Goal: Task Accomplishment & Management: Use online tool/utility

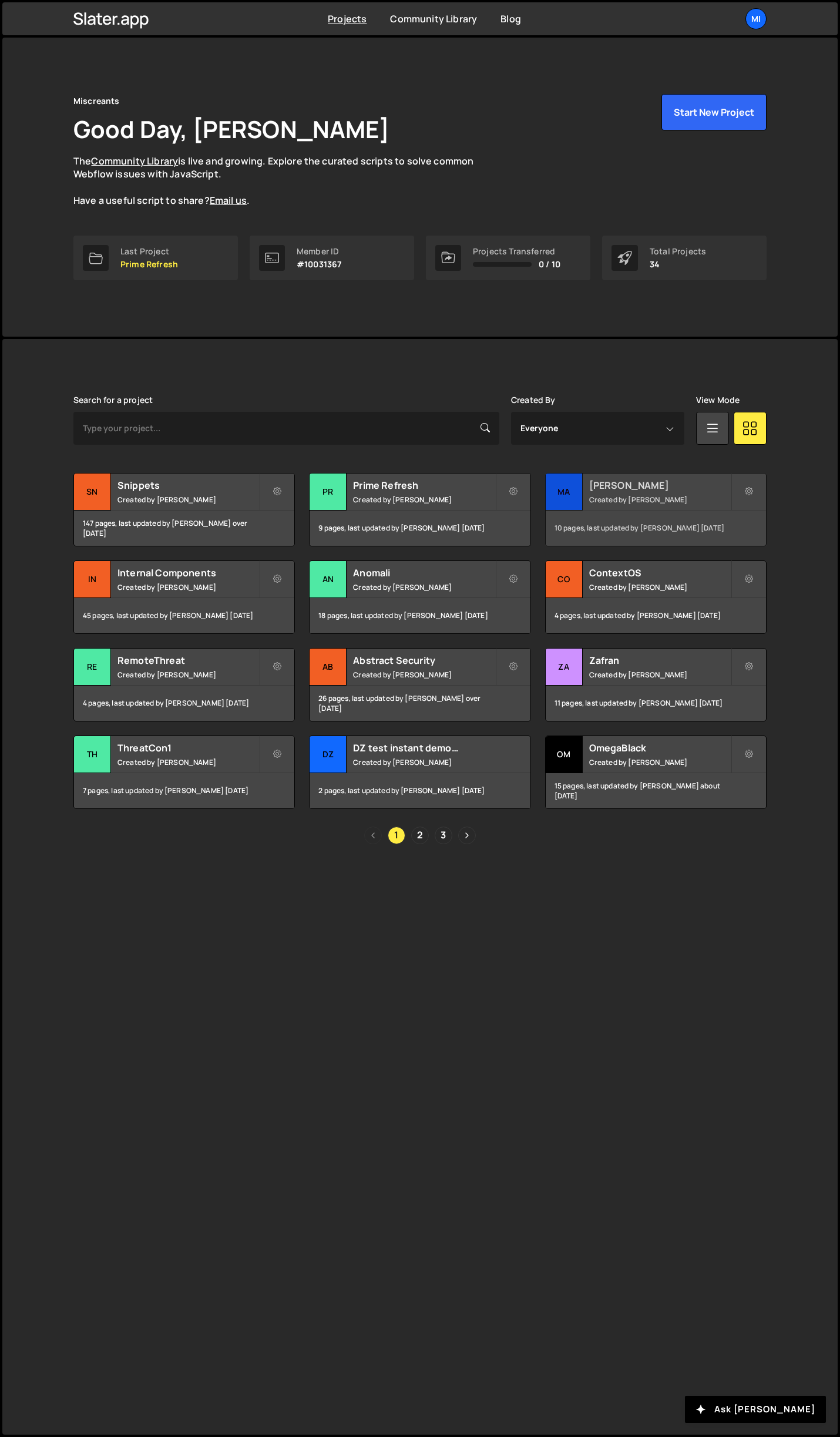
click at [684, 492] on div "Mallory Created by Jarek Kowalczyk" at bounding box center [656, 492] width 220 height 36
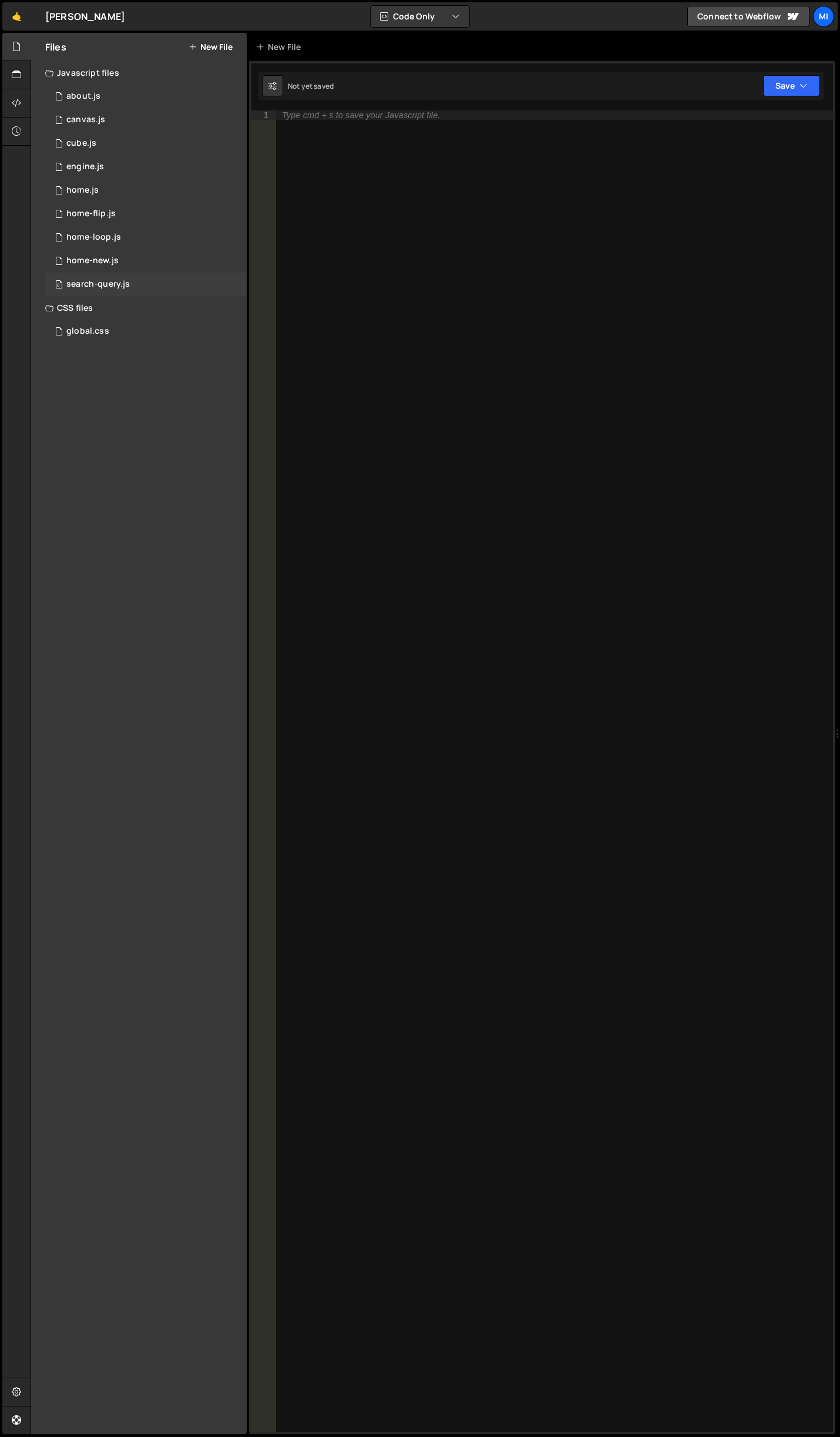
click at [118, 289] on div "search-query.js" at bounding box center [98, 284] width 64 height 11
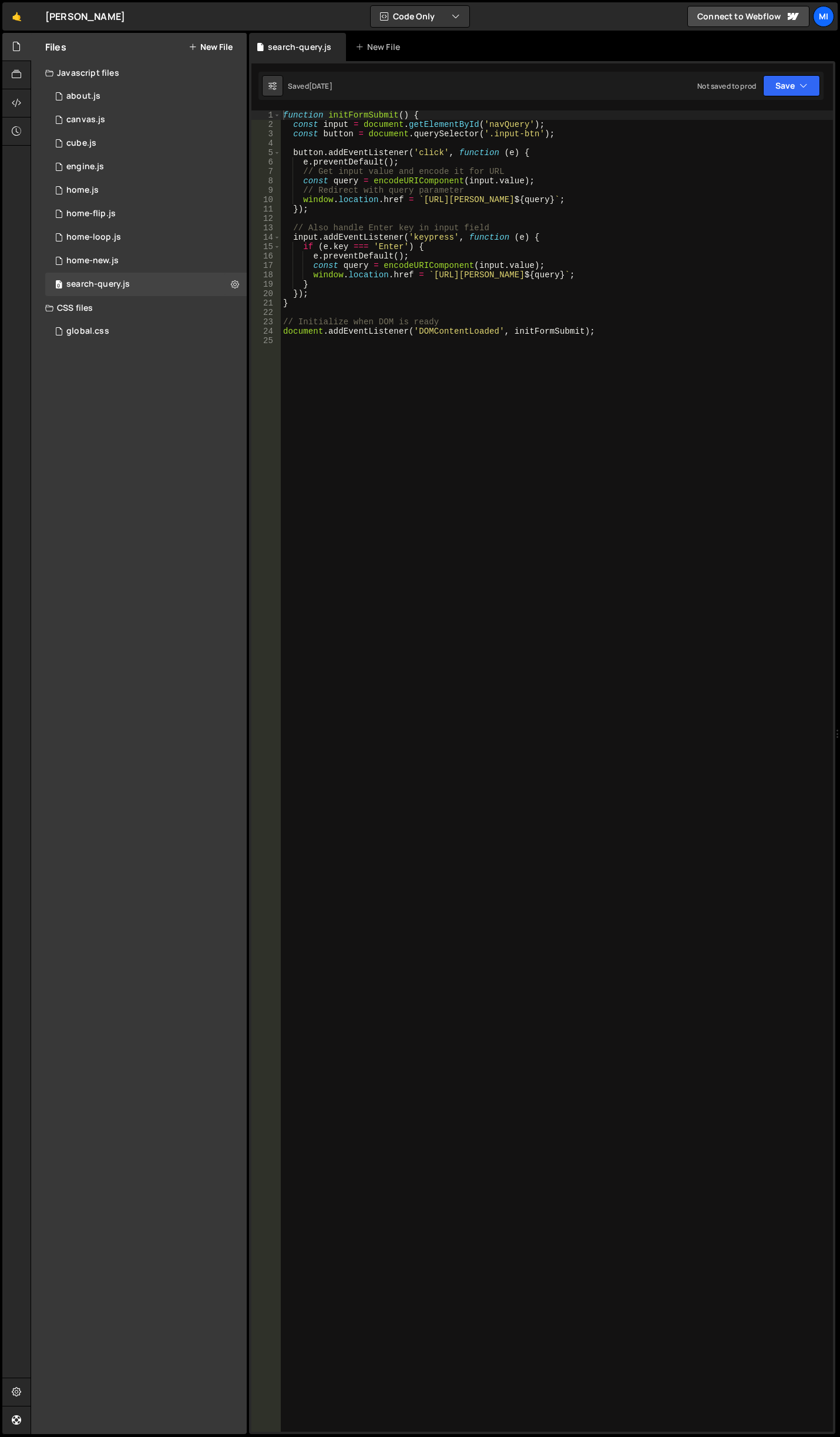
type textarea "const input = document.getElementById('navQuery');"
drag, startPoint x: 487, startPoint y: 125, endPoint x: 515, endPoint y: 128, distance: 28.2
click at [515, 128] on div "function initFormSubmit ( ) { const input = document . getElementById ( 'navQue…" at bounding box center [557, 780] width 552 height 1340
drag, startPoint x: 522, startPoint y: 128, endPoint x: 484, endPoint y: 126, distance: 38.1
click at [484, 126] on div "function initFormSubmit ( ) { const input = document . getElementById ( 'navQue…" at bounding box center [557, 780] width 552 height 1340
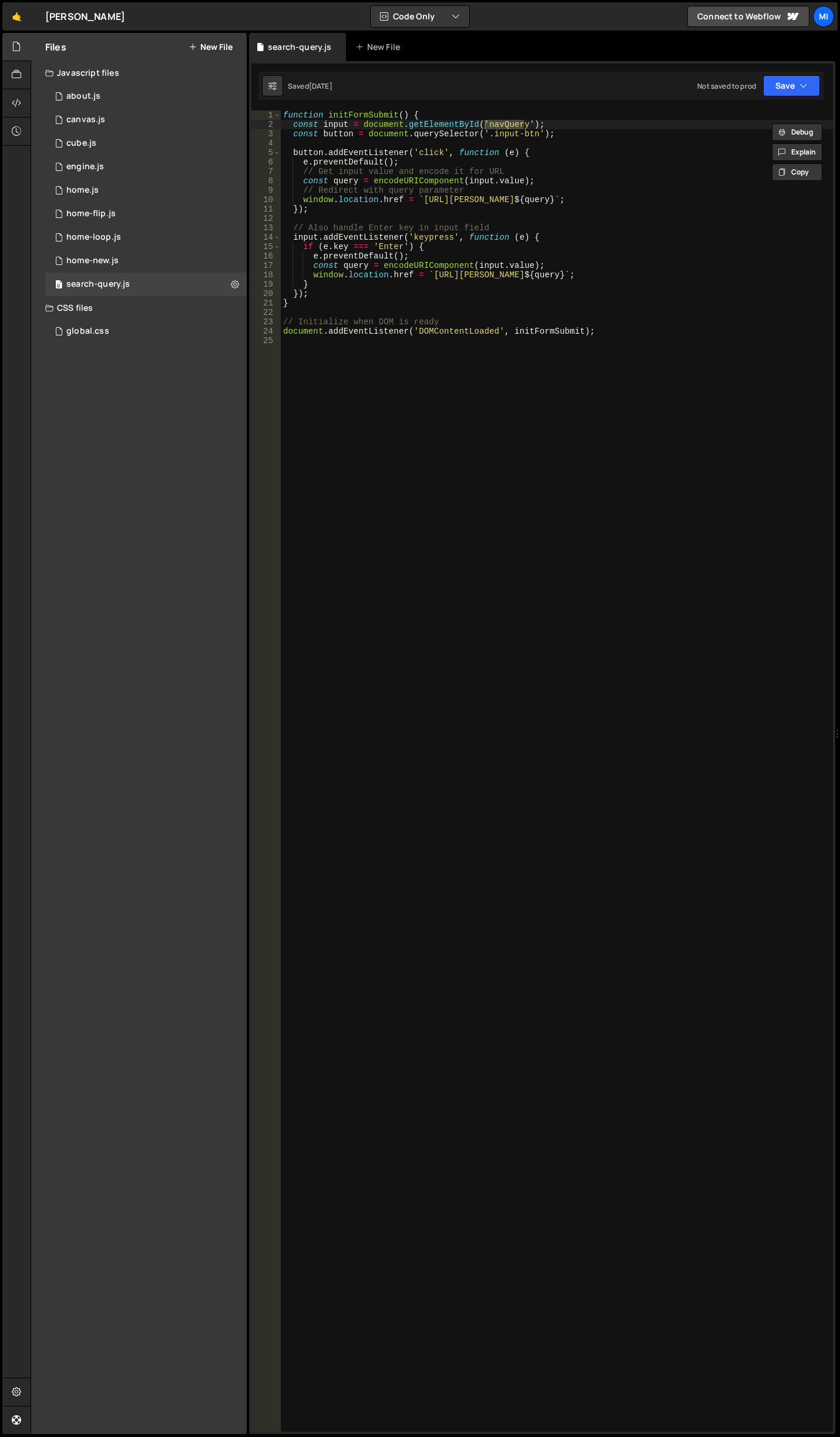
click at [524, 545] on div "function initFormSubmit ( ) { const input = document . getElementById ( 'navQue…" at bounding box center [557, 780] width 552 height 1340
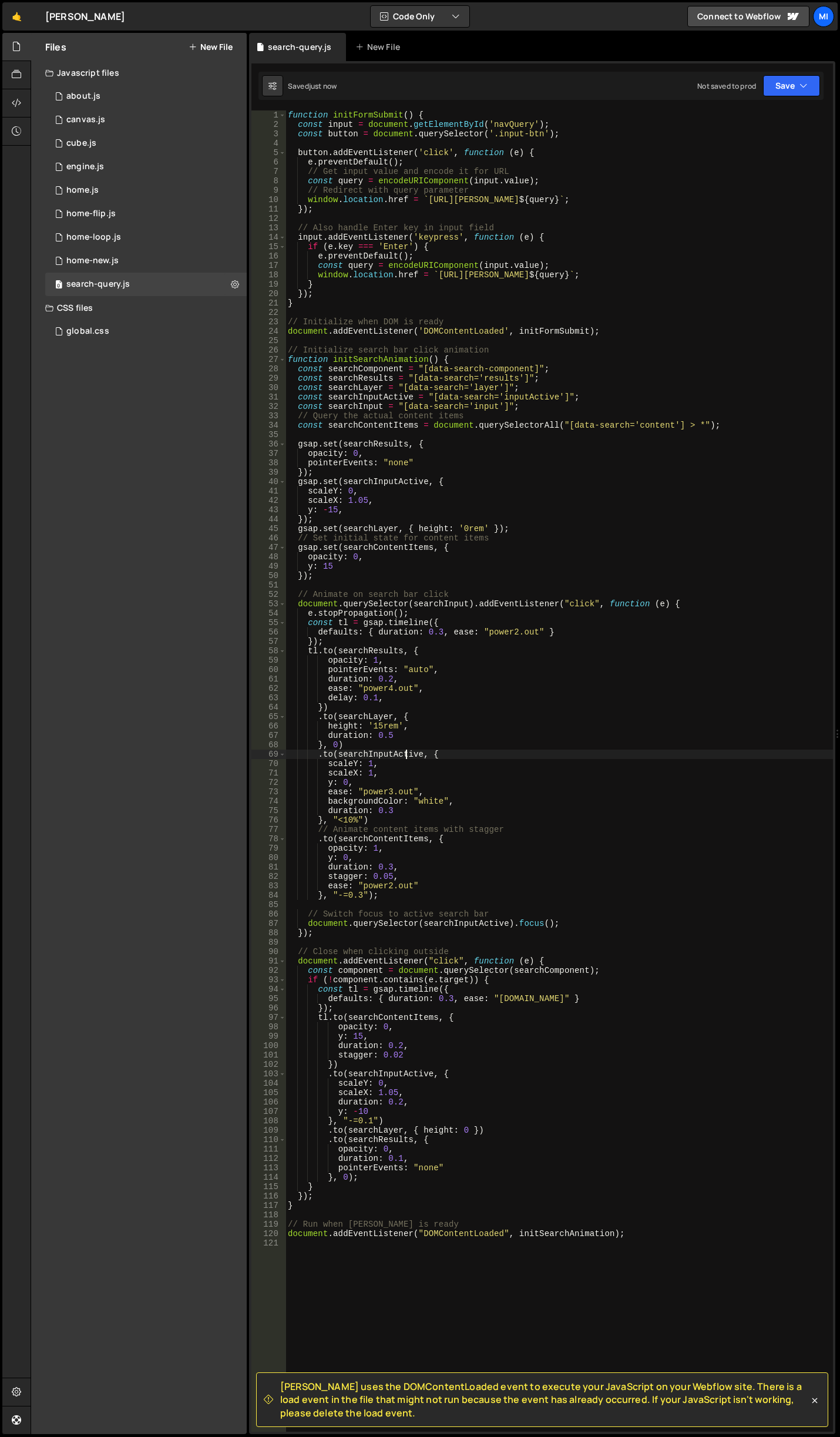
click at [407, 754] on div "function initFormSubmit ( ) { const input = document . getElementById ( 'navQue…" at bounding box center [559, 780] width 548 height 1340
click at [538, 402] on div "function initFormSubmit ( ) { const input = document . getElementById ( 'navQue…" at bounding box center [559, 780] width 548 height 1340
type textarea "const searchInput = "[data-search='input']";"
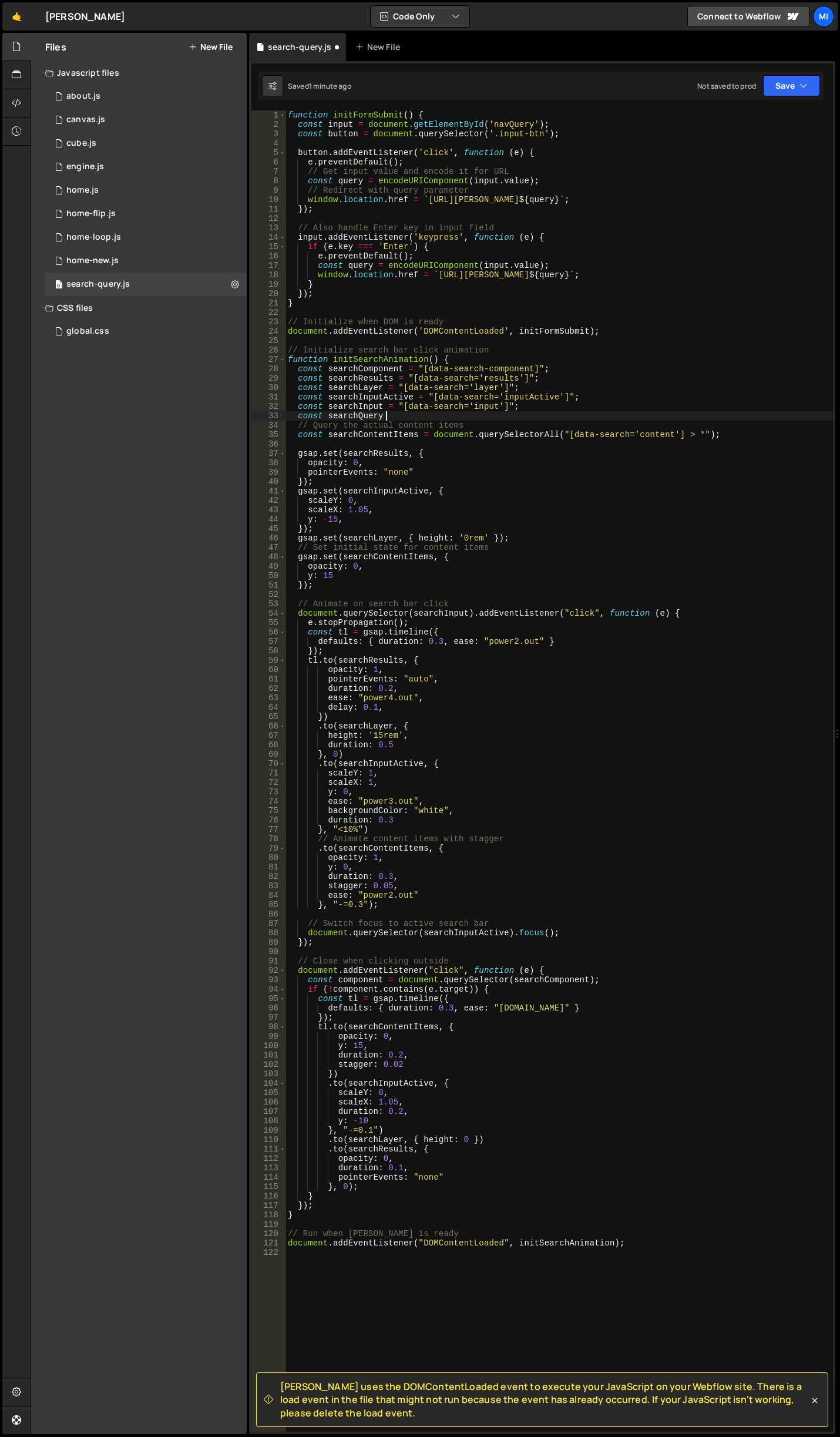
scroll to position [0, 6]
type textarea "const searchQuery ="
paste textarea "preQuery""
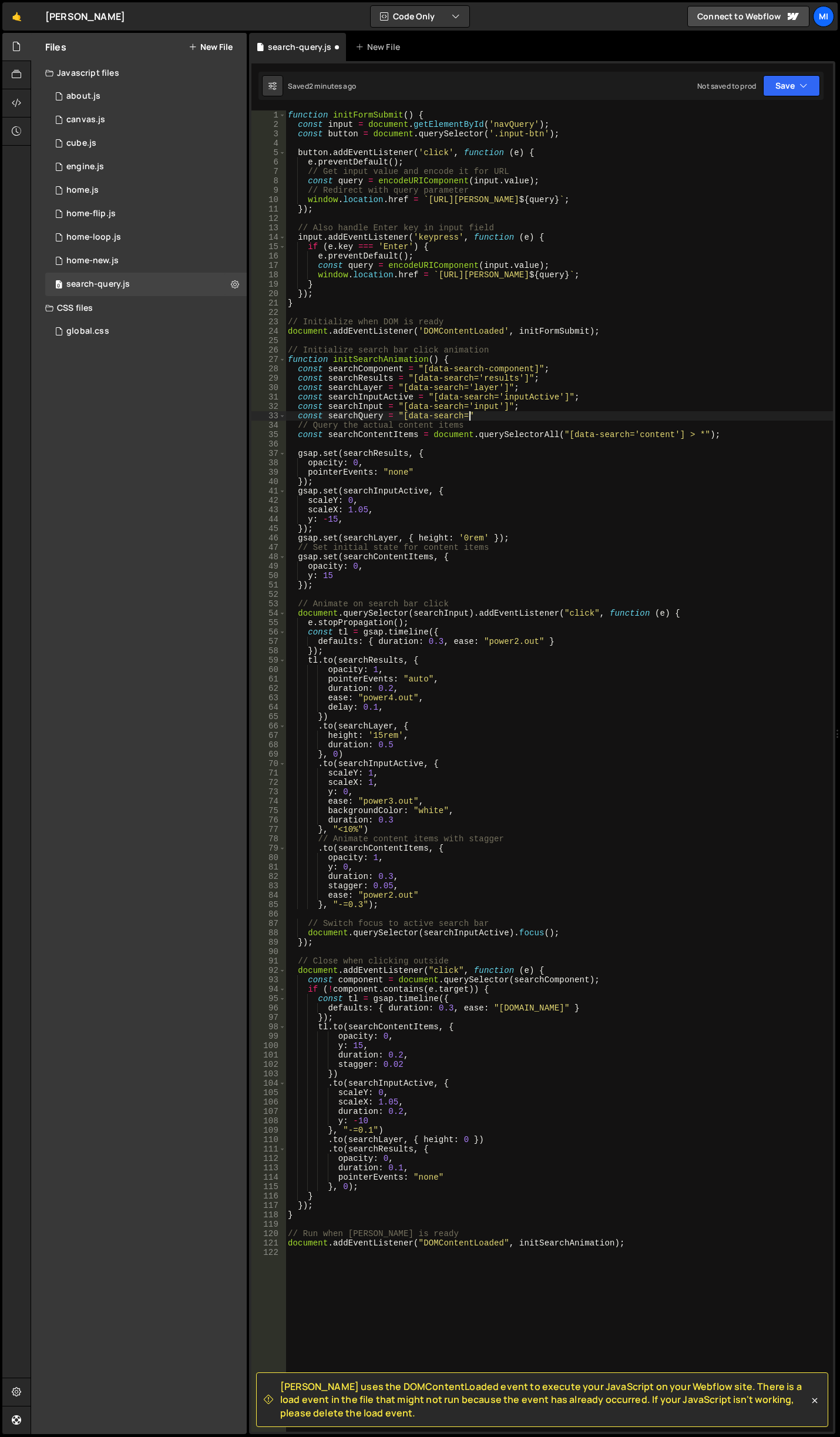
paste textarea "preQuery"
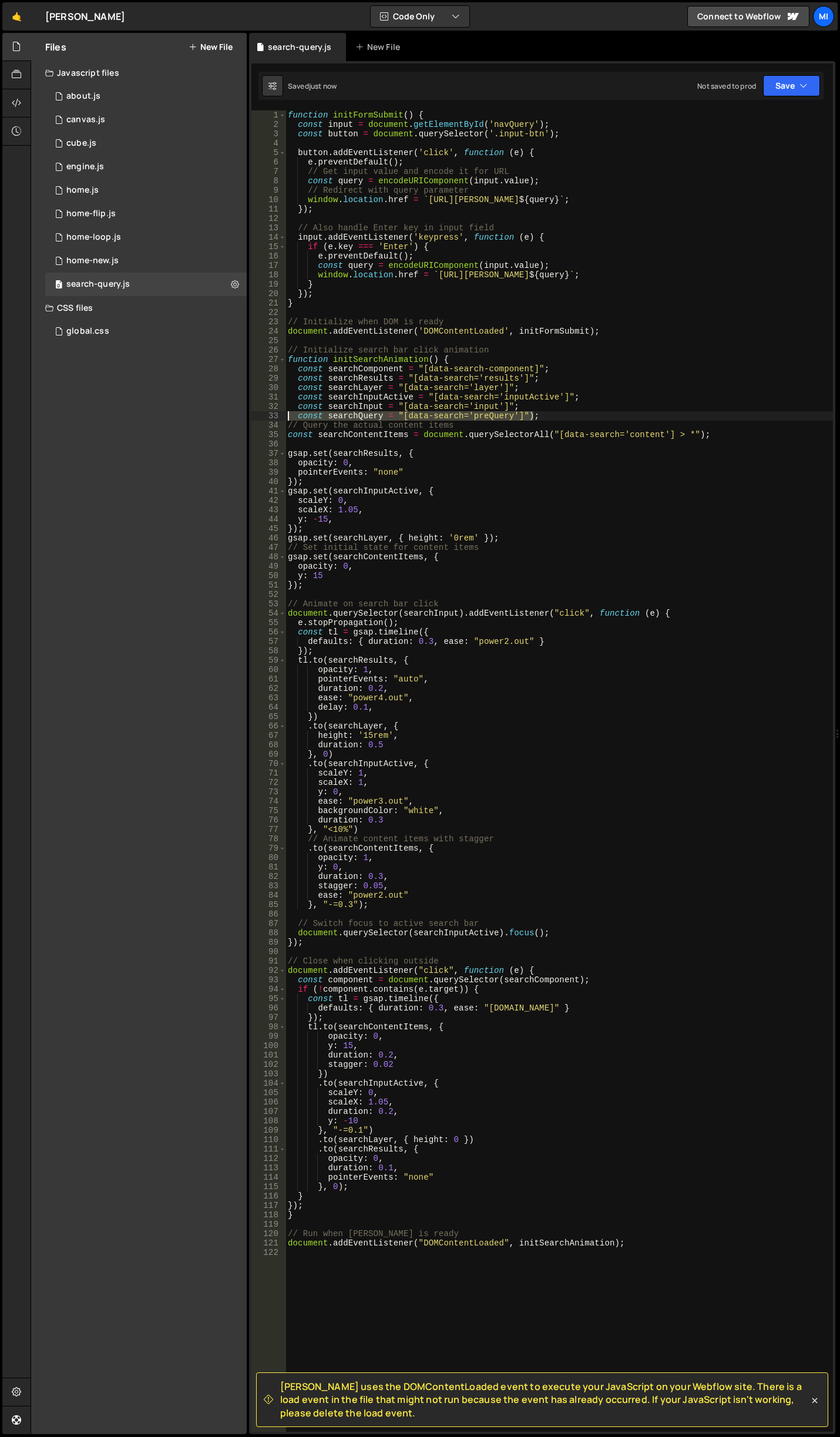
drag, startPoint x: 537, startPoint y: 413, endPoint x: 263, endPoint y: 418, distance: 274.0
click at [263, 418] on div "const searchQuery = "[data-search='preQuery']"); 1 2 3 4 5 6 7 8 9 10 11 12 13 …" at bounding box center [542, 771] width 582 height 1321
type textarea "const searchQuery = "[data-search='preQuery']");"
click at [538, 413] on div "function initFormSubmit ( ) { const input = document . getElementById ( 'navQue…" at bounding box center [559, 771] width 548 height 1321
drag, startPoint x: 538, startPoint y: 413, endPoint x: 290, endPoint y: 418, distance: 248.1
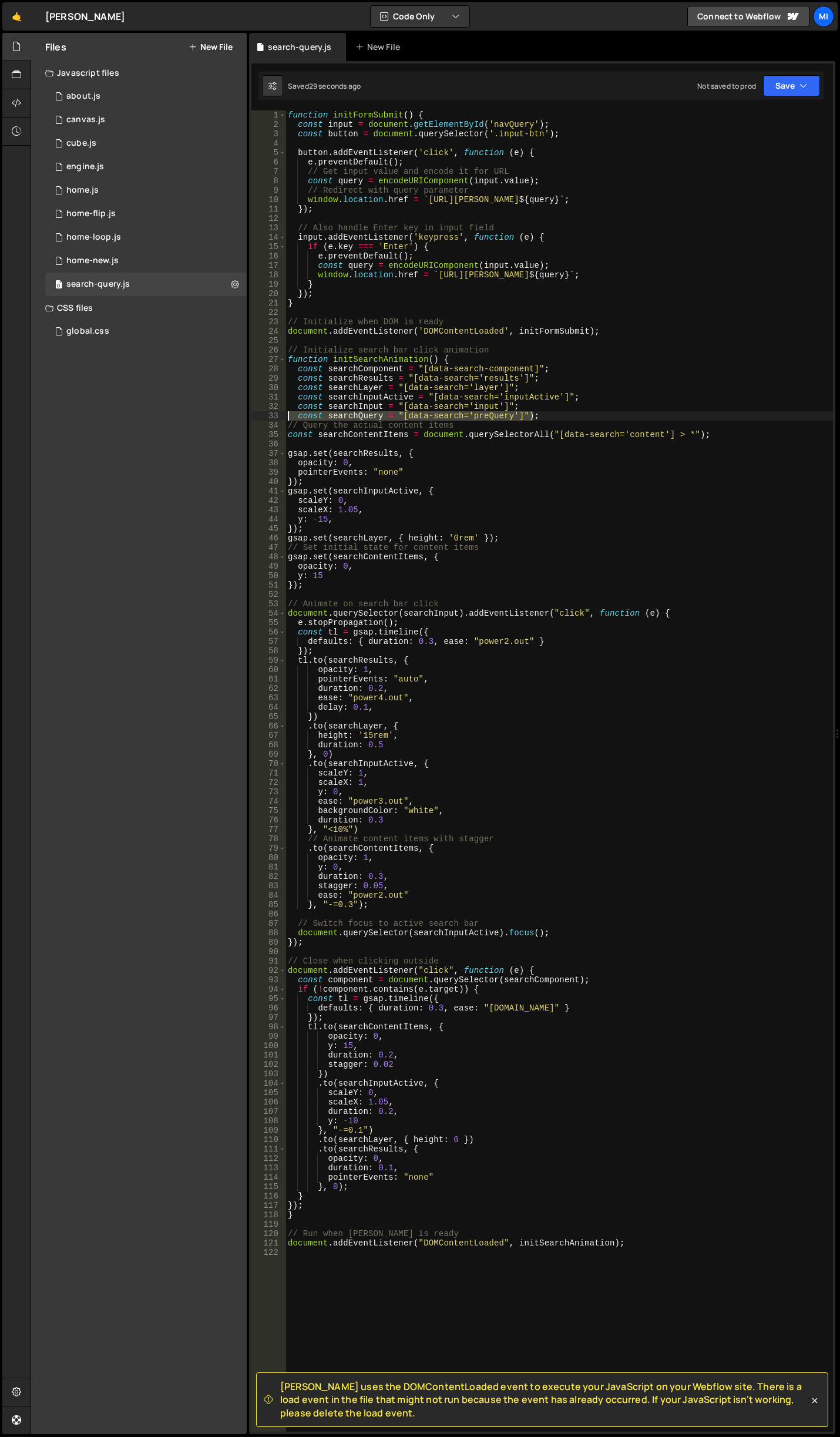
click at [290, 418] on div "function initFormSubmit ( ) { const input = document . getElementById ( 'navQue…" at bounding box center [559, 780] width 548 height 1340
paste textarea
drag, startPoint x: 584, startPoint y: 411, endPoint x: 559, endPoint y: 411, distance: 25.0
click at [582, 411] on div "function initFormSubmit ( ) { const input = document . getElementById ( 'navQue…" at bounding box center [559, 780] width 548 height 1340
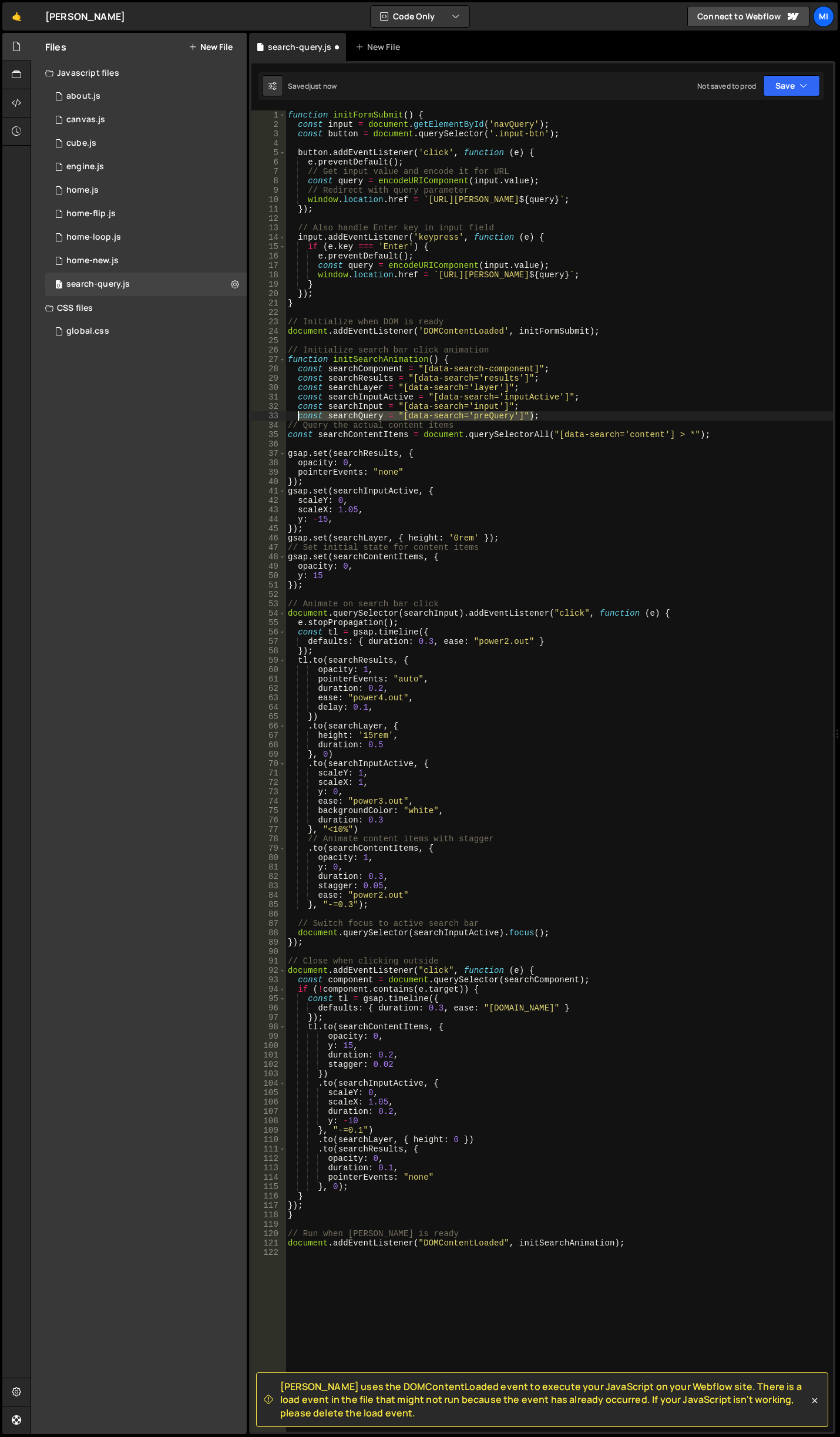
drag, startPoint x: 543, startPoint y: 415, endPoint x: 299, endPoint y: 419, distance: 244.0
click at [299, 419] on div "function initFormSubmit ( ) { const input = document . getElementById ( 'navQue…" at bounding box center [559, 780] width 548 height 1340
type textarea "const searchQuery = "[data-search='preQuery']");"
paste textarea
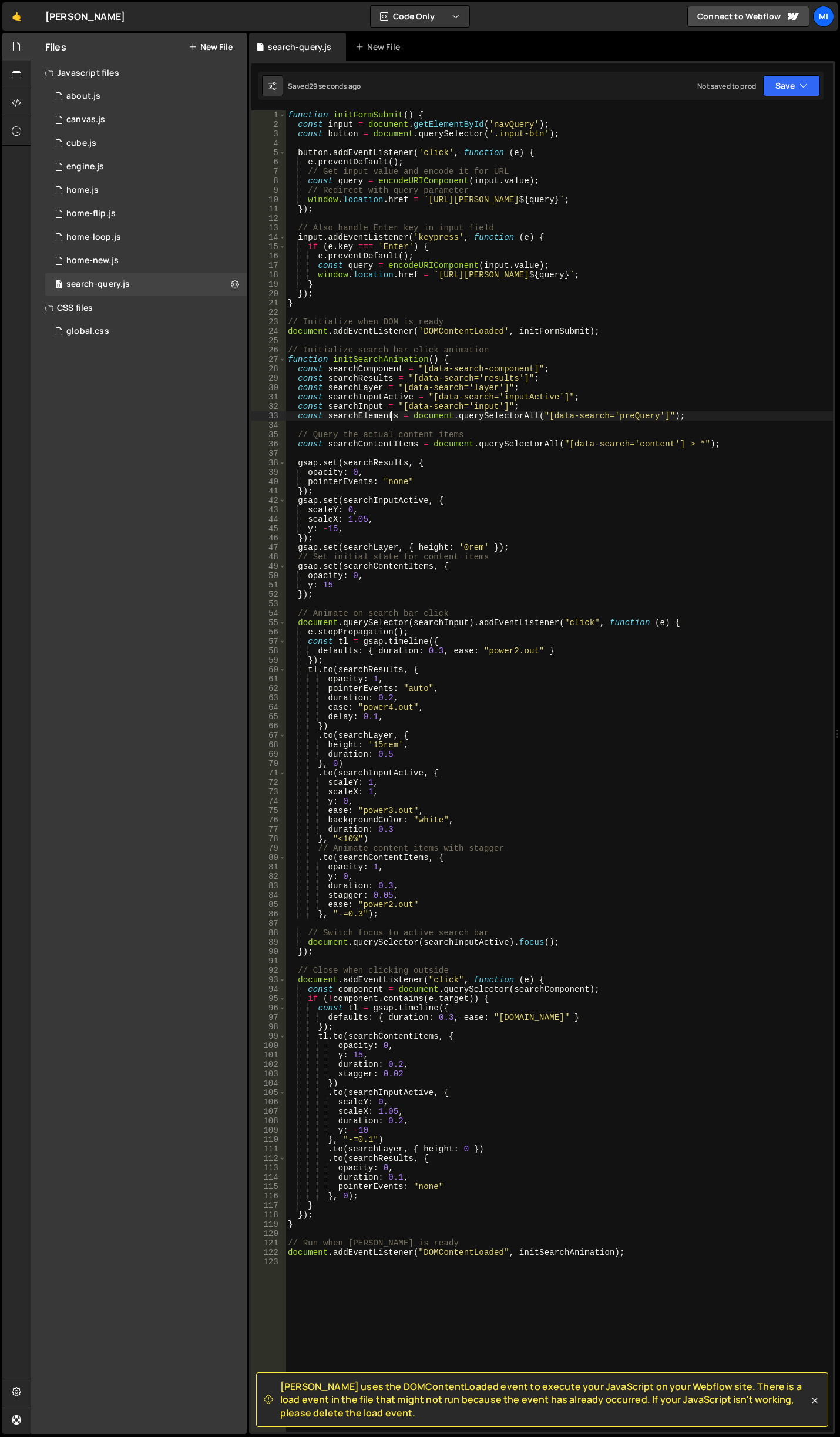
click at [392, 415] on div "function initFormSubmit ( ) { const input = document . getElementById ( 'navQue…" at bounding box center [559, 780] width 548 height 1340
type textarea "const searchElements = document.querySelectorAll("[data-search='preQuery']");"
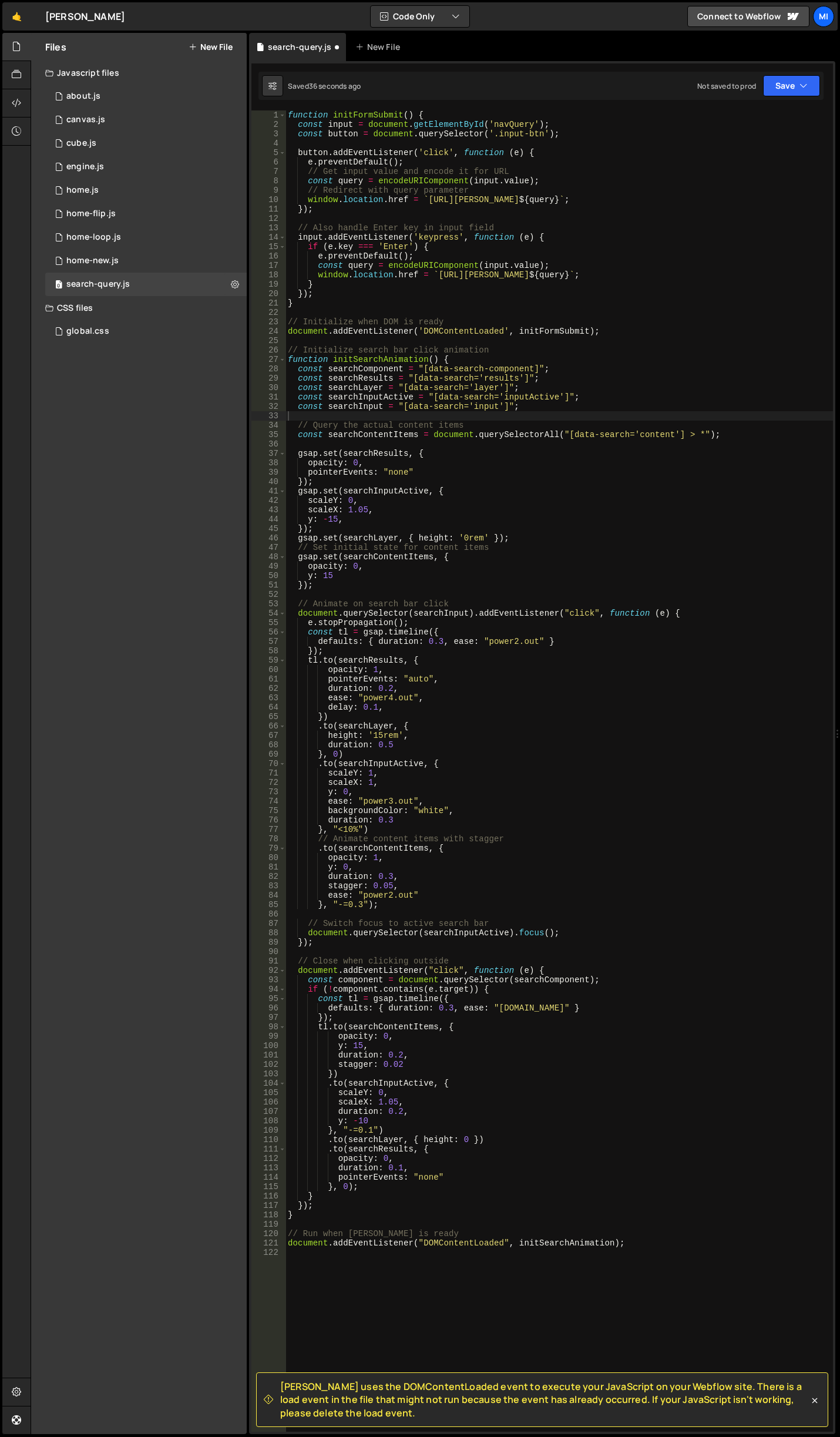
click at [491, 452] on div "function initFormSubmit ( ) { const input = document . getElementById ( 'navQue…" at bounding box center [559, 780] width 548 height 1340
type textarea "gsap.set(searchResults, {"
type input "Content"
click at [563, 469] on div "function initFormSubmit ( ) { const input = document . getElementById ( 'navQue…" at bounding box center [559, 780] width 548 height 1340
drag, startPoint x: 633, startPoint y: 433, endPoint x: 666, endPoint y: 434, distance: 33.0
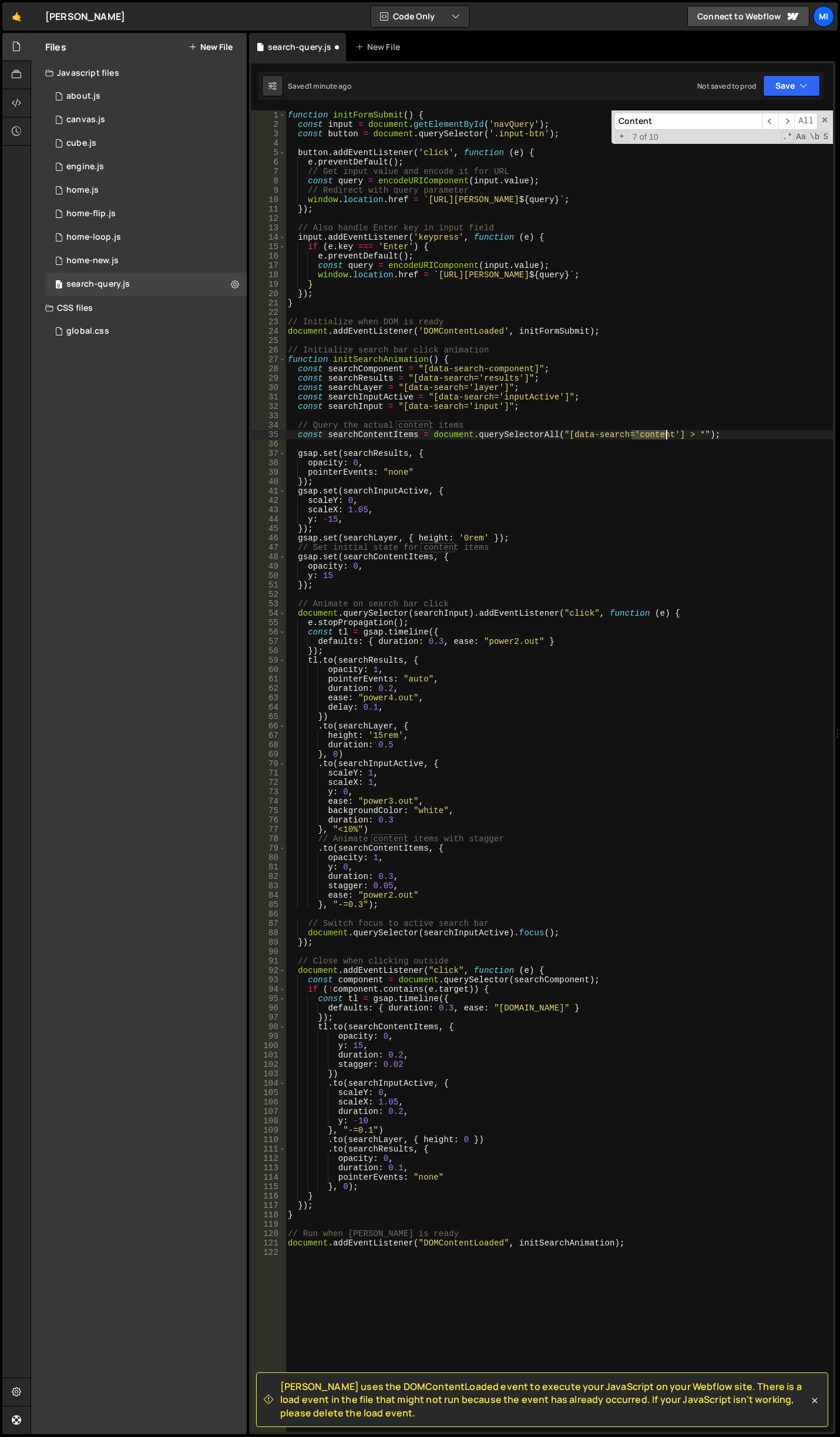
click at [666, 434] on div "function initFormSubmit ( ) { const input = document . getElementById ( 'navQue…" at bounding box center [559, 780] width 548 height 1340
click at [390, 741] on div "function initFormSubmit ( ) { const input = document . getElementById ( 'navQue…" at bounding box center [559, 780] width 548 height 1340
click at [414, 733] on div "function initFormSubmit ( ) { const input = document . getElementById ( 'navQue…" at bounding box center [559, 780] width 548 height 1340
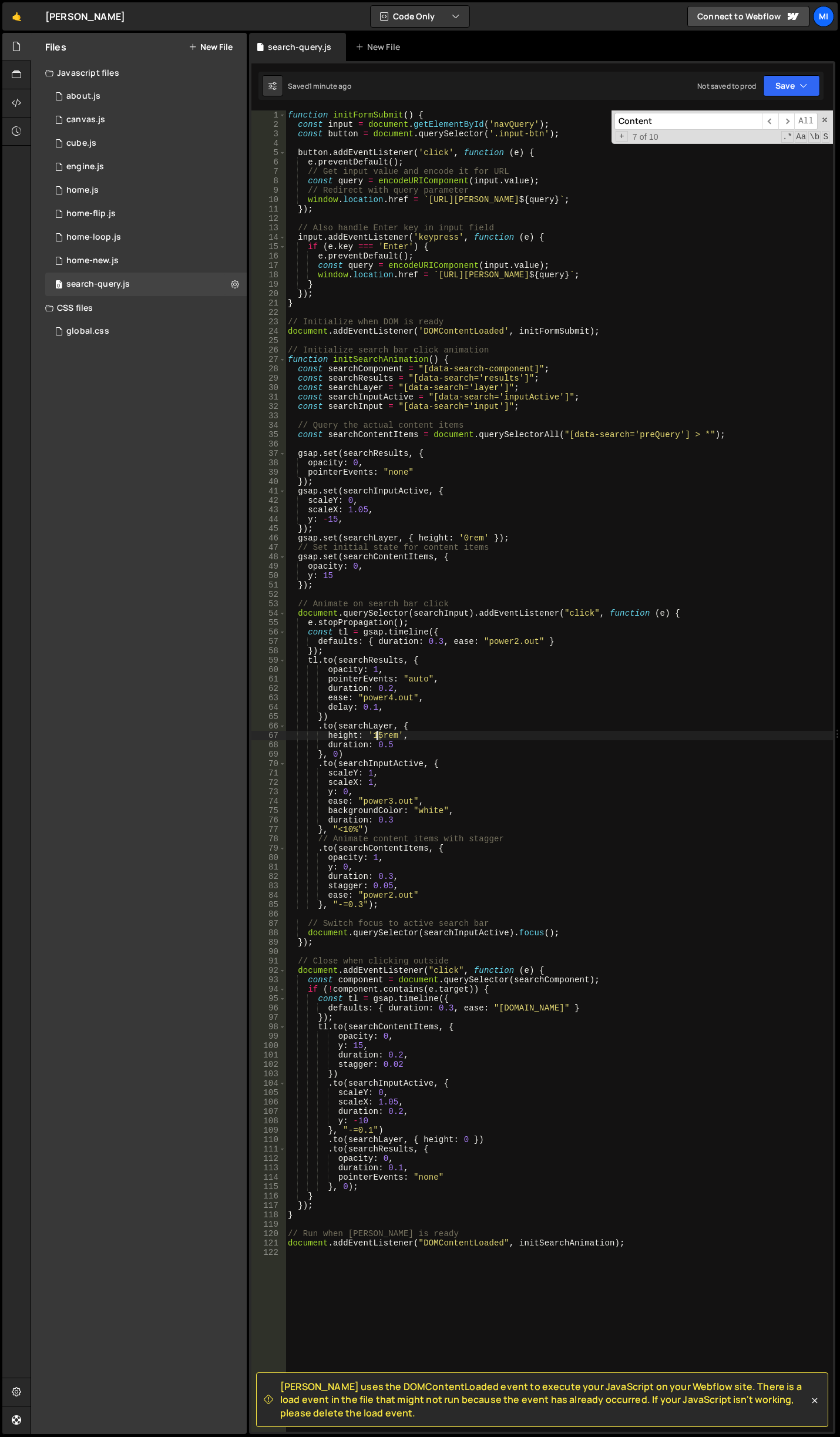
drag, startPoint x: 382, startPoint y: 733, endPoint x: 377, endPoint y: 733, distance: 5.0
click at [377, 733] on div "function initFormSubmit ( ) { const input = document . getElementById ( 'navQue…" at bounding box center [559, 780] width 548 height 1340
click at [420, 736] on div "function initFormSubmit ( ) { const input = document . getElementById ( 'navQue…" at bounding box center [559, 780] width 548 height 1340
drag, startPoint x: 414, startPoint y: 736, endPoint x: 327, endPoint y: 735, distance: 87.0
click at [327, 735] on div "function initFormSubmit ( ) { const input = document . getElementById ( 'navQue…" at bounding box center [559, 780] width 548 height 1340
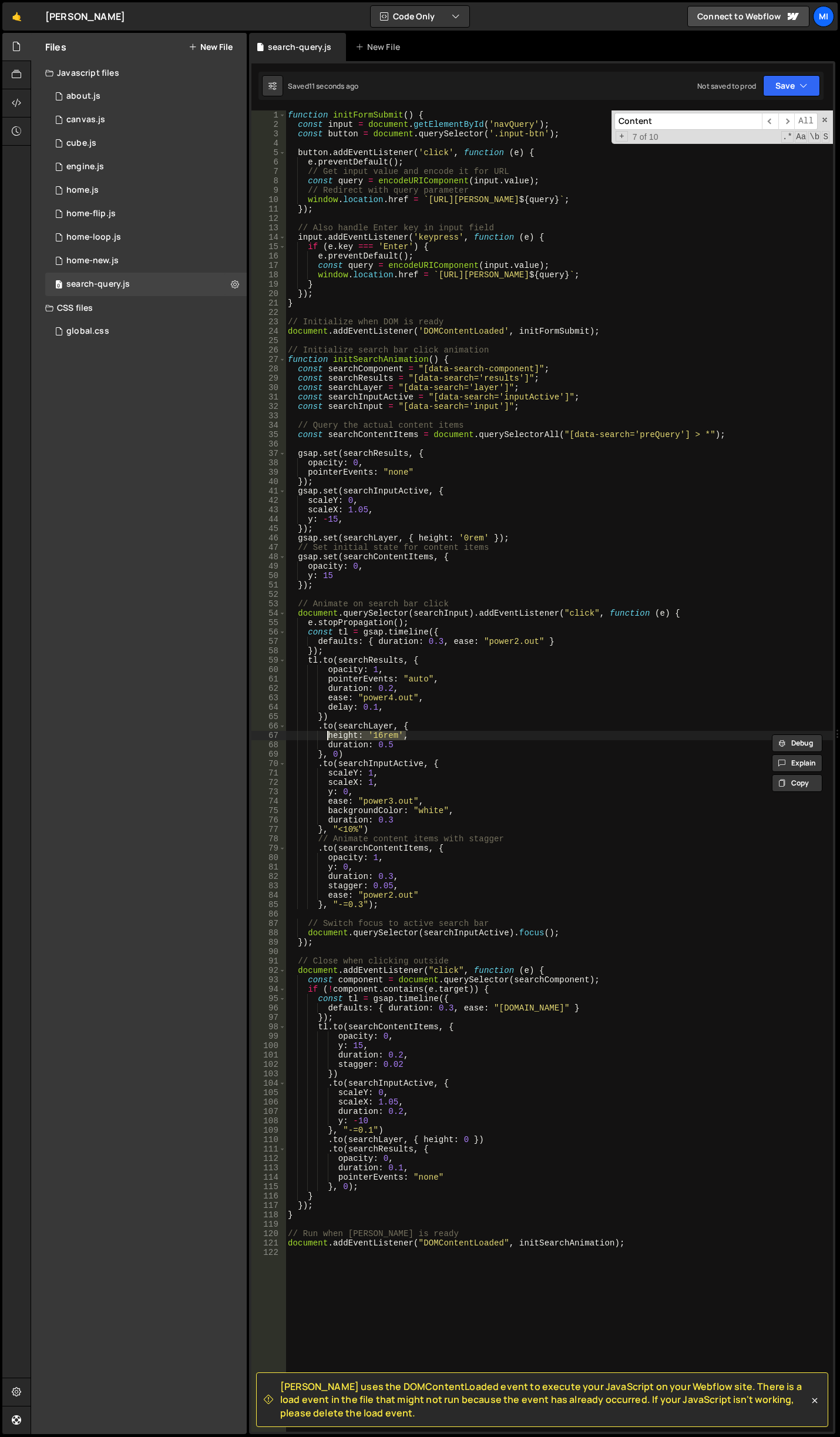
drag, startPoint x: 425, startPoint y: 726, endPoint x: 417, endPoint y: 727, distance: 8.1
click at [426, 727] on div "function initFormSubmit ( ) { const input = document . getElementById ( 'navQue…" at bounding box center [559, 780] width 548 height 1340
drag, startPoint x: 370, startPoint y: 734, endPoint x: 396, endPoint y: 734, distance: 26.0
click at [396, 734] on div "function initFormSubmit ( ) { const input = document . getElementById ( 'navQue…" at bounding box center [559, 780] width 548 height 1340
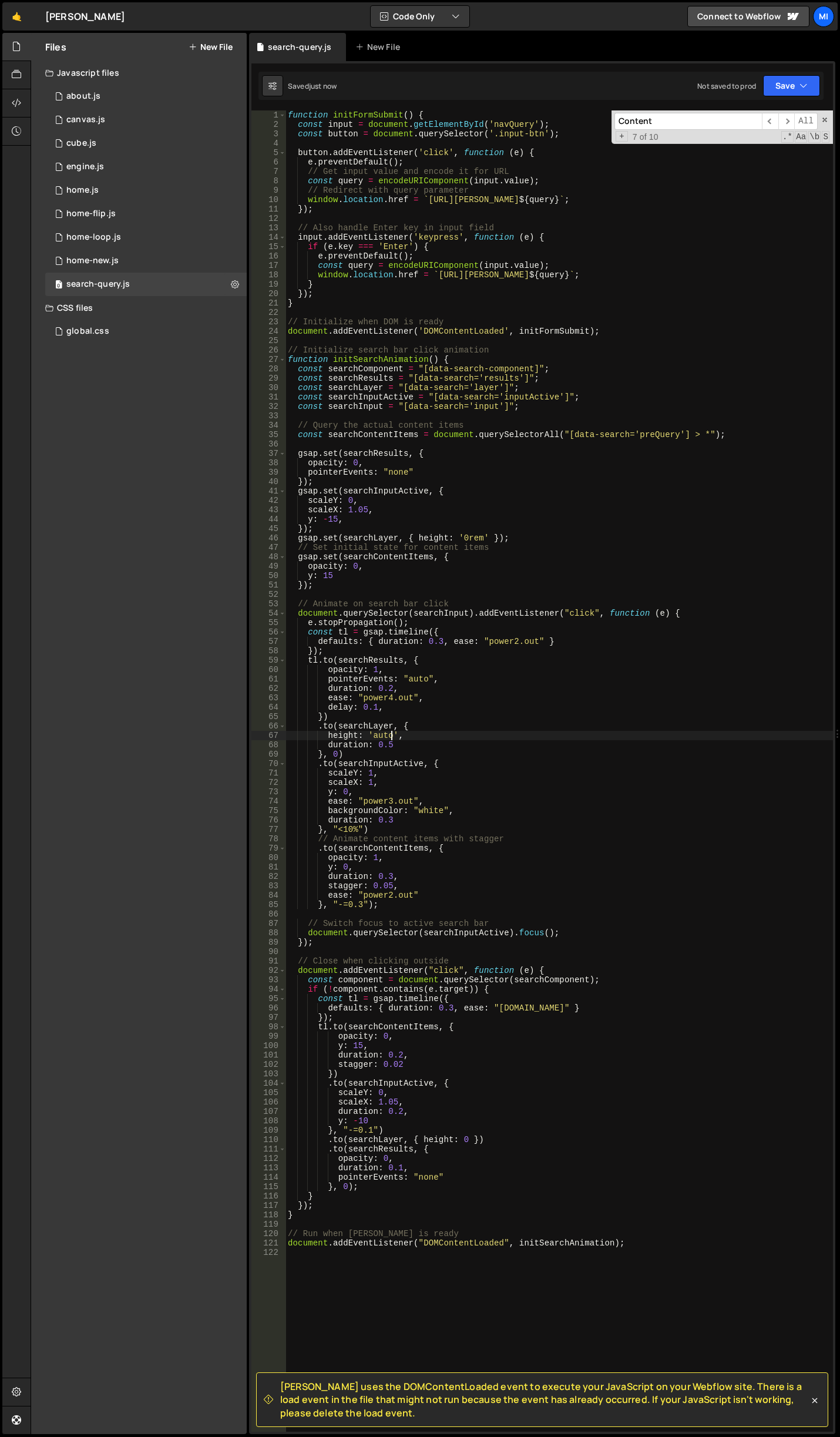
type textarea "height: 'auto',"
click at [118, 330] on div "global.css 0" at bounding box center [146, 331] width 201 height 23
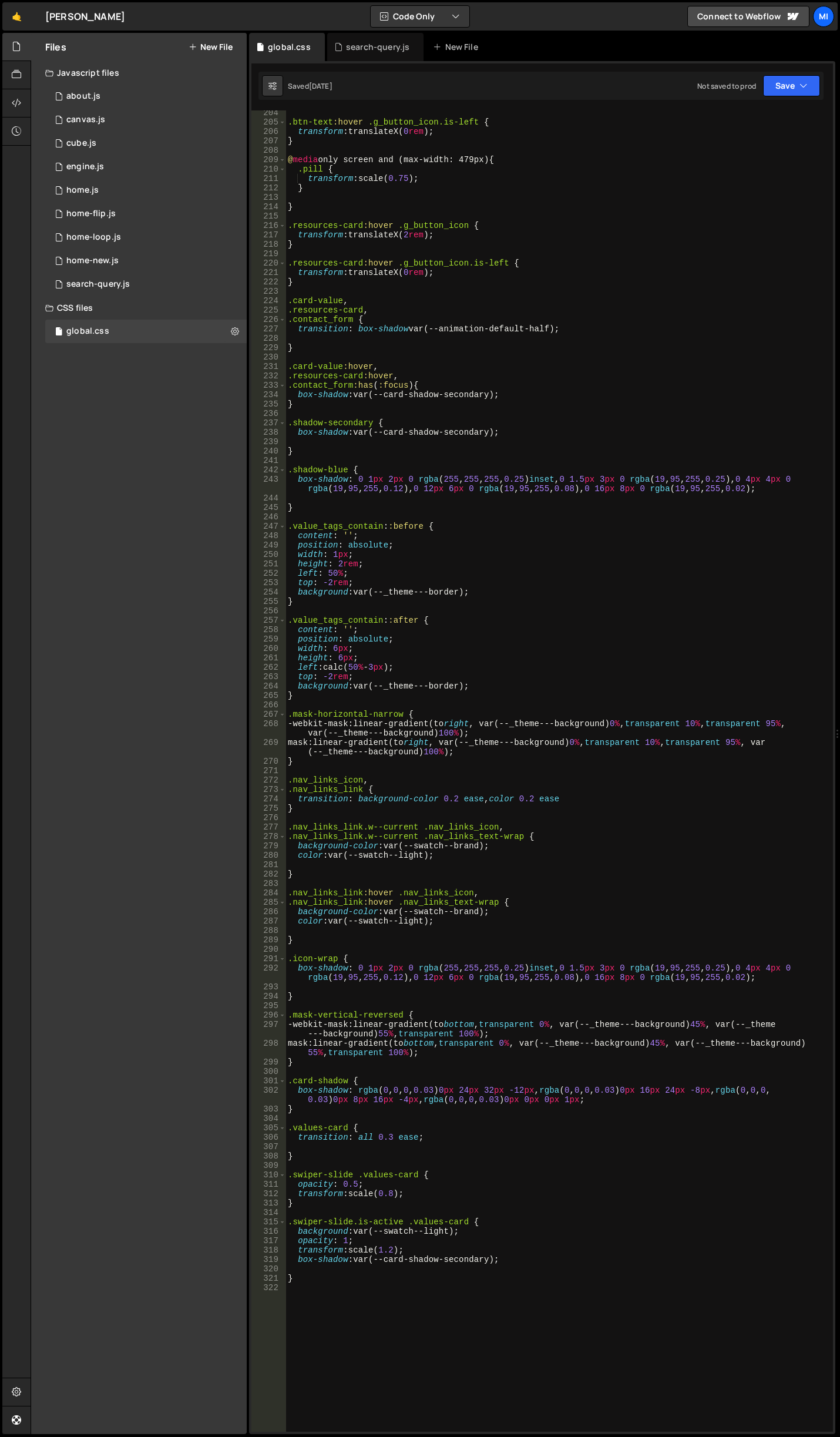
scroll to position [2456, 0]
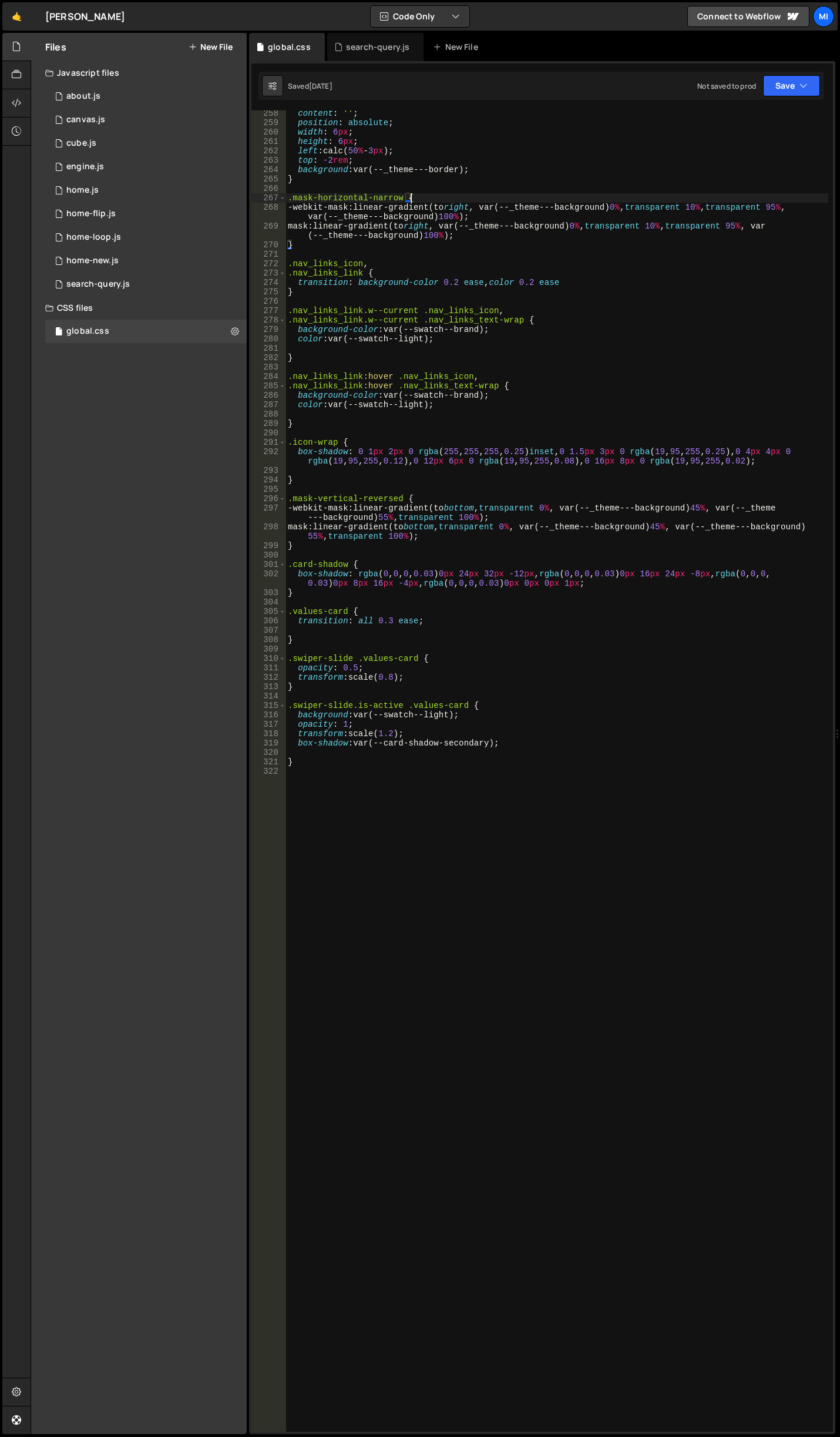
click at [555, 194] on div "content : ' ' ; position : absolute ; width : 6 px ; height : 6 px ; left : cal…" at bounding box center [556, 779] width 543 height 1340
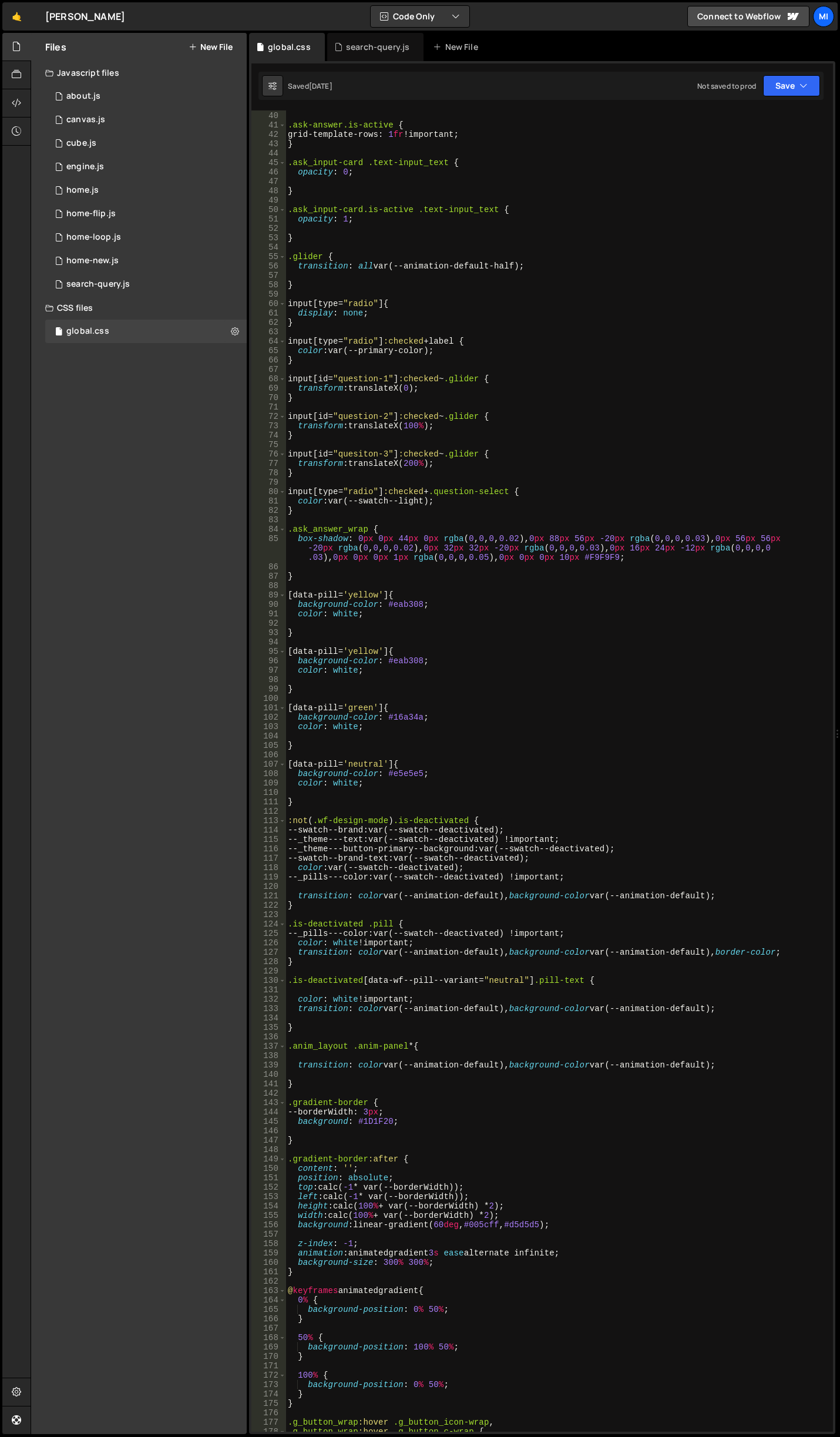
scroll to position [0, 0]
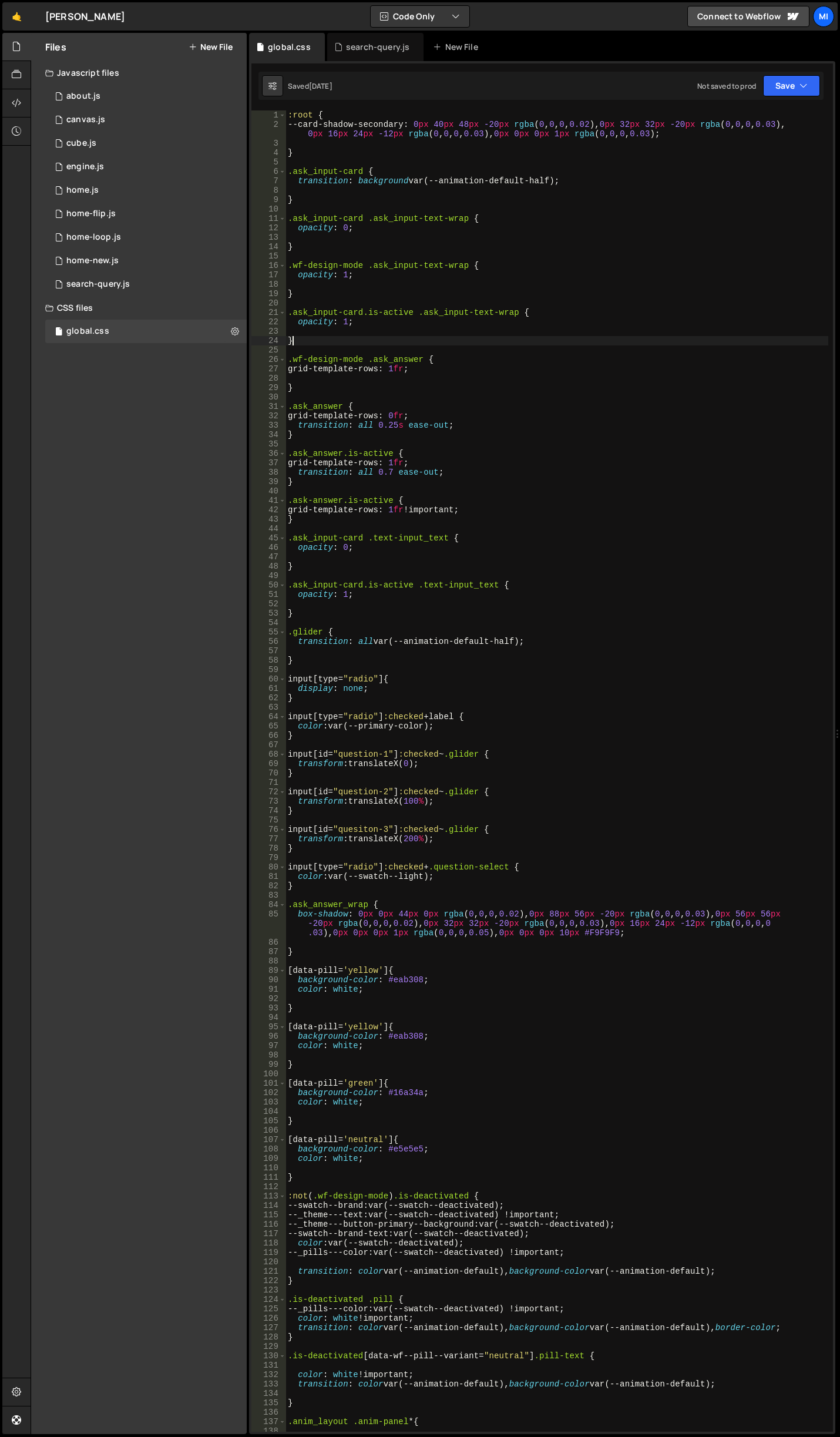
click at [573, 343] on div ":root { --card-shadow-secondary : 0 px 40 px 48 px -20 px rgba ( 0 , 0 , 0 , 0.…" at bounding box center [556, 780] width 543 height 1340
type textarea "}"
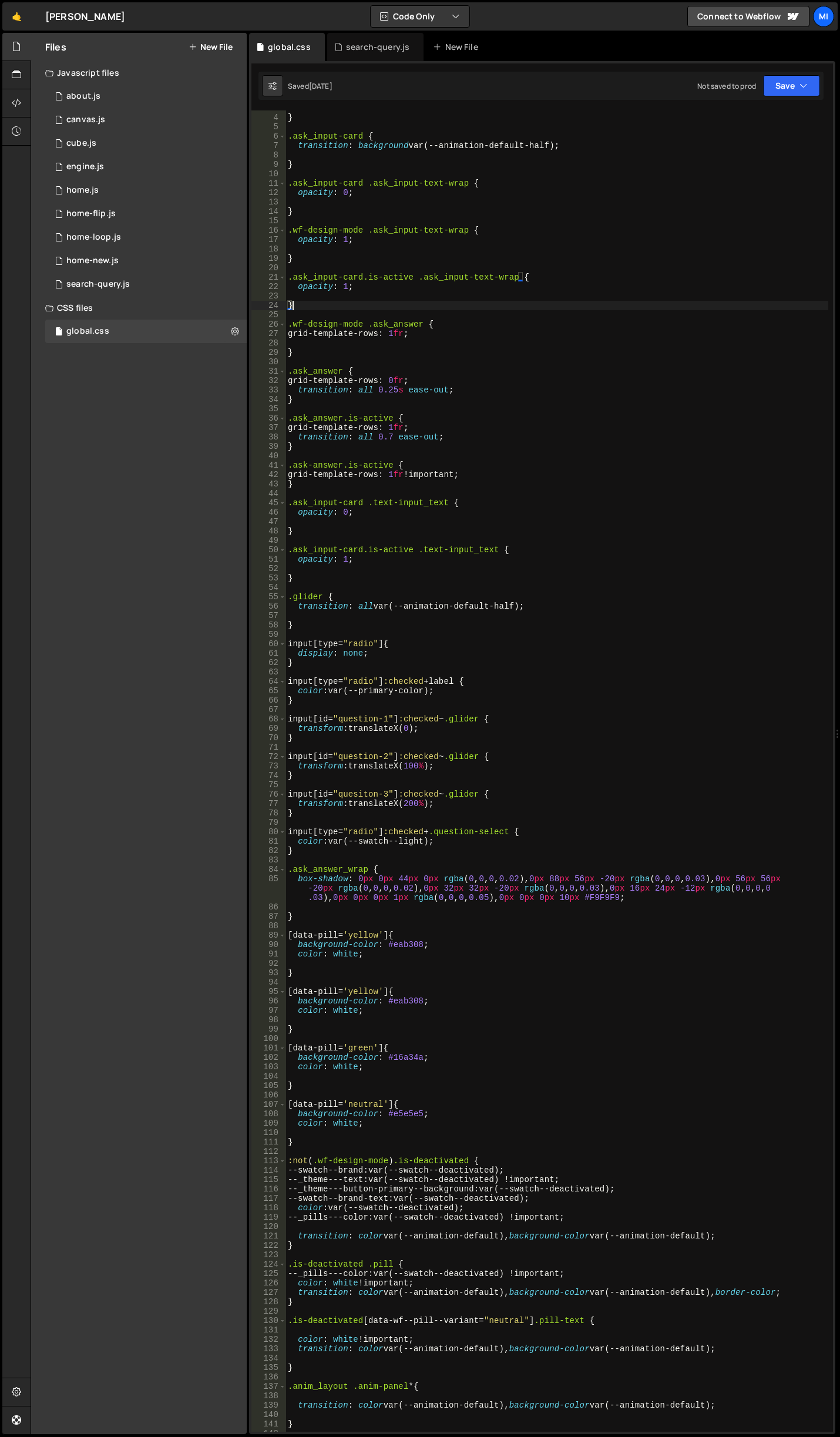
scroll to position [494, 0]
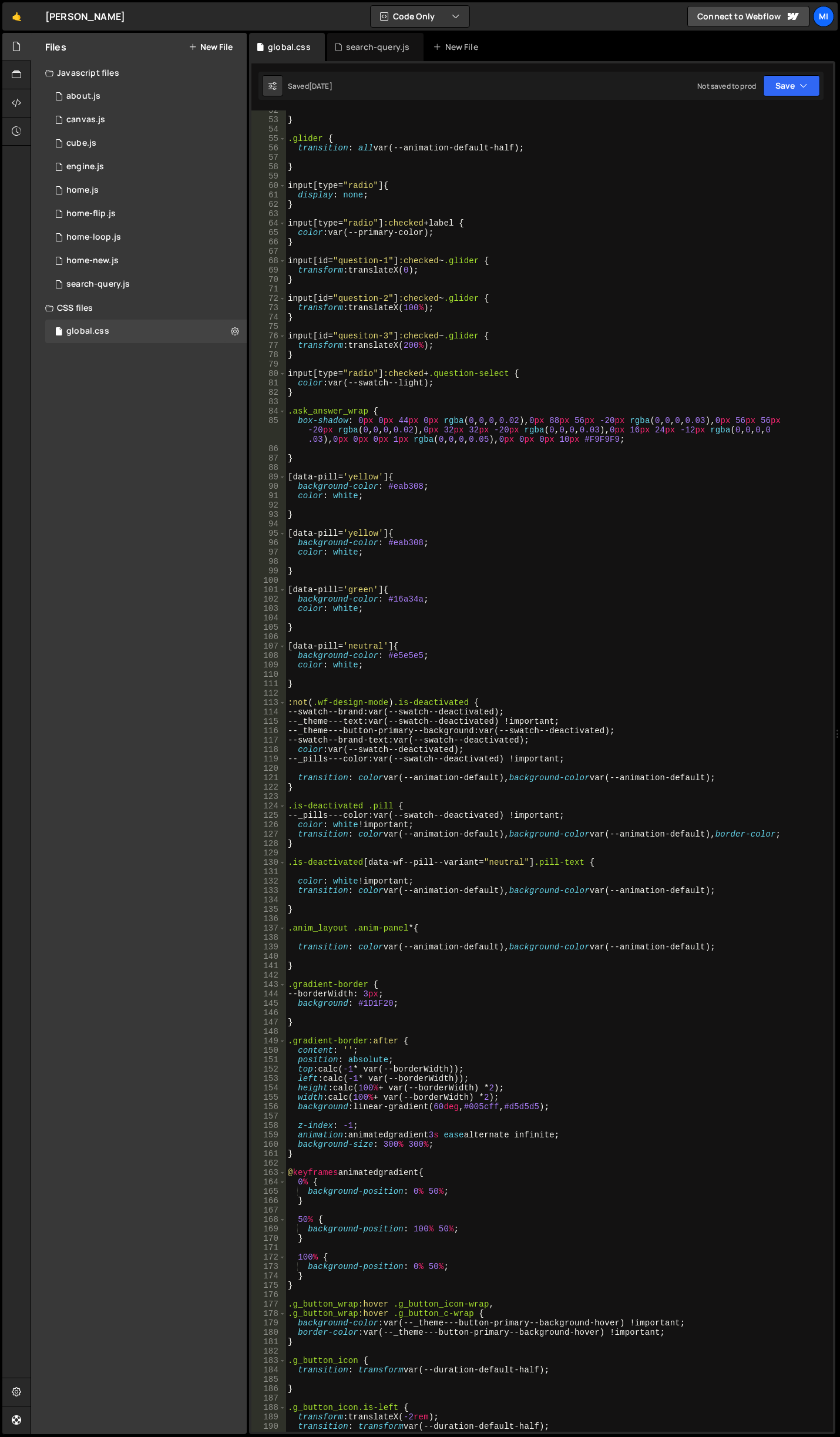
click at [690, 213] on div "} .glider { transition : all var(--animation-default-half) ; } input [ type = "…" at bounding box center [556, 775] width 543 height 1340
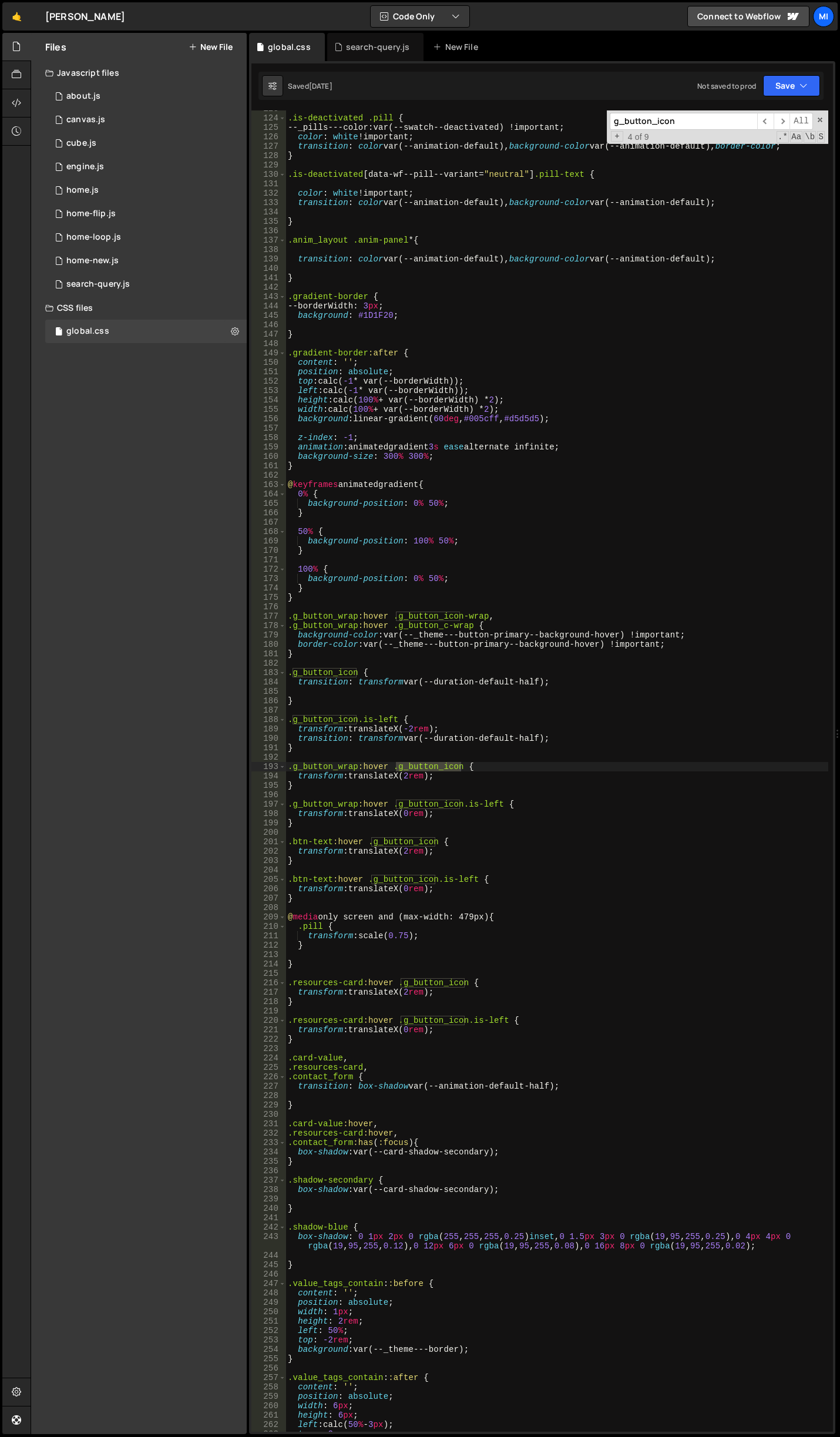
type input "g_button_icon"
click at [329, 905] on div ".is-deactivated .pill { --_pills---color : var(--swatch--deactivated) !importan…" at bounding box center [556, 774] width 543 height 1340
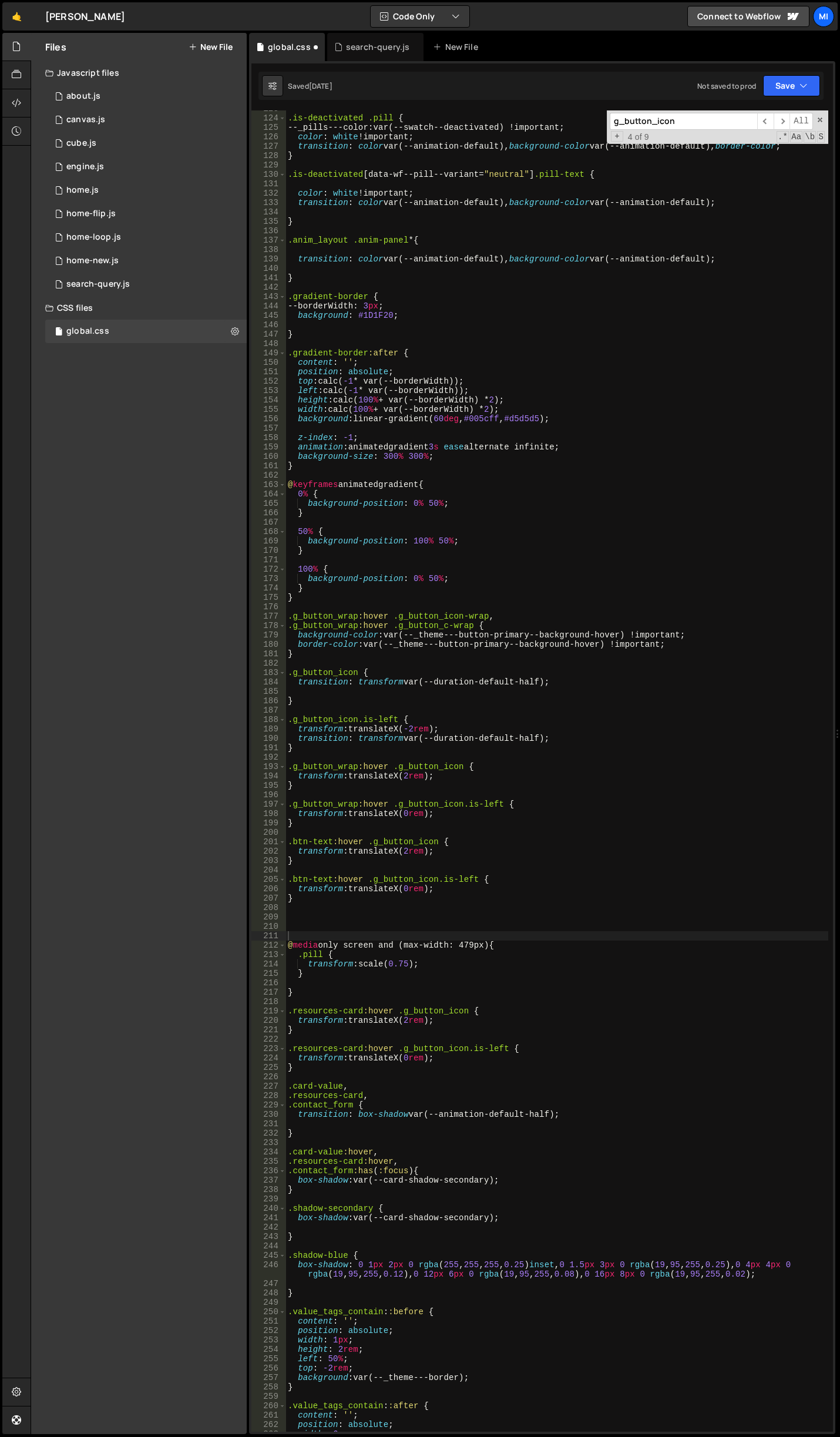
click at [326, 926] on div ".is-deactivated .pill { --_pills---color : var(--swatch--deactivated) !importan…" at bounding box center [556, 774] width 543 height 1340
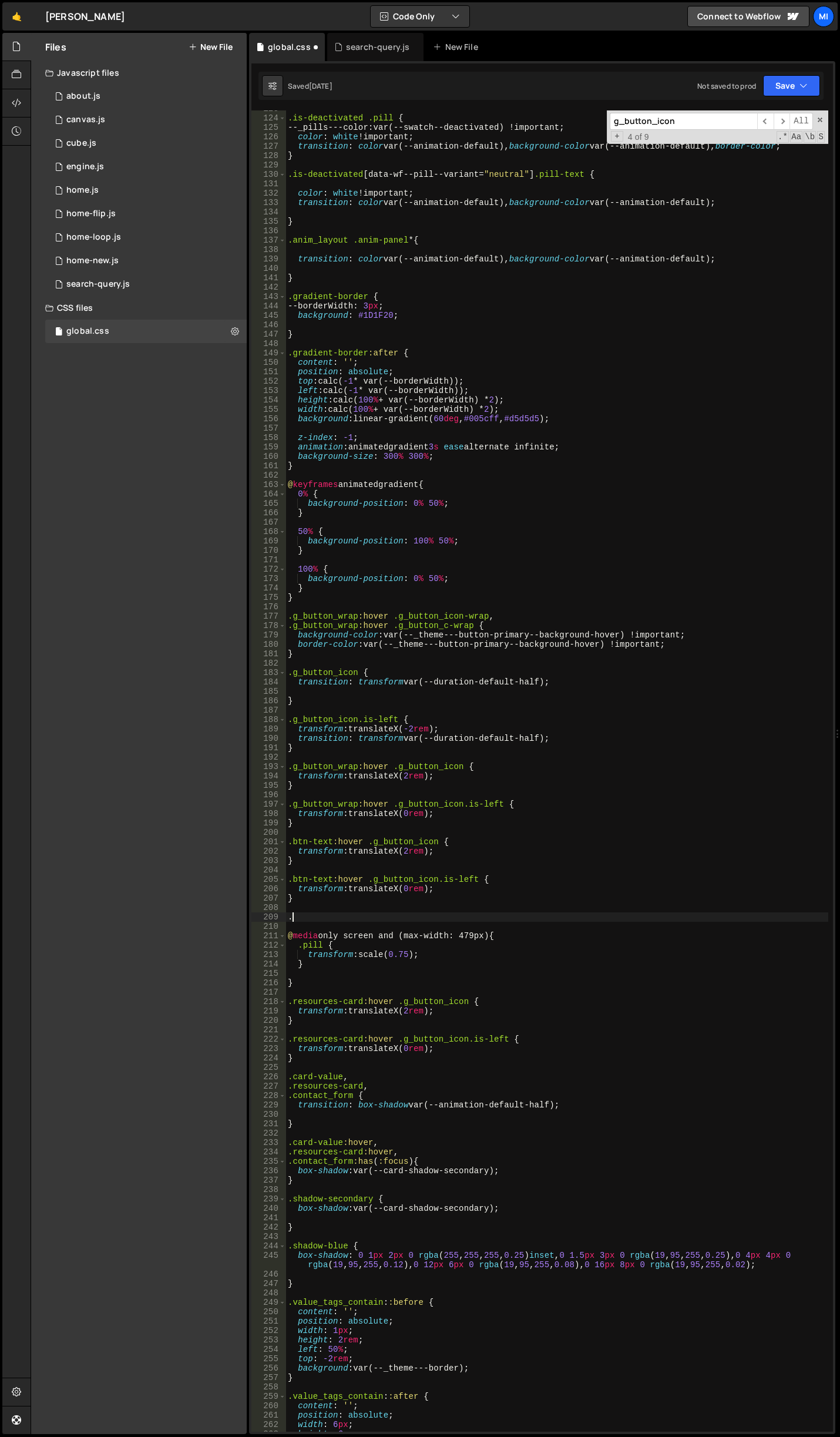
paste textarea "search-tag"
type textarea ".search-tag"
drag, startPoint x: 348, startPoint y: 920, endPoint x: 272, endPoint y: 916, distance: 76.1
click at [272, 916] on div ".search-tag 123 124 125 126 127 128 129 130 131 132 133 134 135 136 137 138 139…" at bounding box center [542, 771] width 582 height 1321
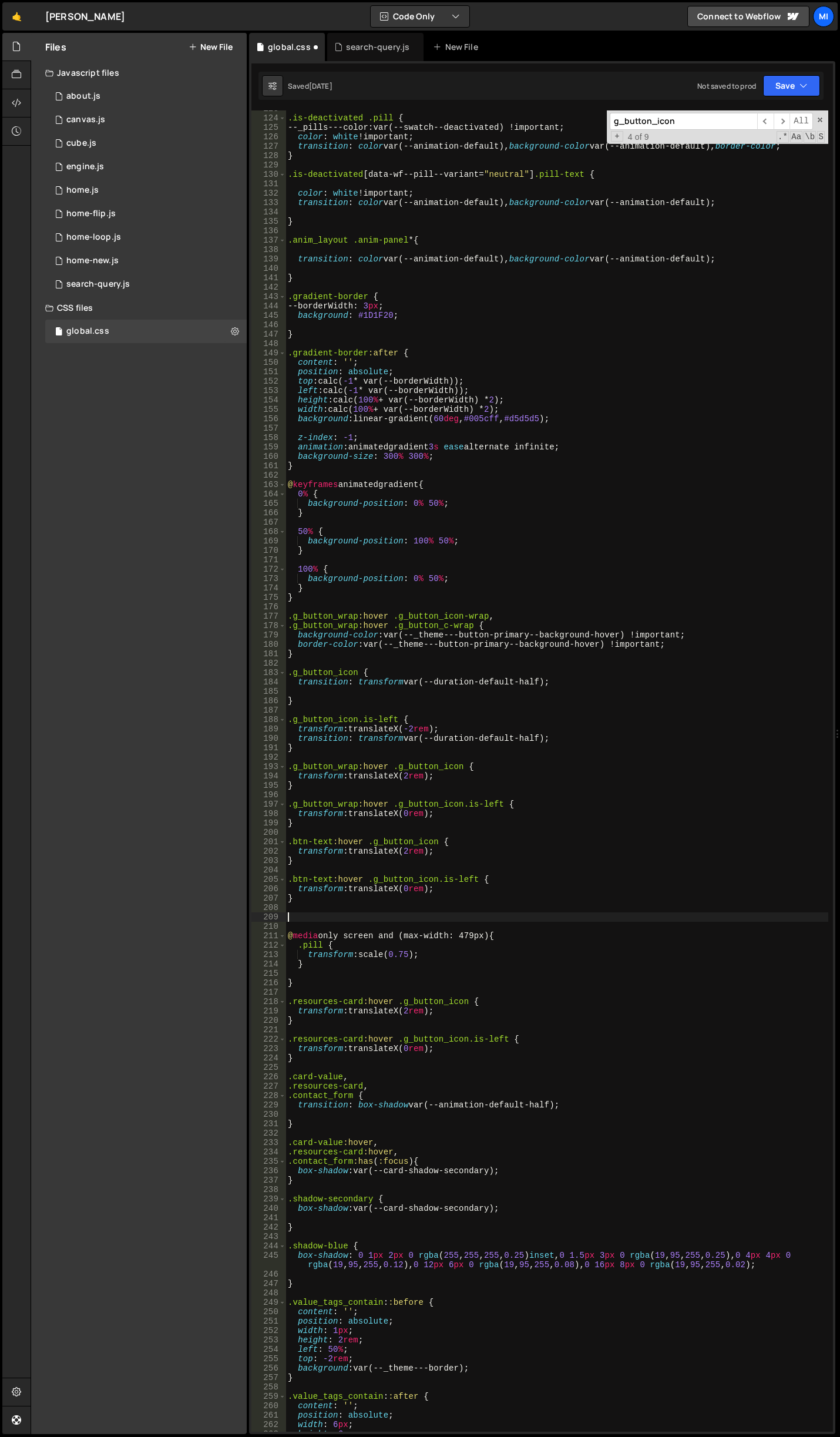
scroll to position [0, 0]
drag, startPoint x: 289, startPoint y: 719, endPoint x: 312, endPoint y: 727, distance: 24.4
click at [312, 727] on div ".is-deactivated .pill { --_pills---color : var(--swatch--deactivated) !importan…" at bounding box center [556, 774] width 543 height 1340
type textarea ".g_button_icon.is-left { transform: translateX(-2rem);"
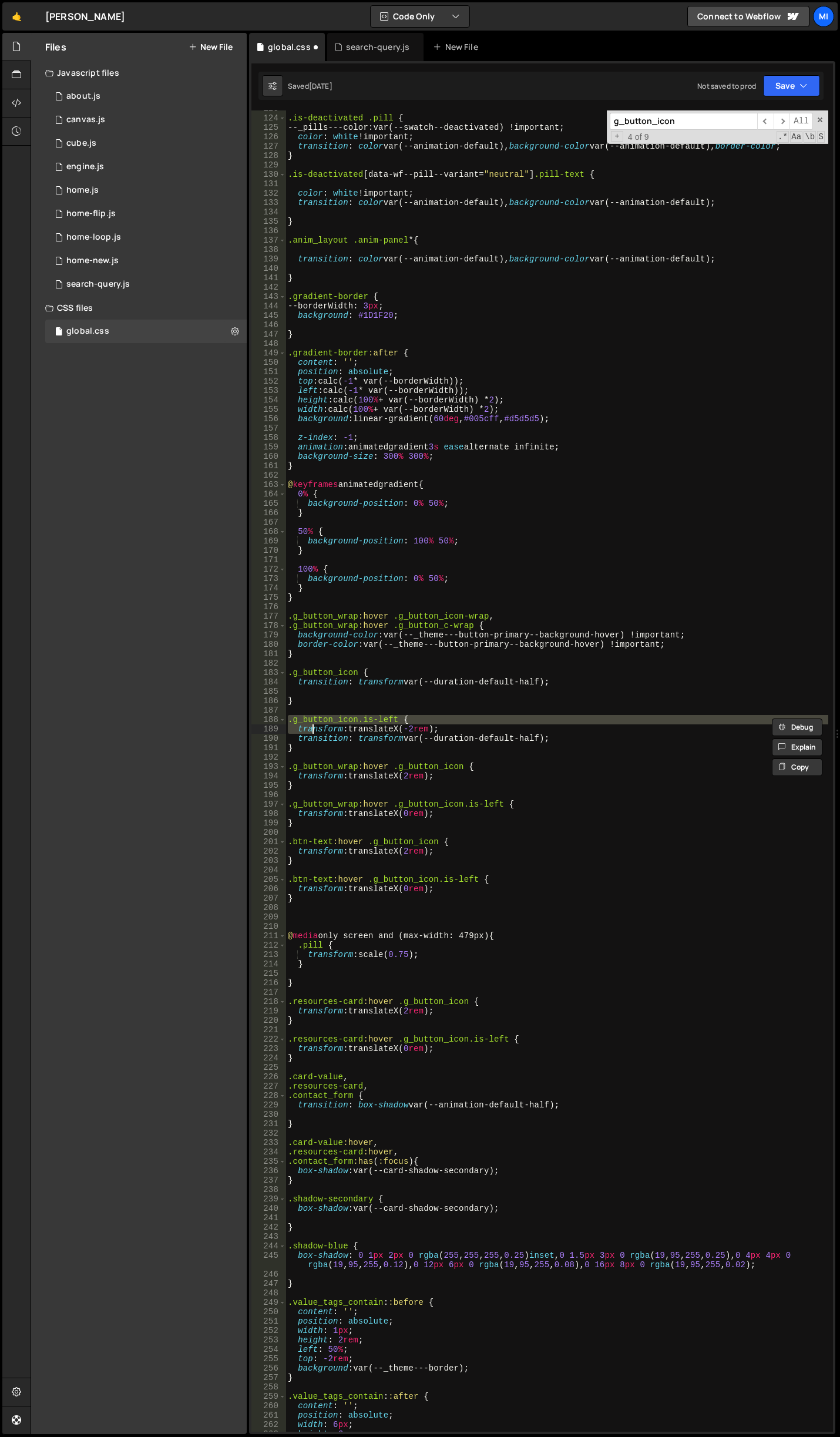
click at [329, 707] on div ".is-deactivated .pill { --_pills---color : var(--swatch--deactivated) !importan…" at bounding box center [556, 774] width 543 height 1340
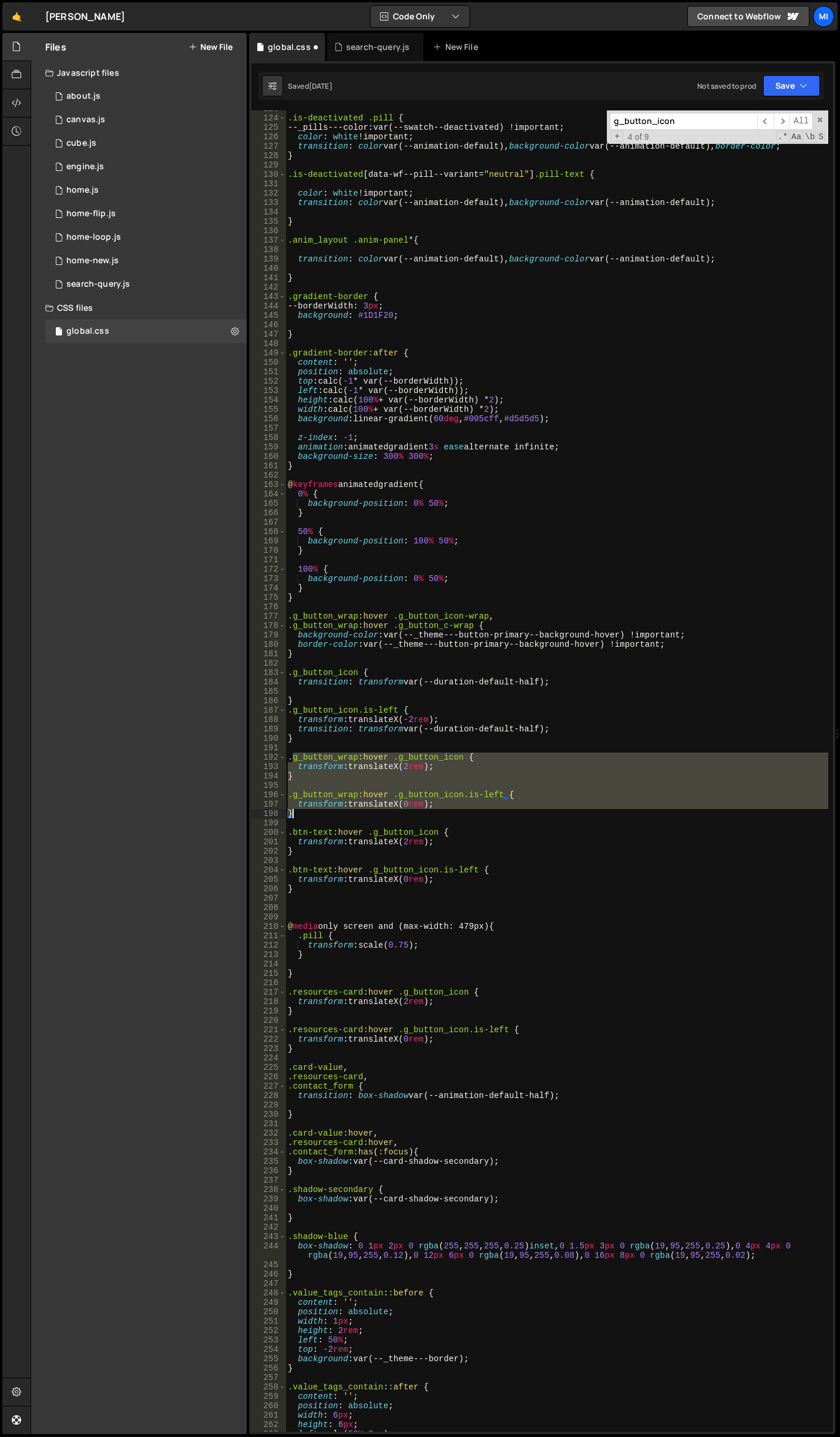
drag, startPoint x: 291, startPoint y: 760, endPoint x: 473, endPoint y: 812, distance: 189.3
click at [473, 812] on div ".is-deactivated .pill { --_pills---color : var(--swatch--deactivated) !importan…" at bounding box center [556, 774] width 543 height 1340
type textarea "transform: translateX(0rem); }"
click at [318, 899] on div ".is-deactivated .pill { --_pills---color : var(--swatch--deactivated) !importan…" at bounding box center [556, 774] width 543 height 1340
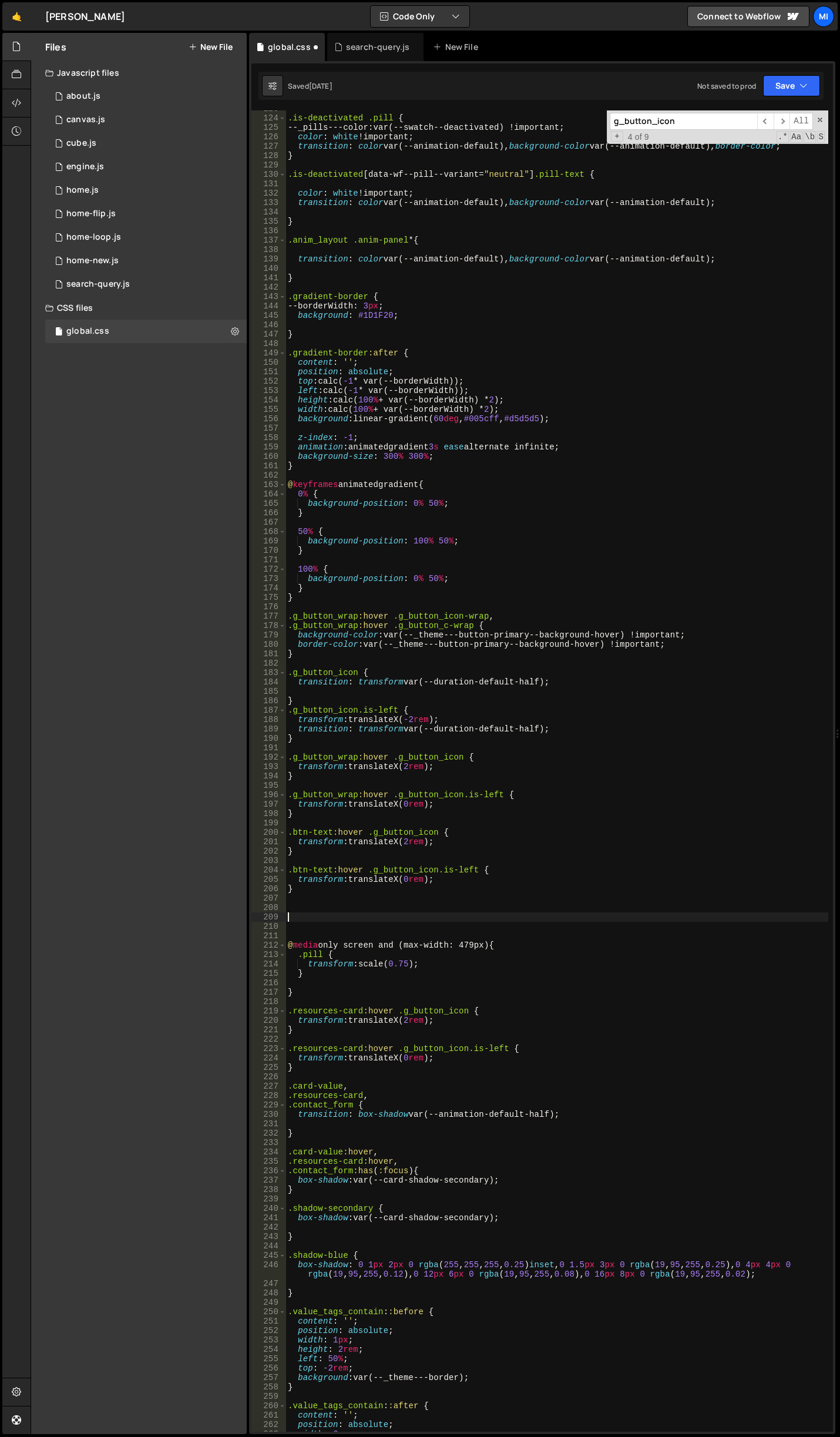
paste textarea "}"
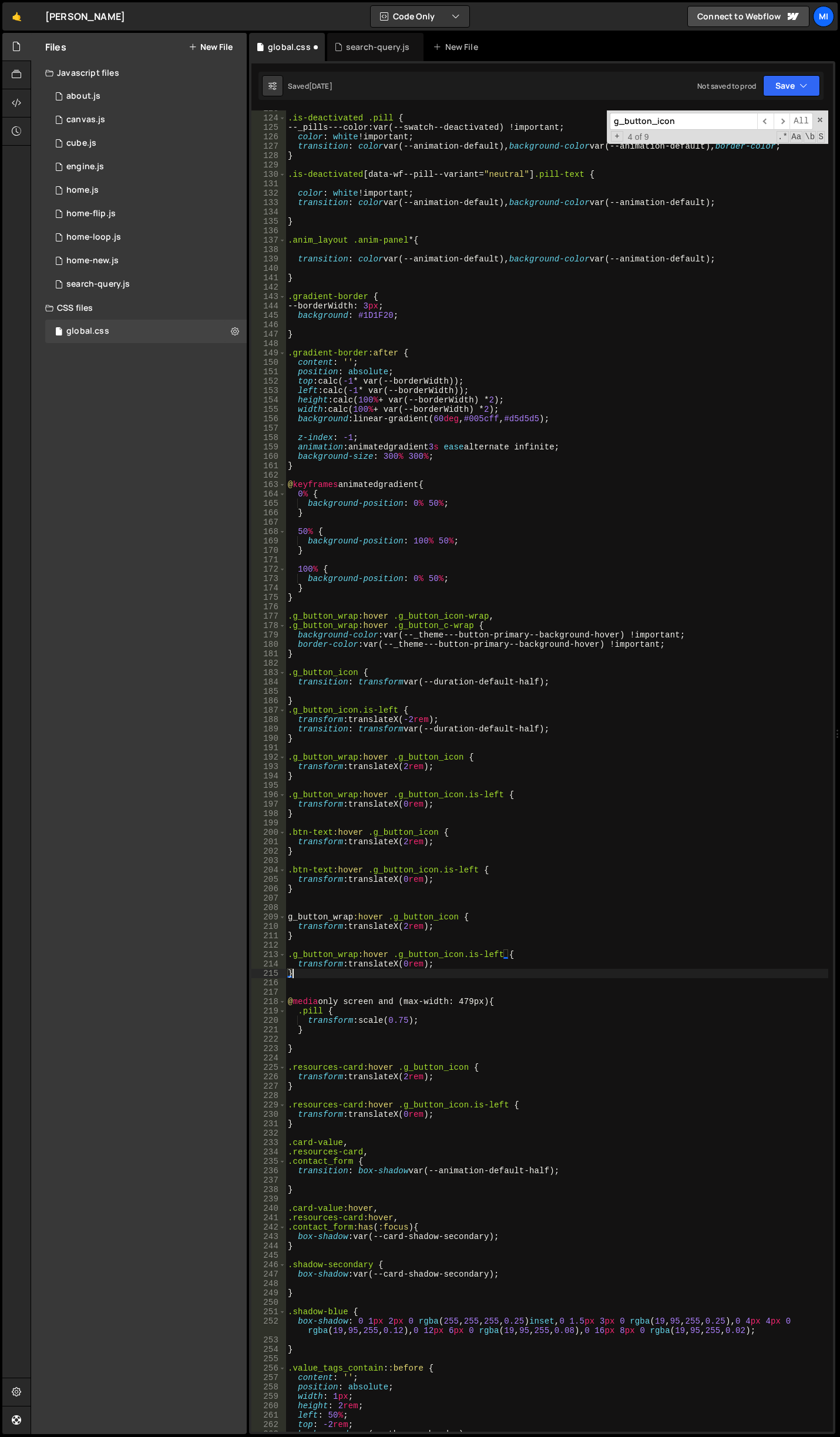
click at [288, 914] on div ".is-deactivated .pill { --_pills---color : var(--swatch--deactivated) !importan…" at bounding box center [556, 774] width 543 height 1340
drag, startPoint x: 356, startPoint y: 914, endPoint x: 295, endPoint y: 913, distance: 61.0
click at [295, 913] on div ".is-deactivated .pill { --_pills---color : var(--swatch--deactivated) !importan…" at bounding box center [556, 774] width 543 height 1340
paste textarea ".search-tag"
click at [292, 916] on div ".is-deactivated .pill { --_pills---color : var(--swatch--deactivated) !importan…" at bounding box center [556, 774] width 543 height 1340
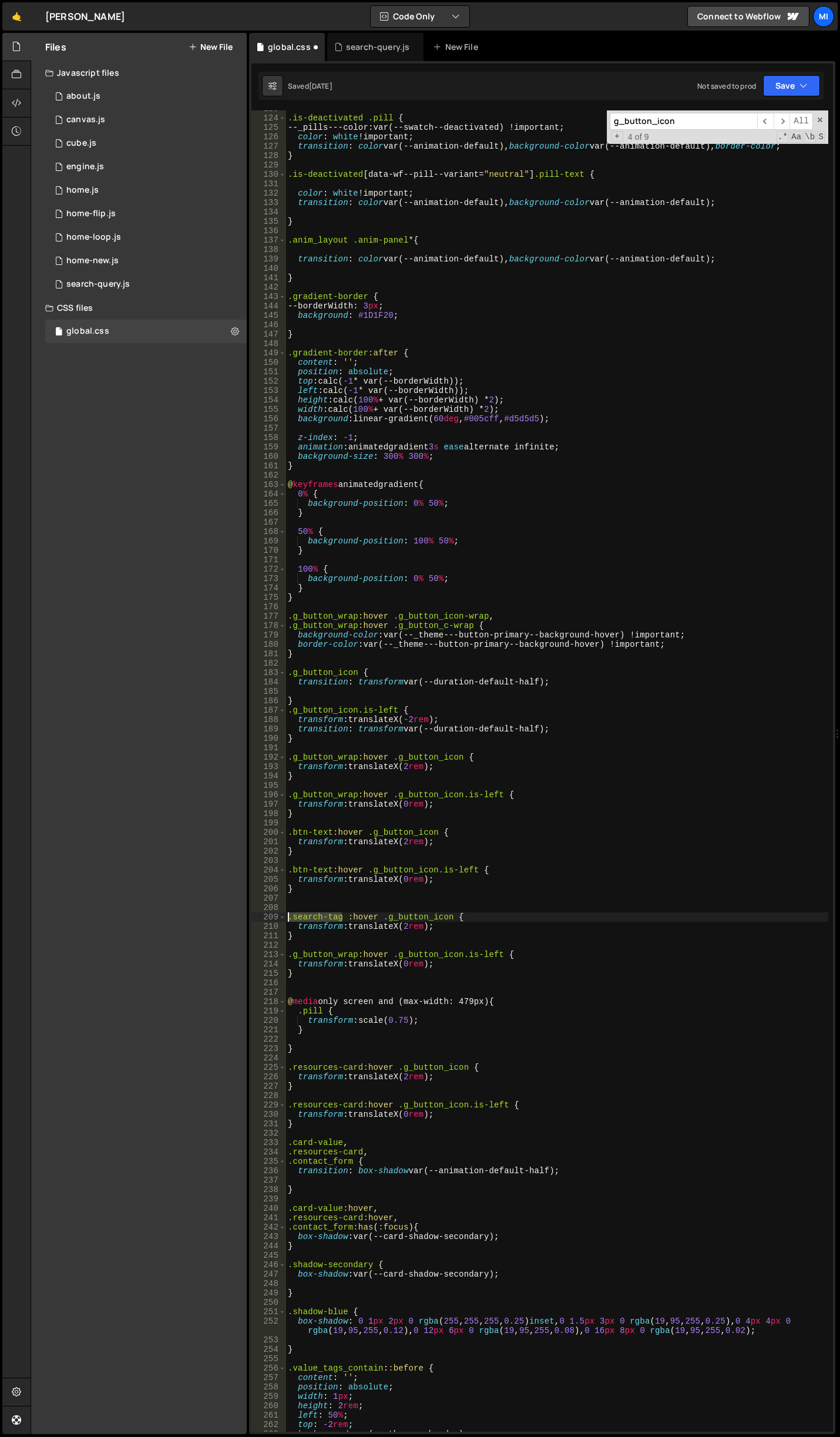
drag, startPoint x: 343, startPoint y: 916, endPoint x: 265, endPoint y: 917, distance: 78.0
click at [265, 917] on div ".search-tag :hover .g_button_icon { 123 124 125 126 127 128 129 130 131 132 133…" at bounding box center [542, 771] width 582 height 1321
click at [346, 913] on div ".is-deactivated .pill { --_pills---color : var(--swatch--deactivated) !importan…" at bounding box center [556, 774] width 543 height 1340
drag, startPoint x: 341, startPoint y: 919, endPoint x: 256, endPoint y: 914, distance: 85.1
click at [256, 914] on div ".search-tag:hover .g_button_icon { 123 124 125 126 127 128 129 130 131 132 133 …" at bounding box center [542, 771] width 582 height 1321
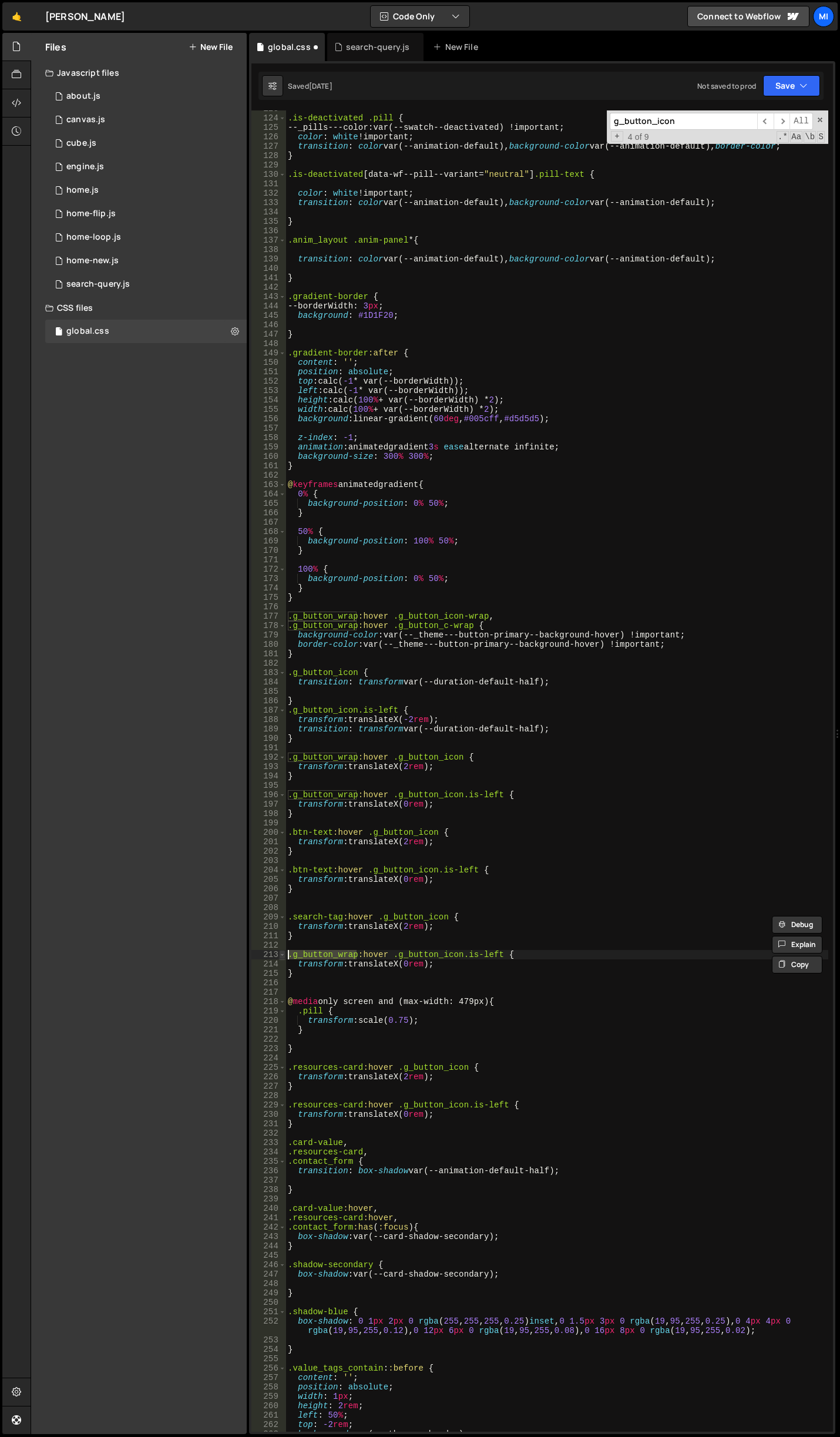
drag, startPoint x: 355, startPoint y: 955, endPoint x: 279, endPoint y: 955, distance: 76.0
click at [279, 955] on div ".search-tag:hover .g_button_icon { 123 124 125 126 127 128 129 130 131 132 133 …" at bounding box center [542, 771] width 582 height 1321
paste textarea "search-tag"
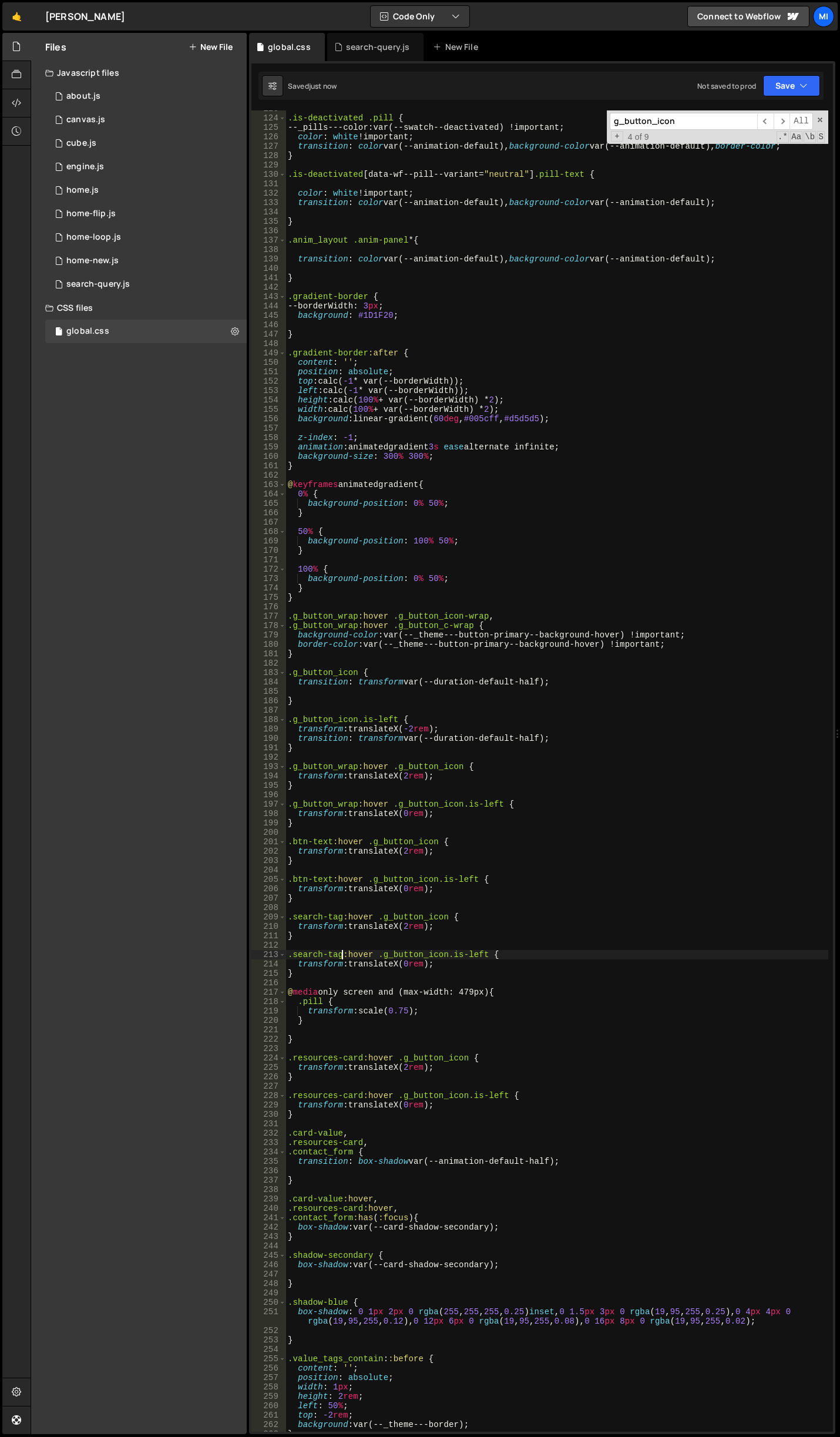
type textarea ".search-tag:hover .g_button_icon.is-left {"
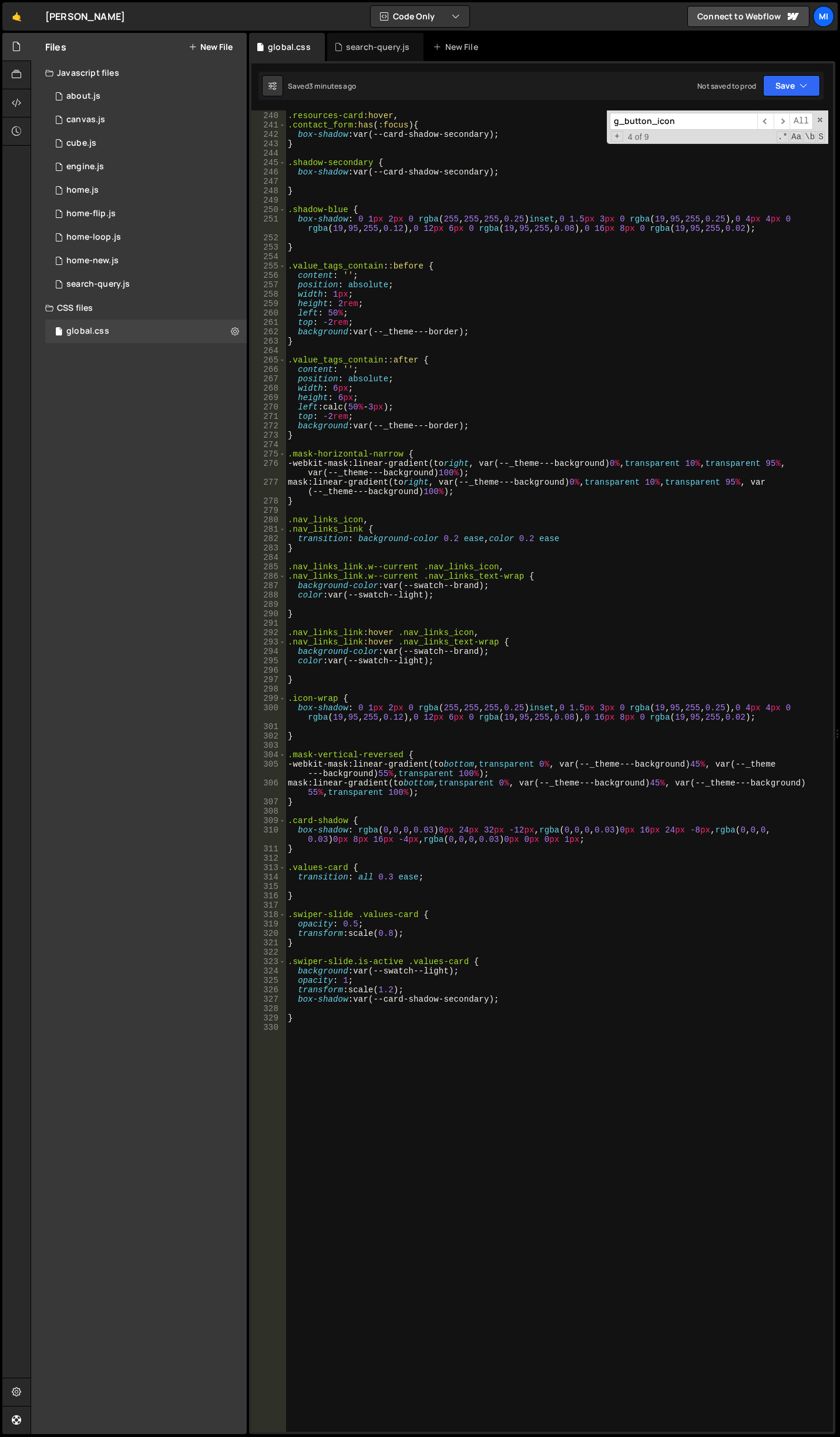
scroll to position [2239, 0]
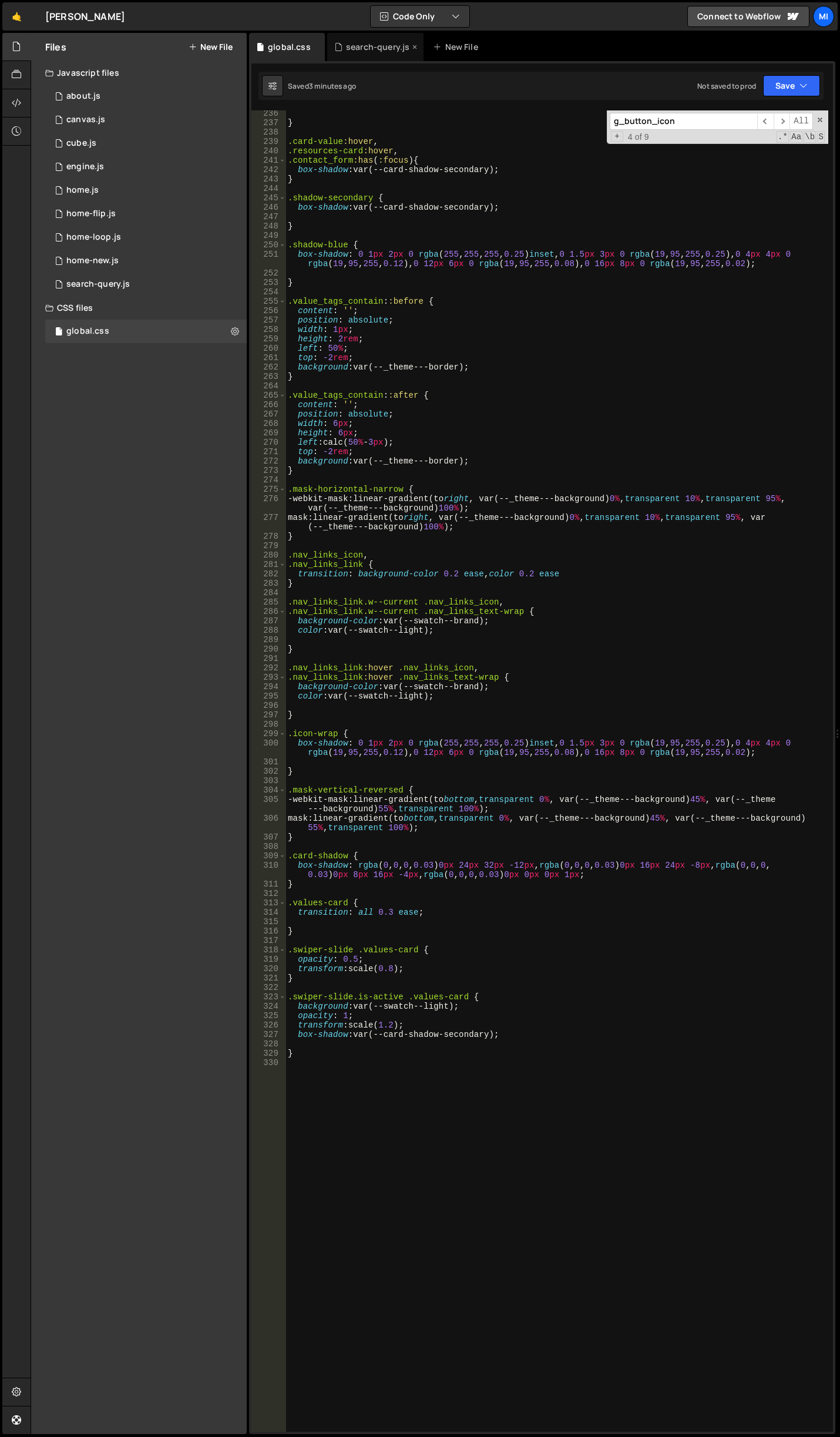
click at [377, 49] on div "search-query.js" at bounding box center [377, 47] width 64 height 12
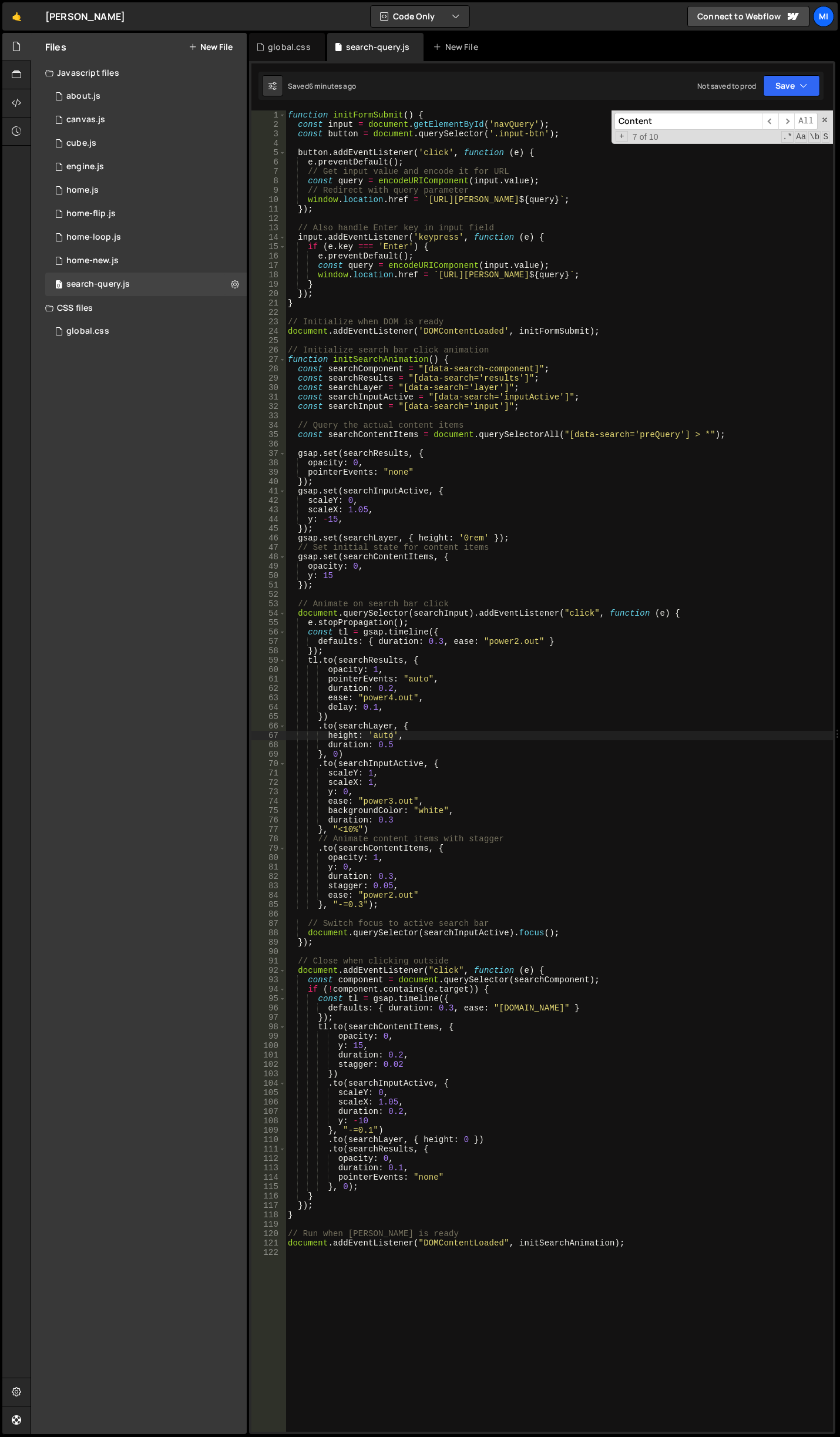
type textarea "const searchInput = "[data-search='input']";"
click at [600, 407] on div "function initFormSubmit ( ) { const input = document . getElementById ( 'navQue…" at bounding box center [559, 780] width 548 height 1340
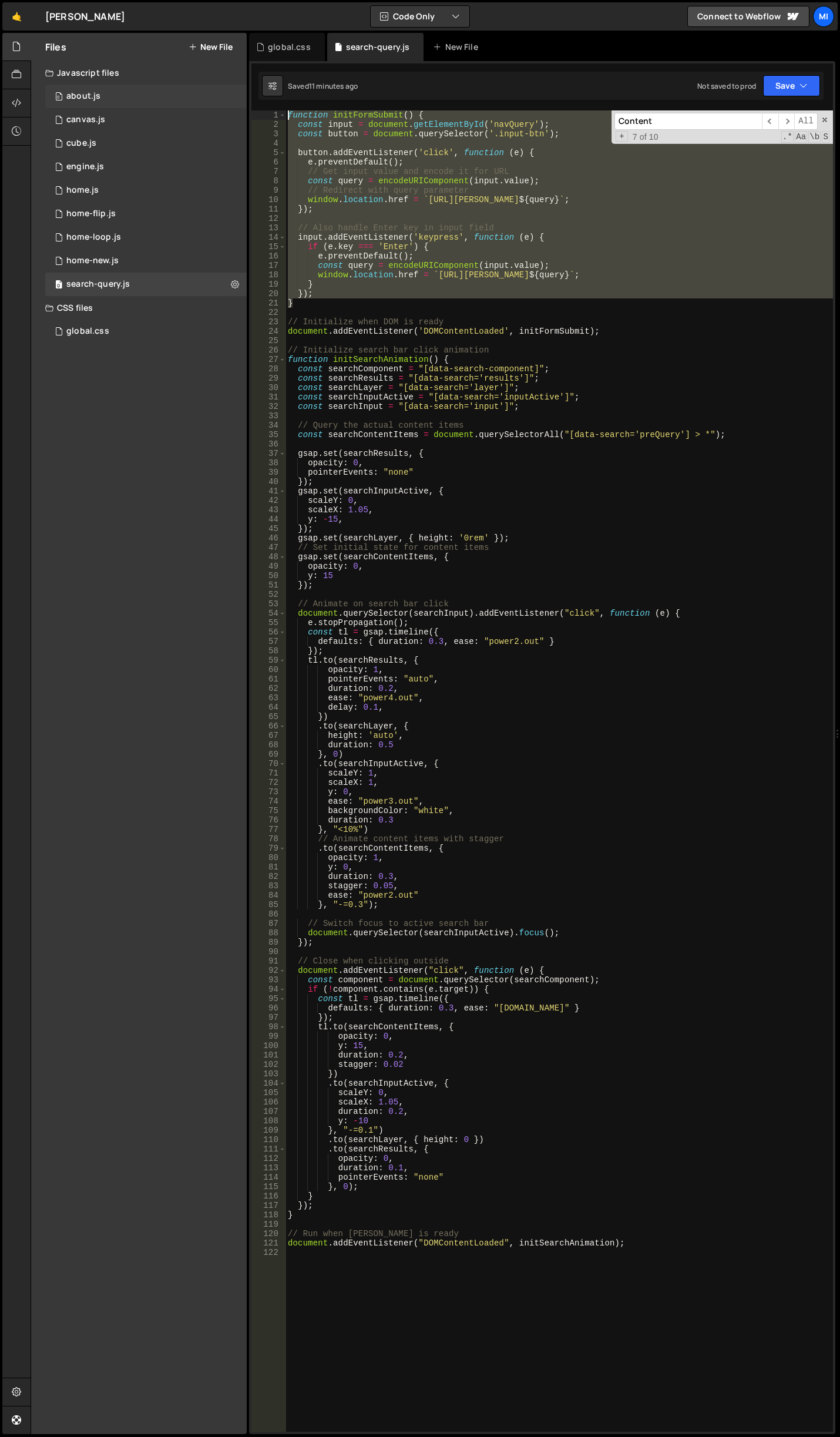
drag, startPoint x: 311, startPoint y: 305, endPoint x: 192, endPoint y: 96, distance: 240.5
click at [192, 96] on div "Files New File Javascript files 0 about.js 0 0 canvas.js 0 0 cube.js 0 0 0 0 0 0" at bounding box center [435, 733] width 809 height 1402
click at [293, 299] on div "function initFormSubmit ( ) { const input = document . getElementById ( 'navQue…" at bounding box center [559, 771] width 548 height 1321
drag, startPoint x: 301, startPoint y: 306, endPoint x: 201, endPoint y: 94, distance: 234.4
click at [201, 94] on div "Files New File Javascript files 0 about.js 0 0 canvas.js 0 0 cube.js 0 0 0 0 0 0" at bounding box center [435, 733] width 809 height 1402
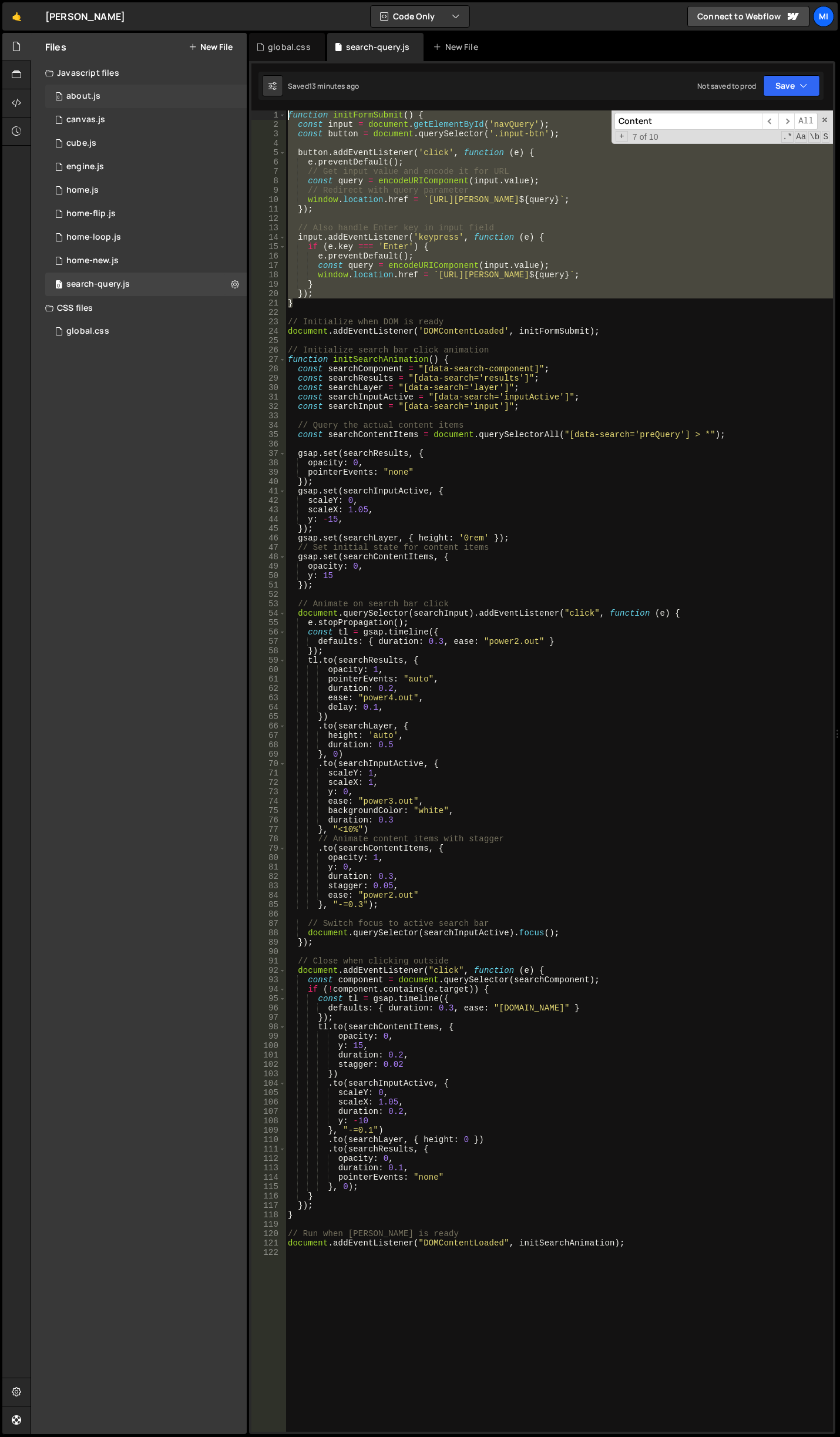
paste textarea "}"
type textarea "}"
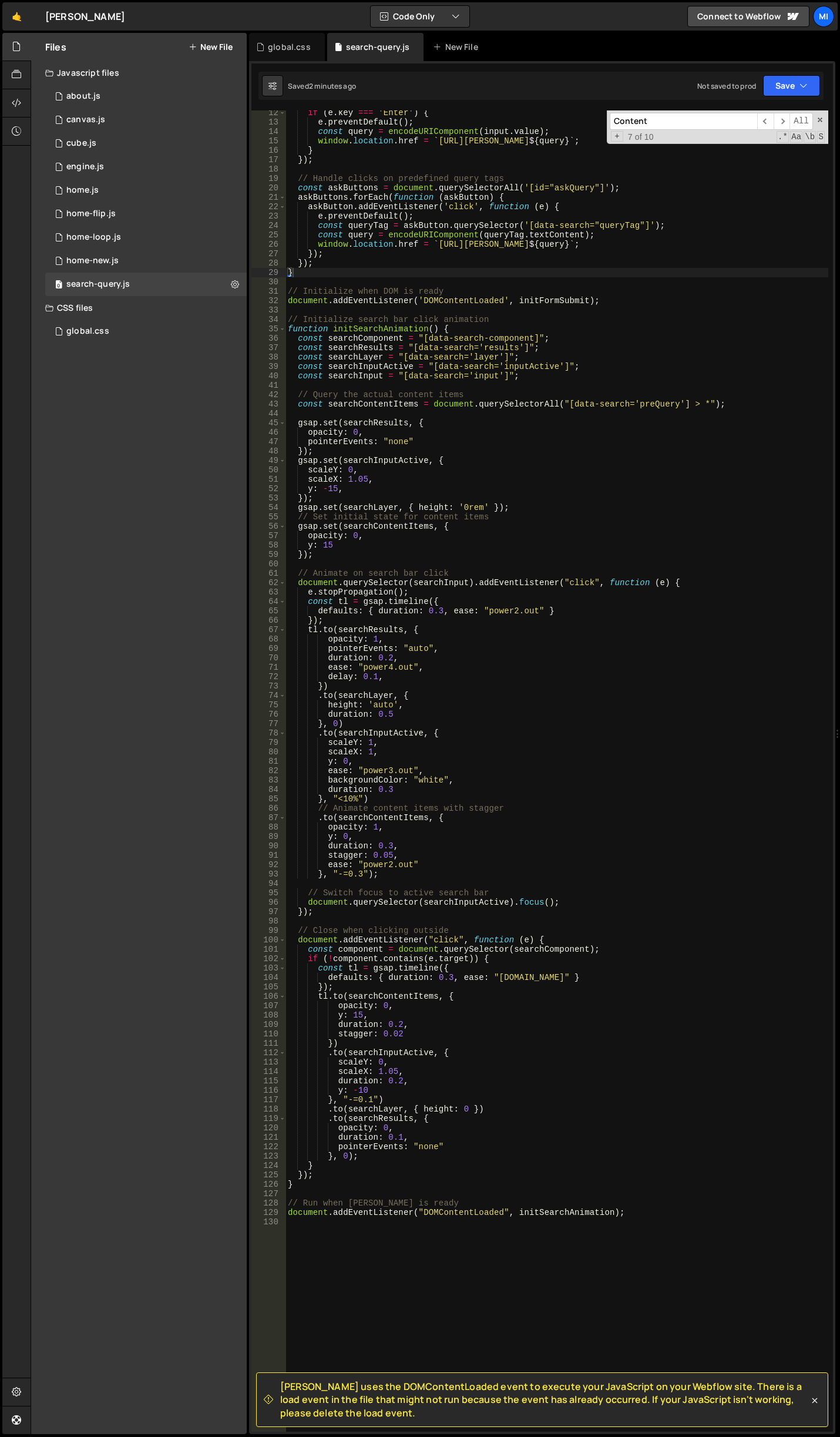
scroll to position [70, 0]
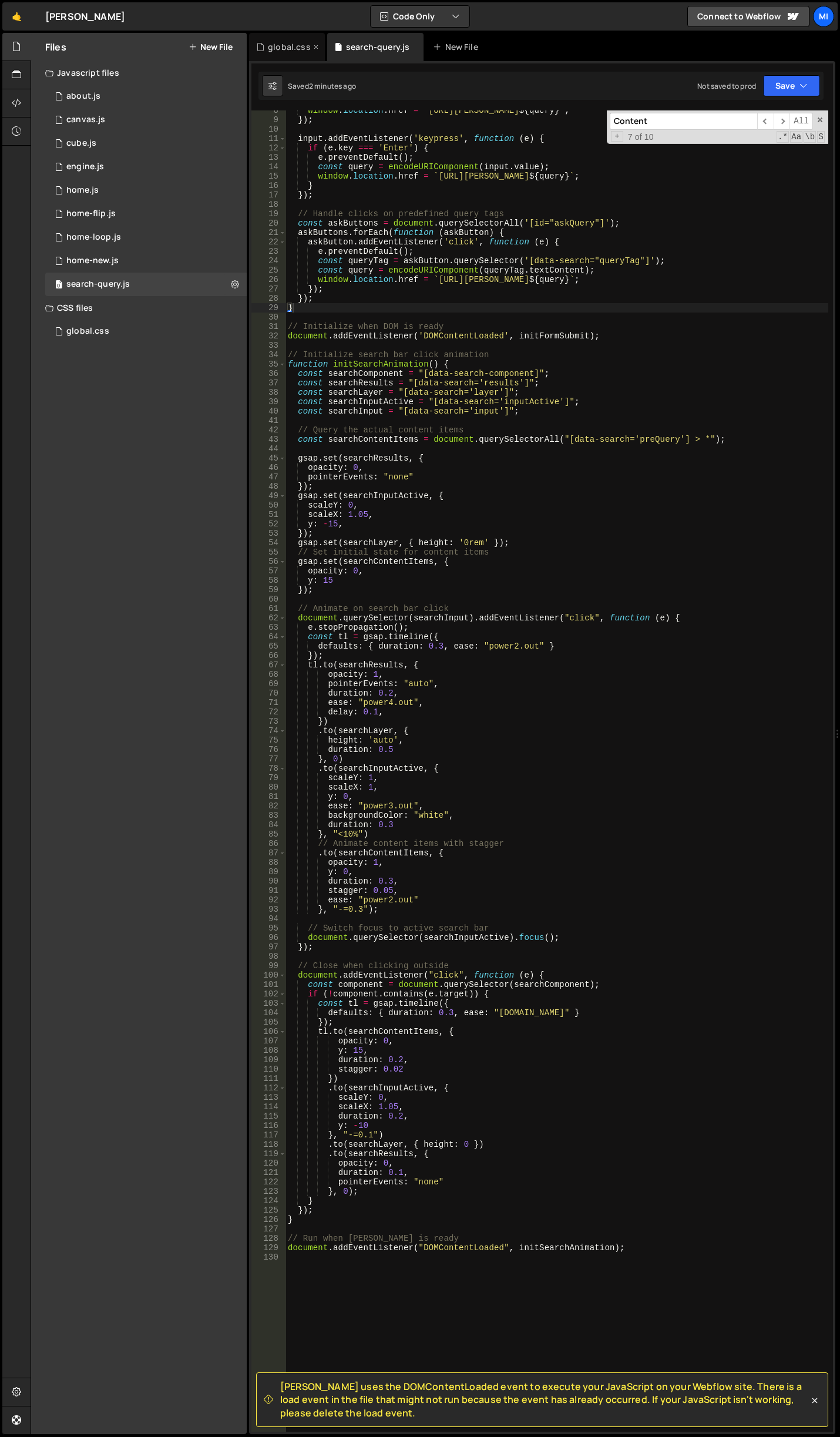
click at [284, 33] on div "global.css" at bounding box center [287, 47] width 76 height 28
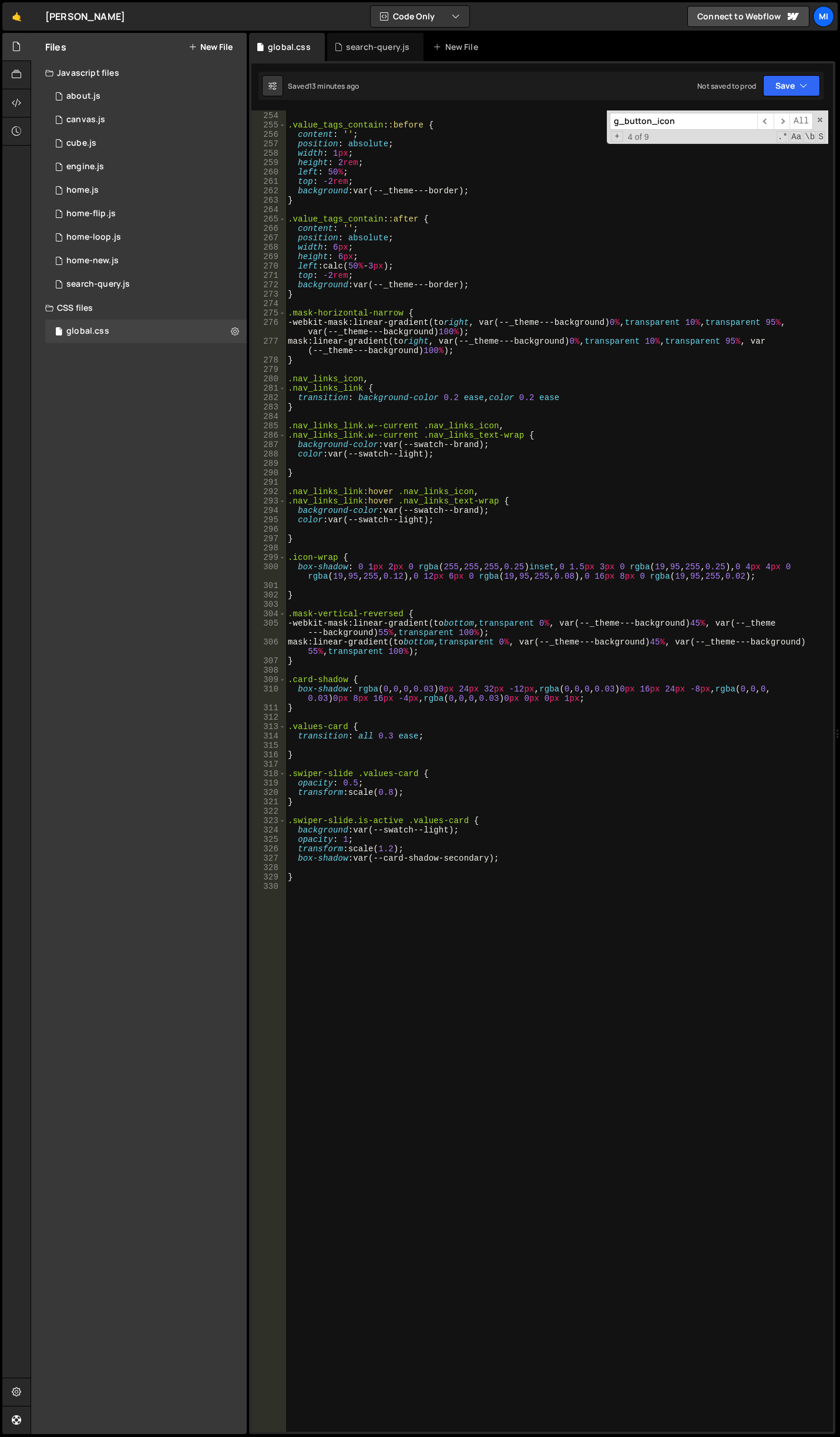
scroll to position [2531, 0]
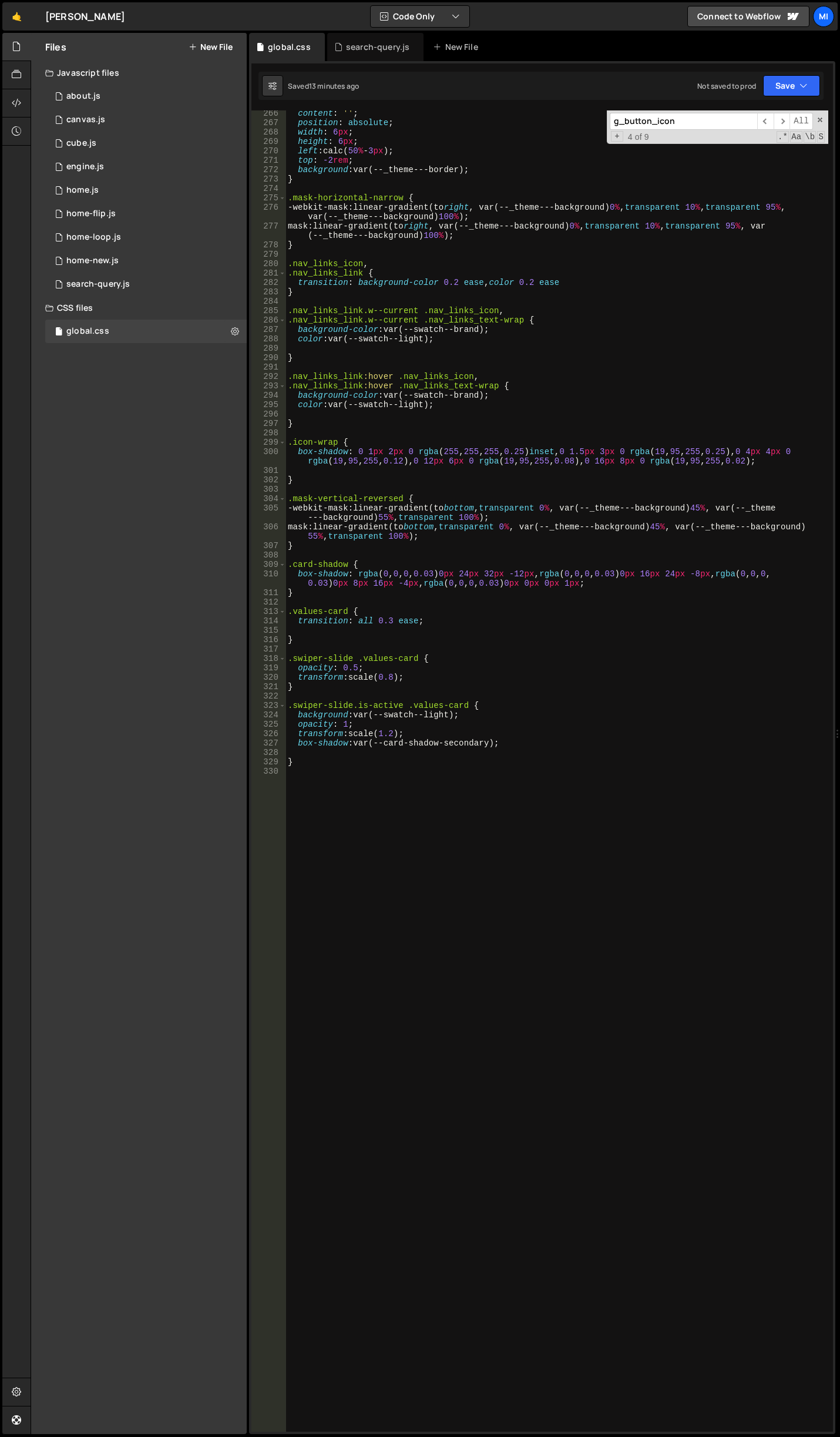
click at [467, 1173] on div "content : ' ' ; position : absolute ; width : 6 px ; height : 6 px ; left : cal…" at bounding box center [556, 779] width 543 height 1340
type textarea "#navQuery input:focus {}"
type textarea "border-color: white;"
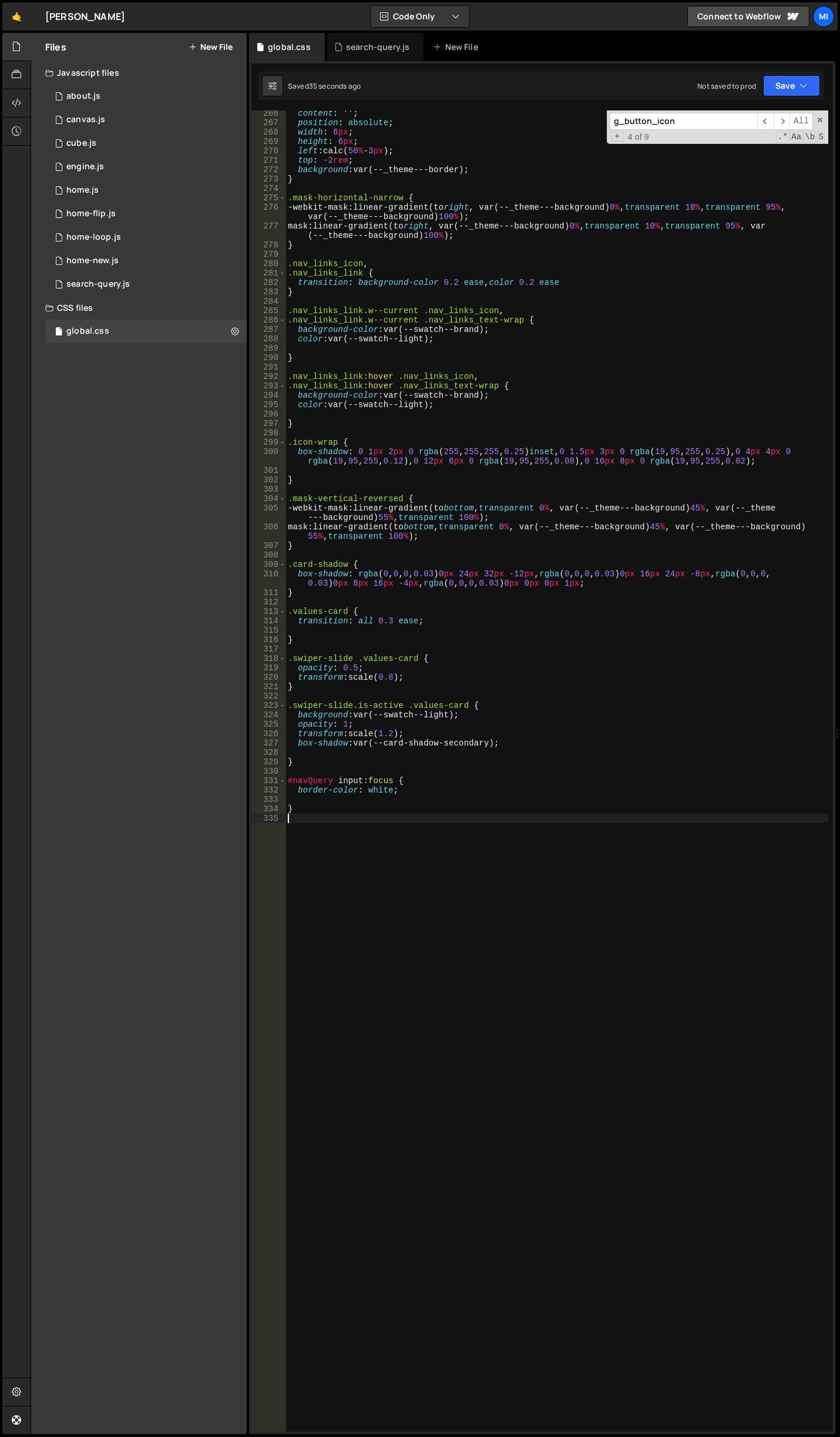
click at [434, 861] on div "content : ' ' ; position : absolute ; width : 6 px ; height : 6 px ; left : cal…" at bounding box center [556, 779] width 543 height 1340
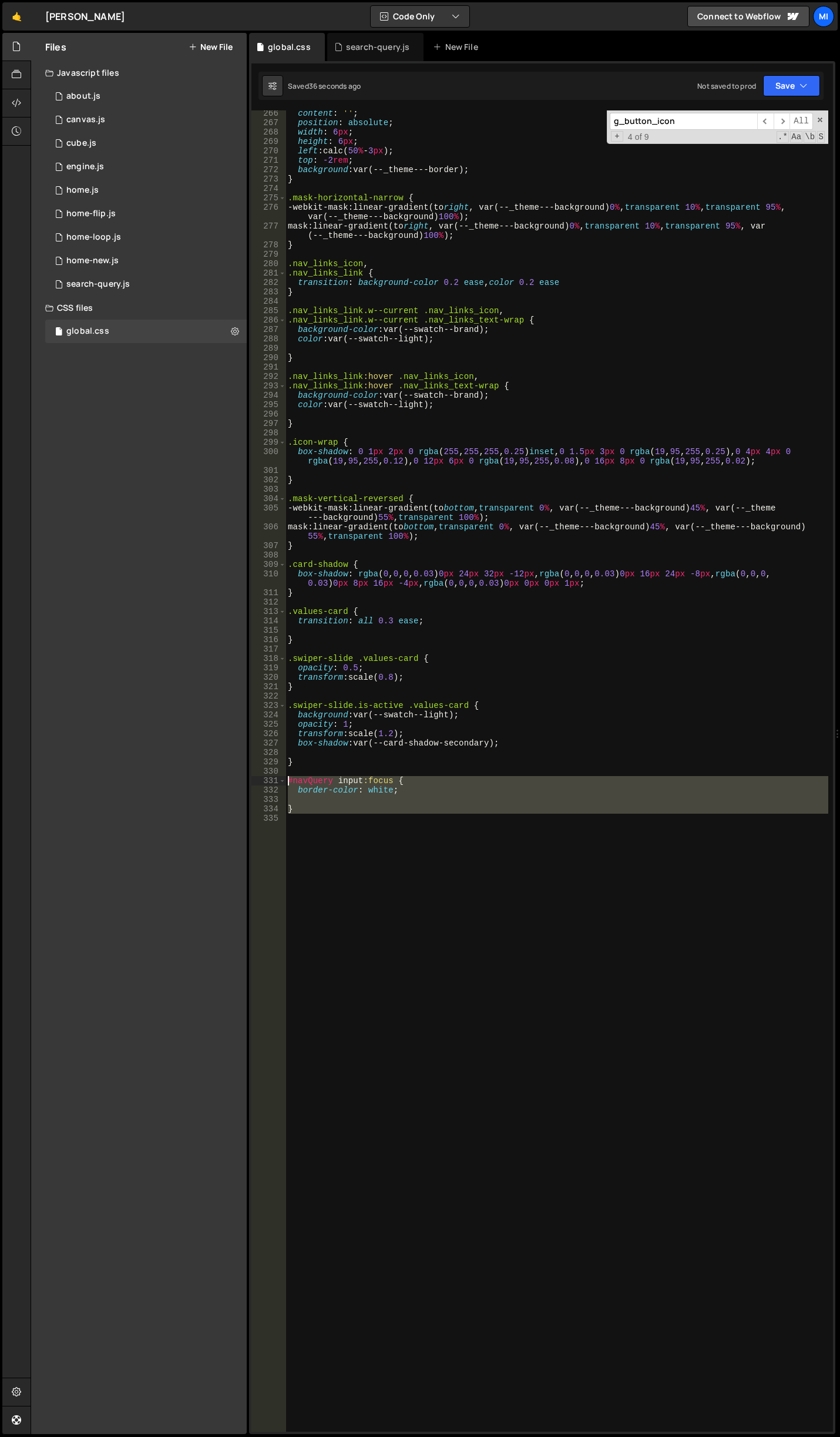
drag, startPoint x: 348, startPoint y: 828, endPoint x: 275, endPoint y: 780, distance: 87.4
click at [275, 780] on div "266 267 268 269 270 271 272 273 274 275 276 277 278 279 280 281 282 283 284 285…" at bounding box center [542, 771] width 582 height 1321
paste textarea "}"
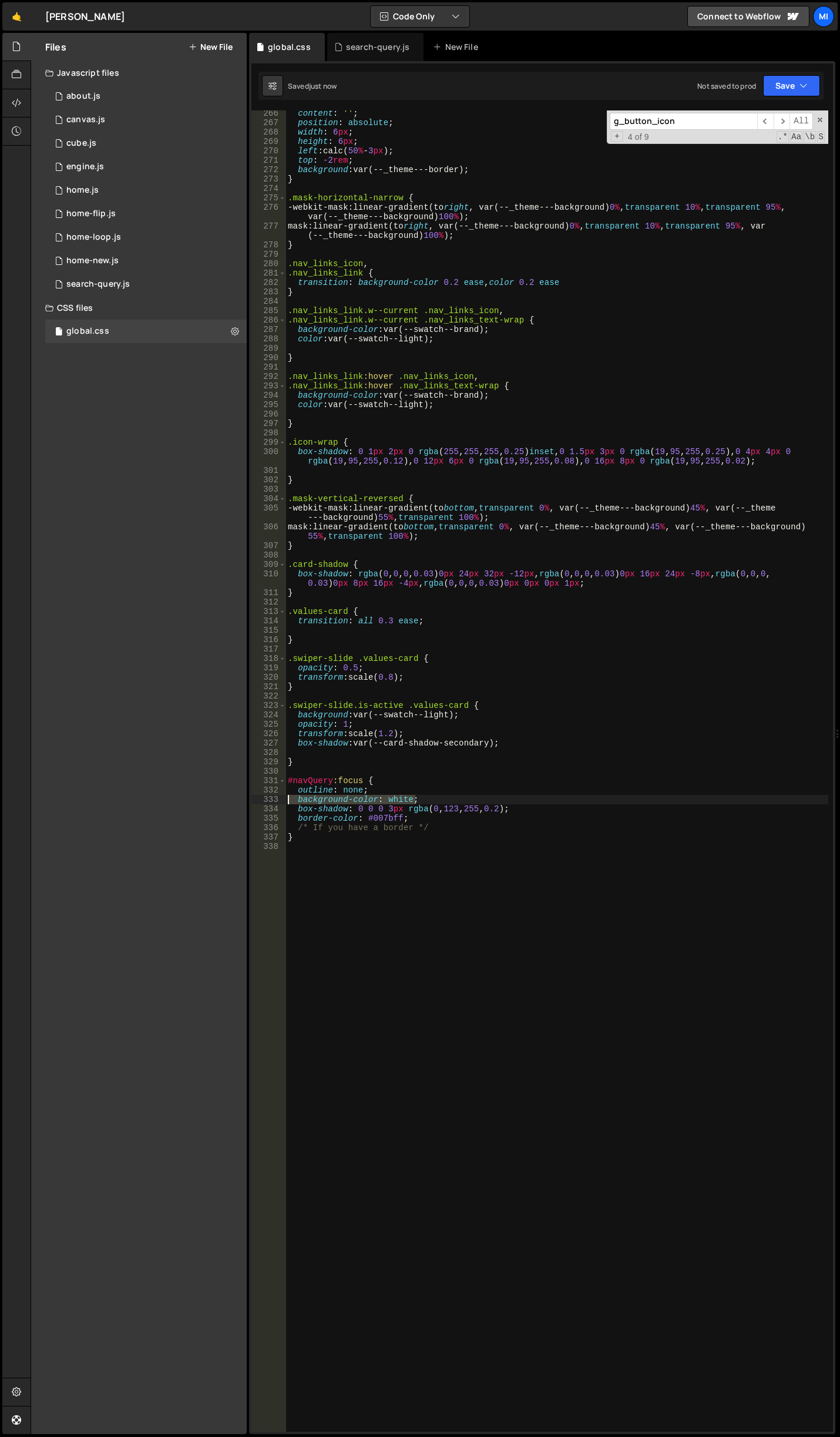
drag, startPoint x: 420, startPoint y: 797, endPoint x: 268, endPoint y: 795, distance: 152.0
click at [268, 795] on div "/* If you have a border */ 266 267 268 269 270 271 272 273 274 275 276 277 278 …" at bounding box center [542, 771] width 582 height 1321
type textarea "background-color: white;"
type textarea "box-shadow: 0 0 0 3px rgba(0, 123, 255, 0.2);"
drag, startPoint x: 290, startPoint y: 799, endPoint x: 538, endPoint y: 800, distance: 248.0
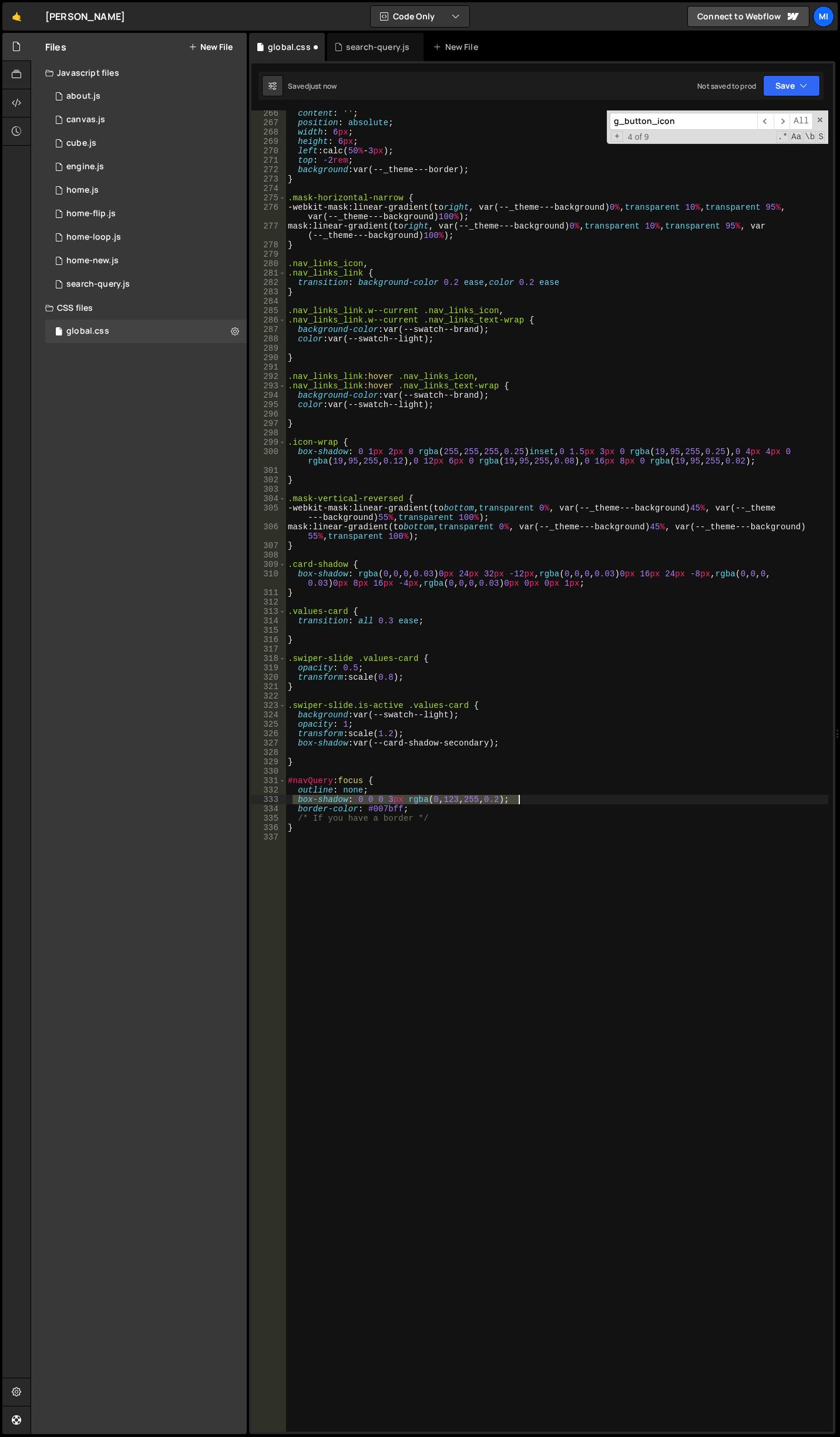
click at [538, 800] on div "content : ' ' ; position : absolute ; width : 6 px ; height : 6 px ; left : cal…" at bounding box center [556, 779] width 543 height 1340
drag, startPoint x: 452, startPoint y: 817, endPoint x: 280, endPoint y: 820, distance: 172.0
click at [280, 820] on div "266 267 268 269 270 271 272 273 274 275 276 277 278 279 280 281 282 283 284 285…" at bounding box center [542, 771] width 582 height 1321
type textarea "/* If you have a border */"
click at [360, 798] on div "content : ' ' ; position : absolute ; width : 6 px ; height : 6 px ; left : cal…" at bounding box center [556, 779] width 543 height 1340
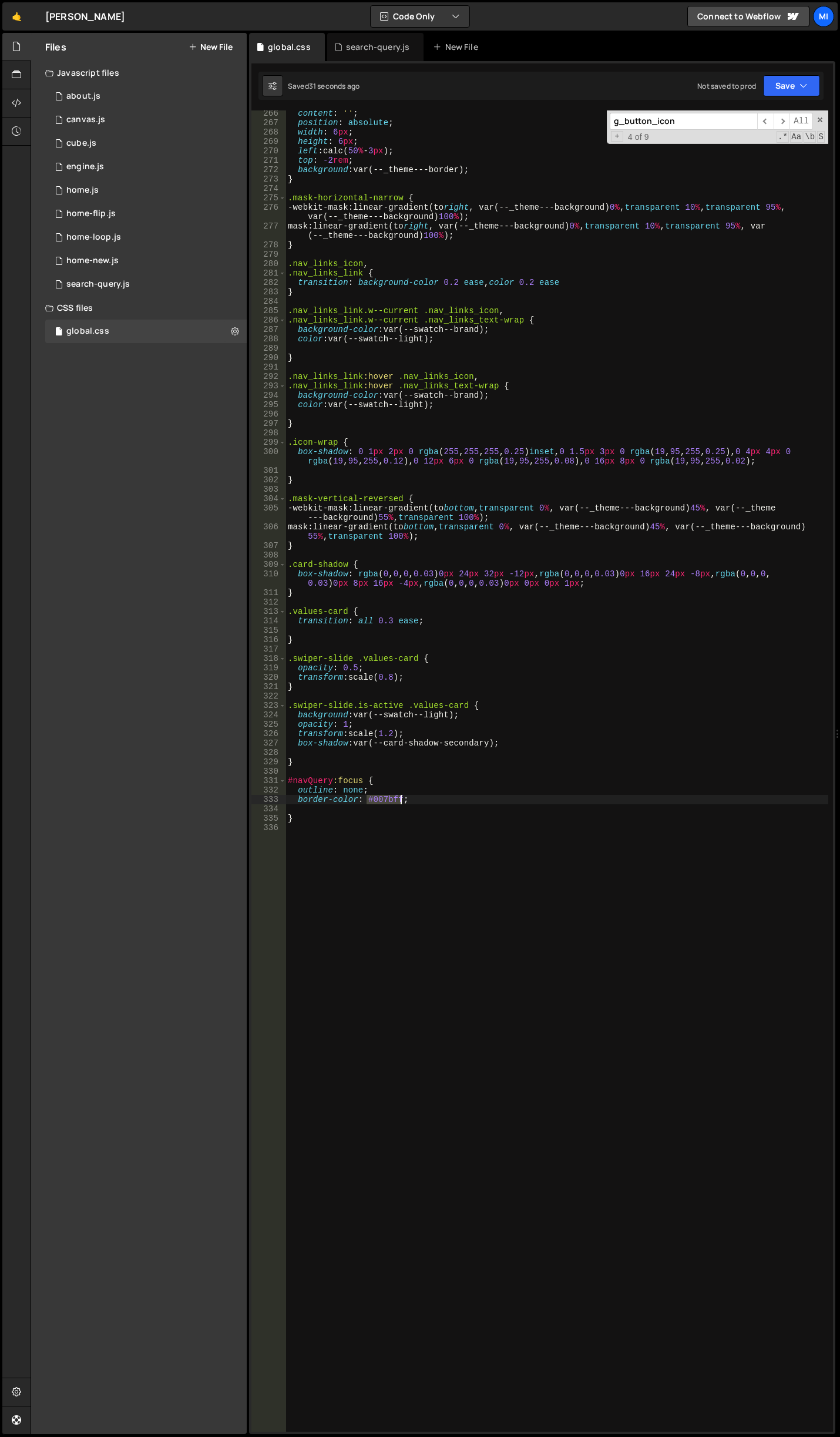
drag, startPoint x: 365, startPoint y: 798, endPoint x: 400, endPoint y: 798, distance: 35.0
click at [400, 798] on div "content : ' ' ; position : absolute ; width : 6 px ; height : 6 px ; left : cal…" at bounding box center [556, 779] width 543 height 1340
paste textarea "var(--swatch--dark-2)"
type textarea "border-color: var(--swatch--dark-2);"
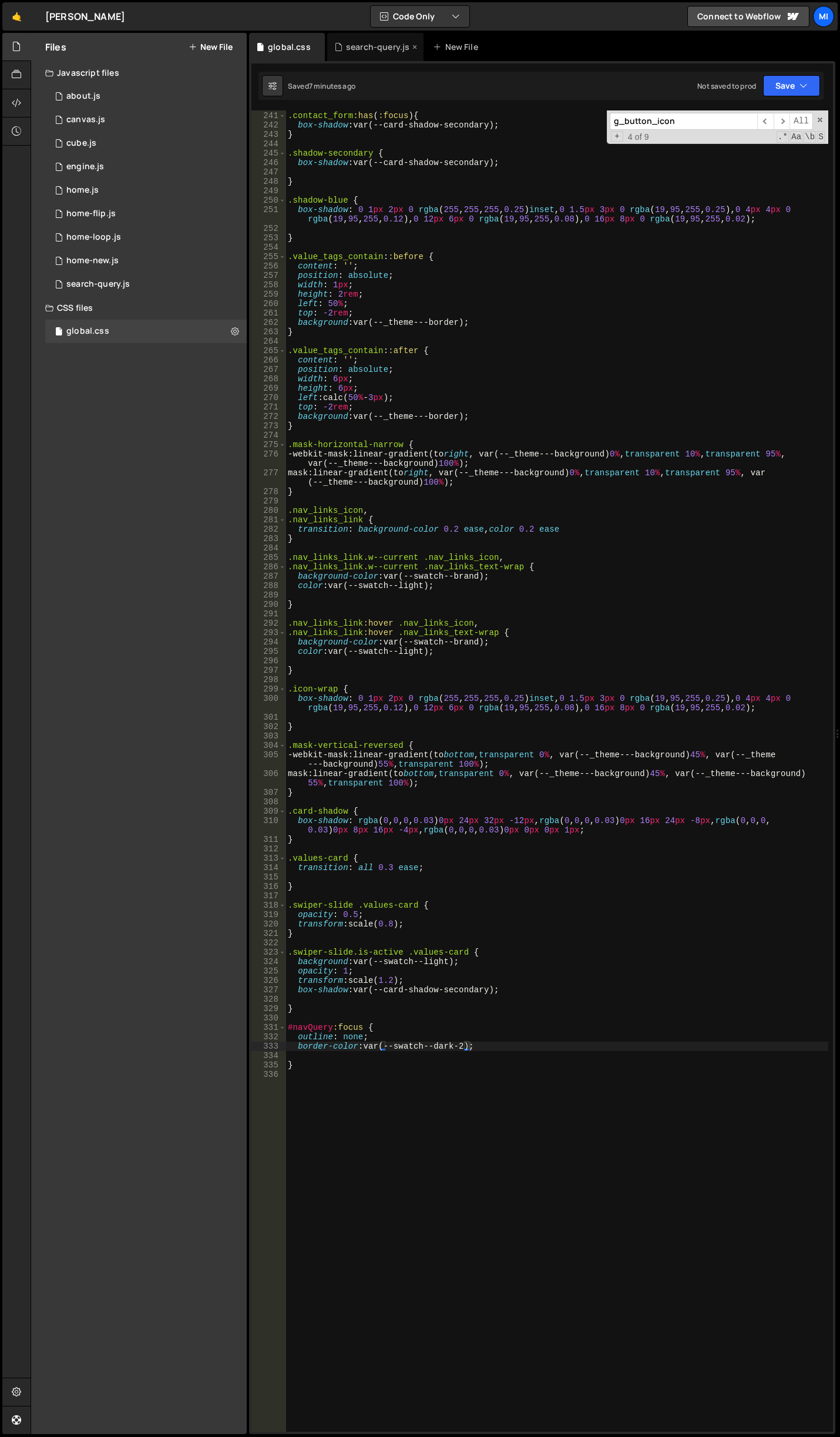
scroll to position [2284, 0]
click at [321, 42] on div "global.css" at bounding box center [287, 47] width 76 height 28
click at [362, 43] on div "search-query.js" at bounding box center [377, 47] width 64 height 12
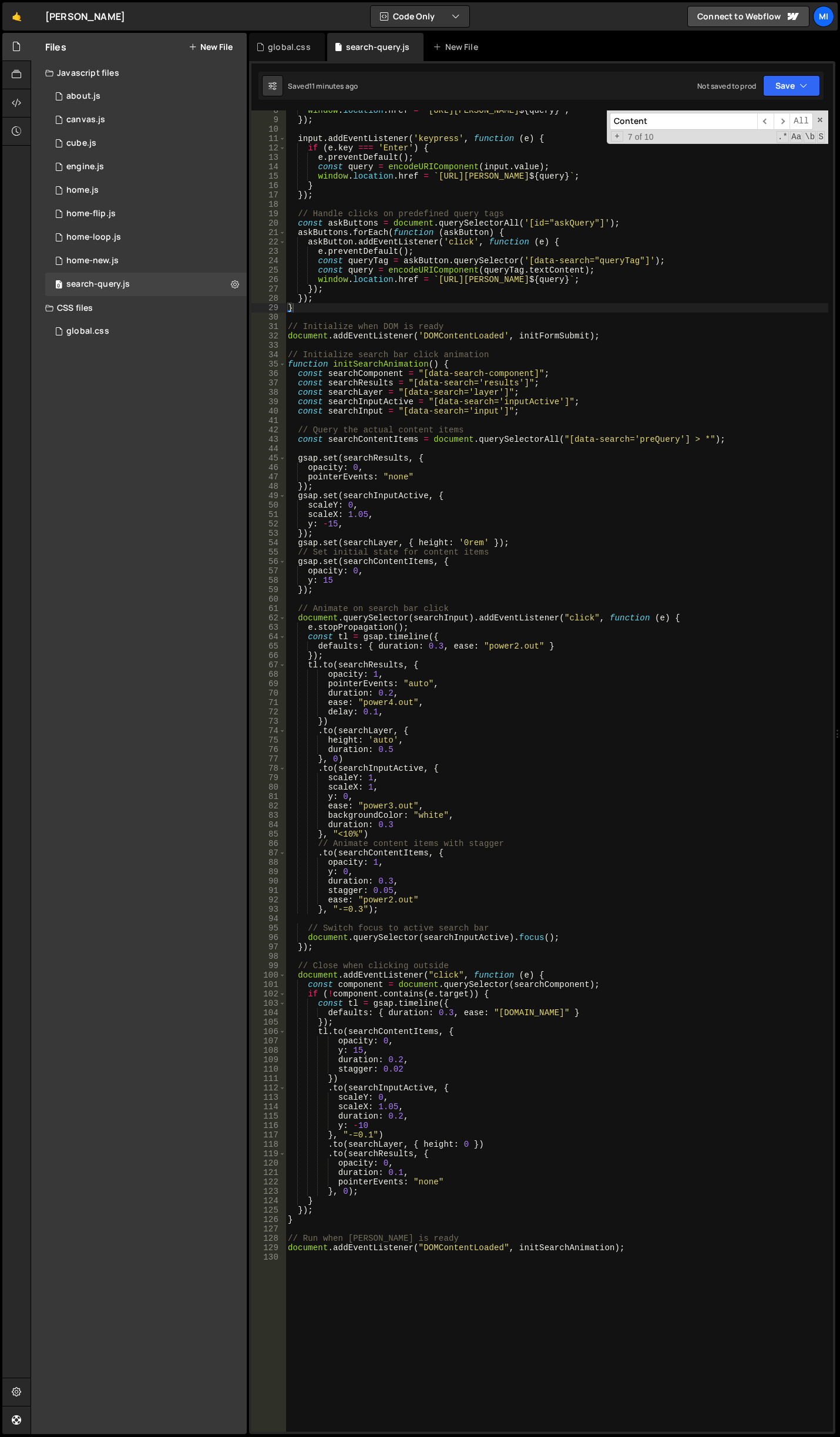
click at [538, 735] on div "window . location . href = ` [URL][PERSON_NAME] ${ query } ` ; }) ; input . add…" at bounding box center [556, 775] width 543 height 1340
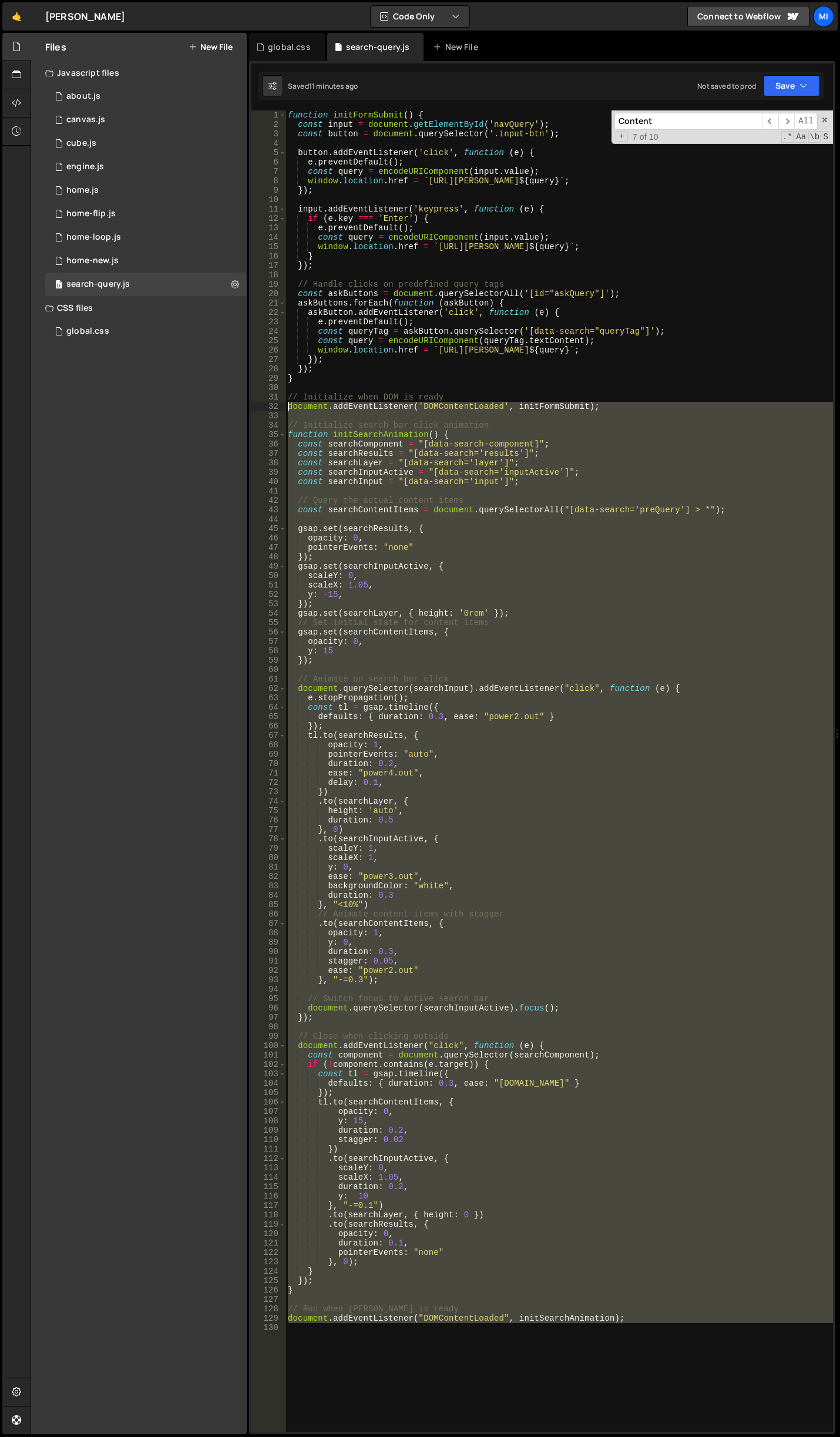
drag, startPoint x: 616, startPoint y: 1336, endPoint x: 167, endPoint y: 405, distance: 1033.6
click at [167, 405] on div "Files New File Javascript files 0 about.js 0 0 canvas.js 0 0 cube.js 0 0 0 0 0 0" at bounding box center [435, 733] width 809 height 1402
type textarea "document.addEventListener('DOMContentLoaded', initFormSubmit);"
drag, startPoint x: 665, startPoint y: 1395, endPoint x: 665, endPoint y: 1373, distance: 22.0
click at [665, 1395] on div "function initFormSubmit ( ) { const input = document . getElementById ( 'navQue…" at bounding box center [559, 780] width 548 height 1340
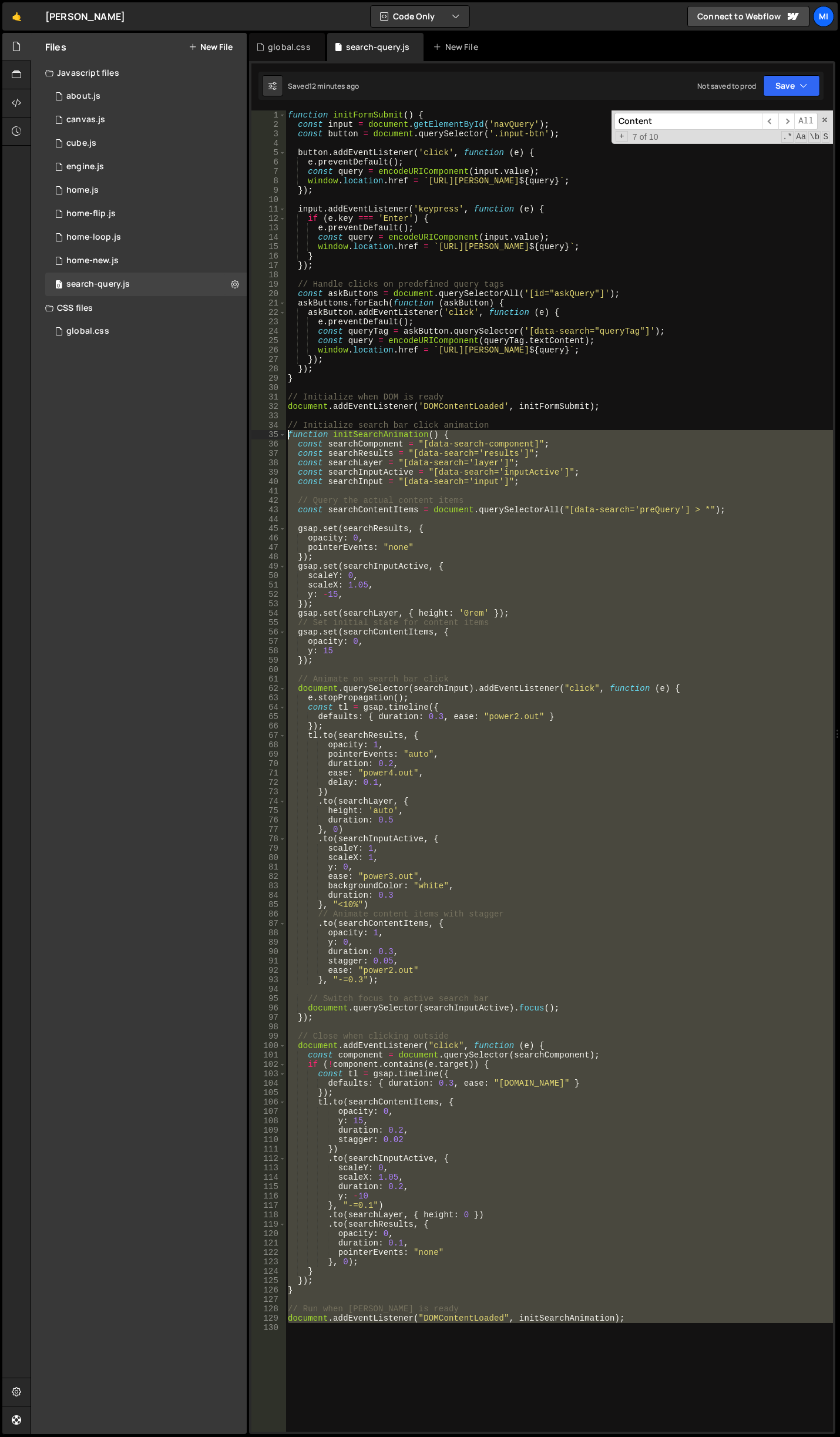
drag, startPoint x: 663, startPoint y: 1347, endPoint x: 166, endPoint y: 433, distance: 1040.4
click at [166, 433] on div "Files New File Javascript files 0 about.js 0 0 canvas.js 0 0 cube.js 0 0 0 0 0 0" at bounding box center [435, 733] width 809 height 1402
paste textarea "document.addEventListener("DOMContentLoaded", initSearchAnimation)"
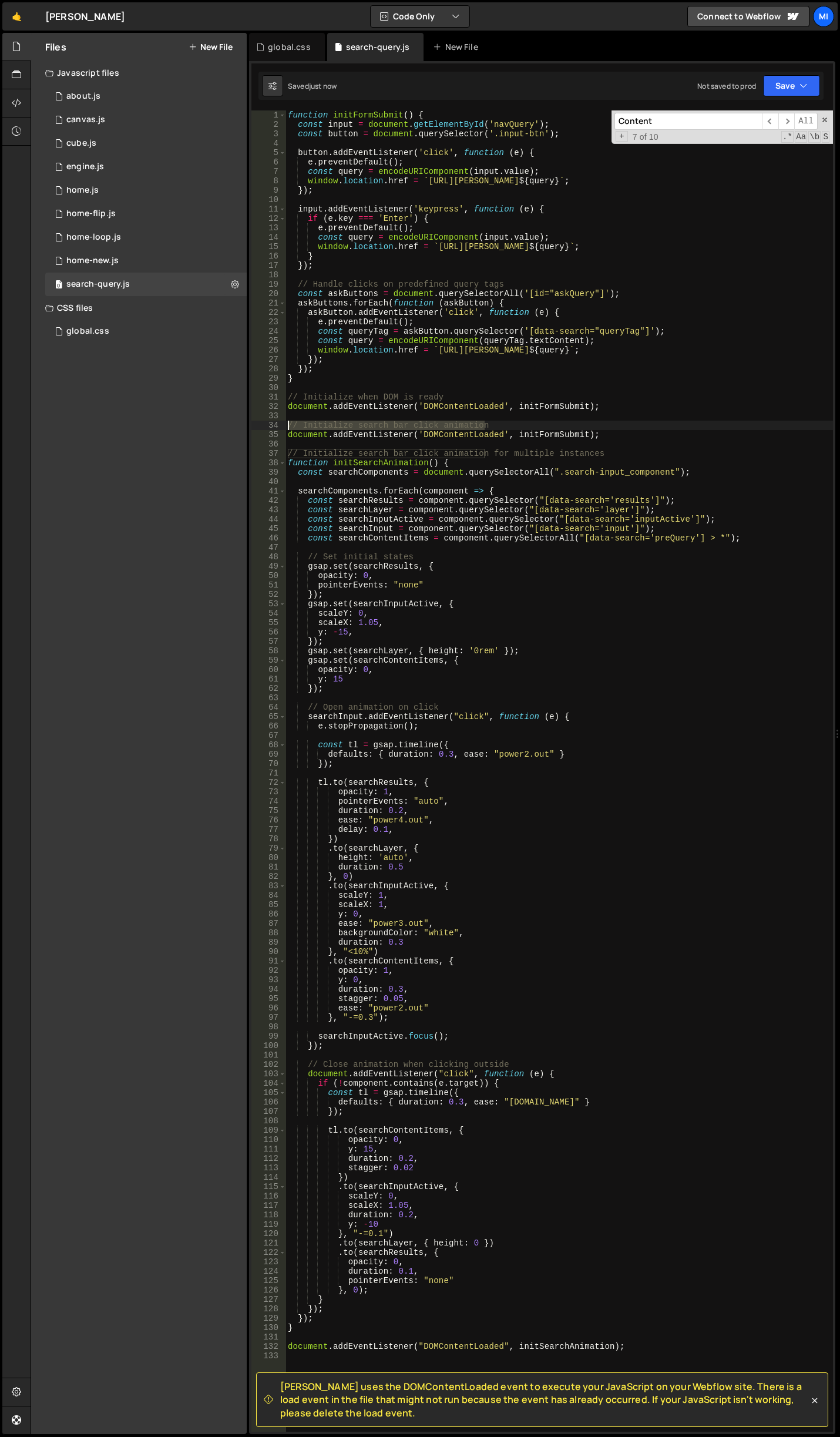
drag, startPoint x: 602, startPoint y: 430, endPoint x: 269, endPoint y: 426, distance: 333.0
click at [269, 426] on div "document.addEventListener("DOMContentLoaded", initSearchAnimation); 1 2 3 4 5 6…" at bounding box center [542, 771] width 582 height 1321
drag, startPoint x: 615, startPoint y: 437, endPoint x: 231, endPoint y: 424, distance: 384.2
click at [231, 424] on div "Files New File Javascript files 0 about.js 0 0 canvas.js 0 0 cube.js 0 0 0 0 0 0" at bounding box center [435, 733] width 809 height 1402
type textarea "// Initialize search bar click animation document.addEventListener('DOMContentL…"
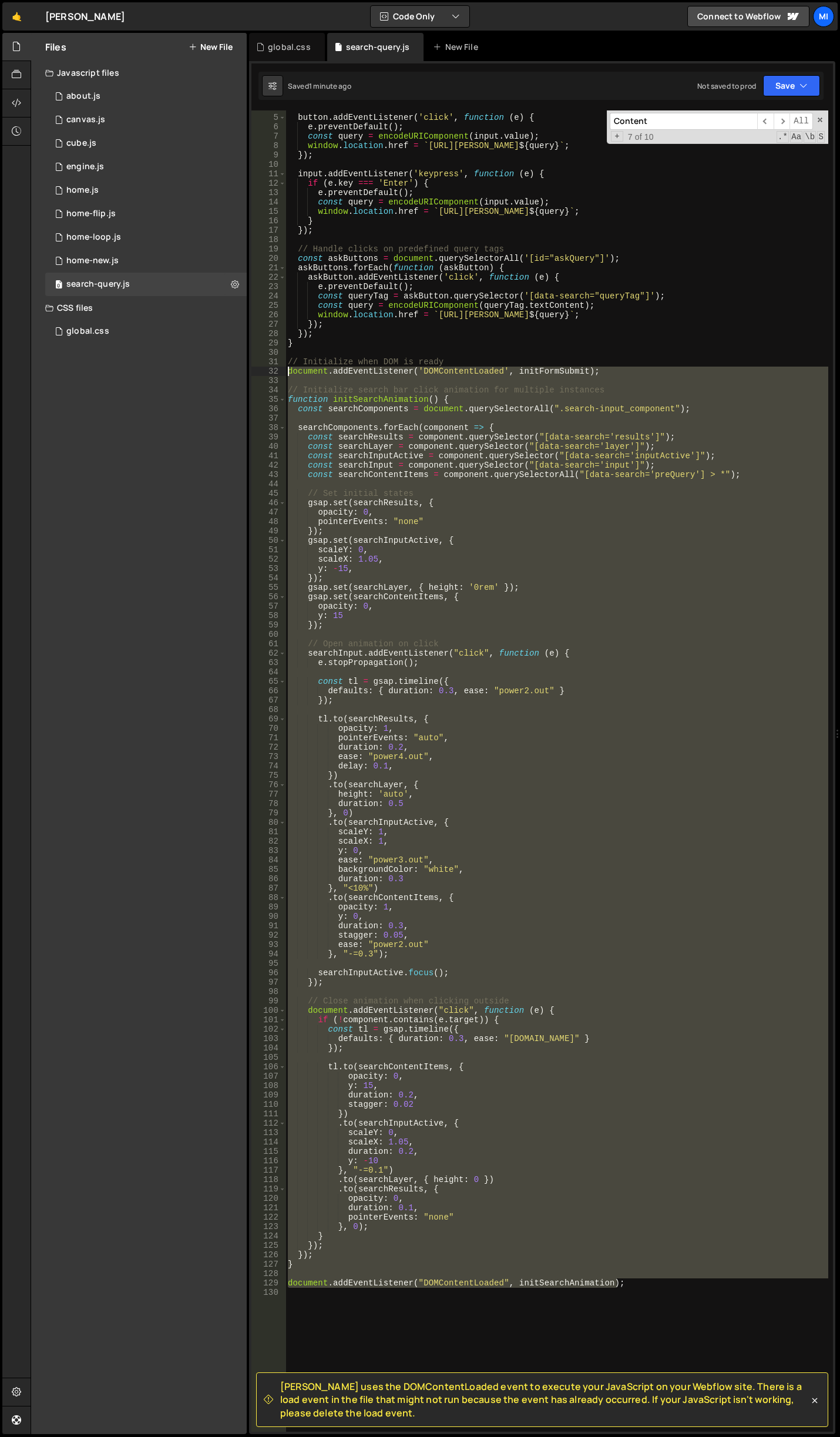
drag, startPoint x: 629, startPoint y: 1287, endPoint x: 263, endPoint y: 370, distance: 987.3
click at [263, 370] on div "// Initialize search bar click animation for multiple instances 4 5 6 7 8 9 10 …" at bounding box center [542, 771] width 582 height 1321
type textarea "document.addEventListener('DOMContentLoaded', initFormSubmit);"
click at [661, 1277] on div "button . addEventListener ( 'click' , function ( e ) { e . preventDefault ( ) ;…" at bounding box center [556, 771] width 543 height 1321
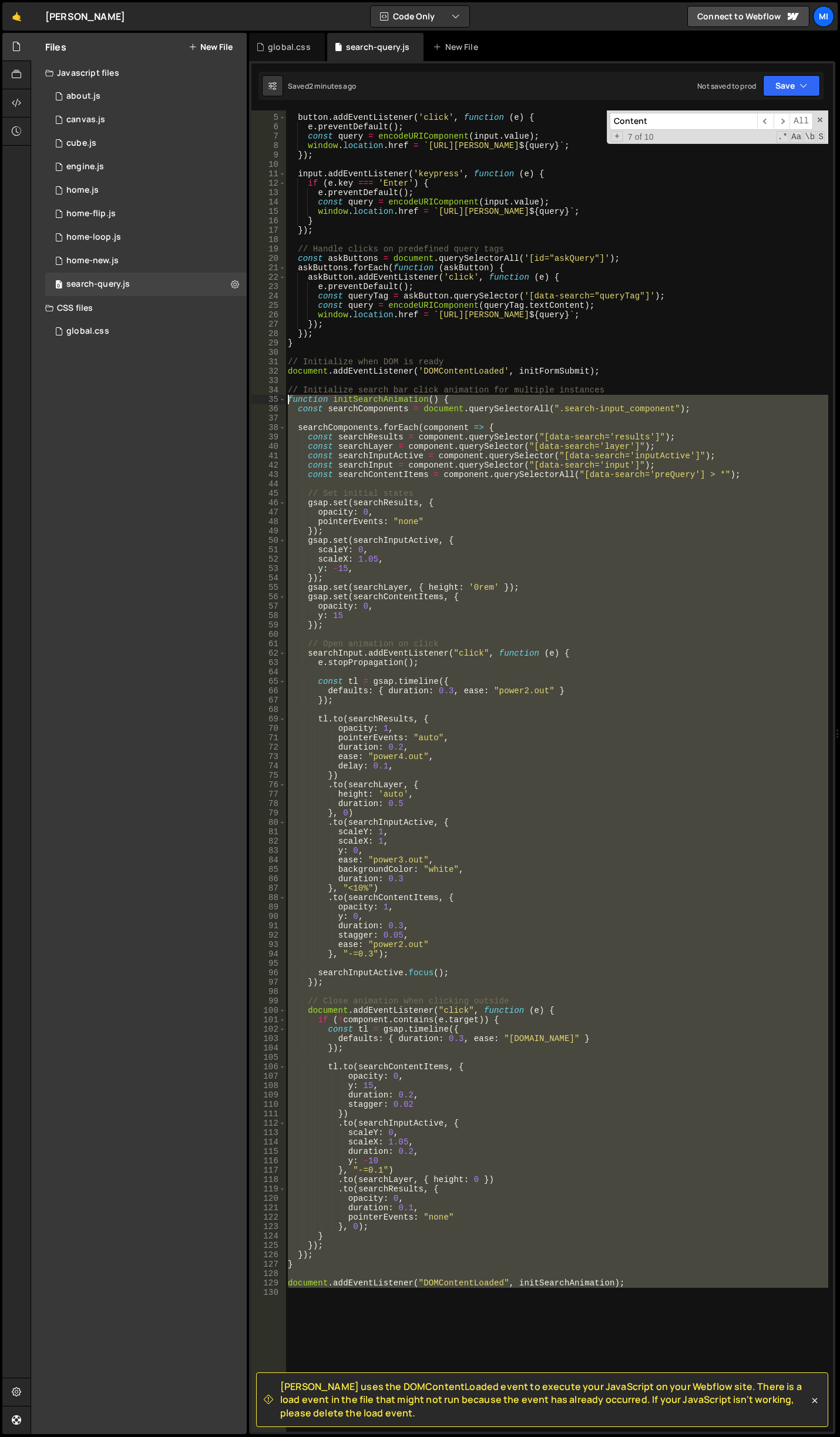
drag, startPoint x: 622, startPoint y: 1293, endPoint x: 241, endPoint y: 400, distance: 970.9
click at [241, 400] on div "Files New File Javascript files 0 about.js 0 0 canvas.js 0 0 cube.js 0 0 0 0 0 0" at bounding box center [435, 733] width 809 height 1402
paste textarea "document.addEventListener("DOMContentLoaded", initSearchAnimation"
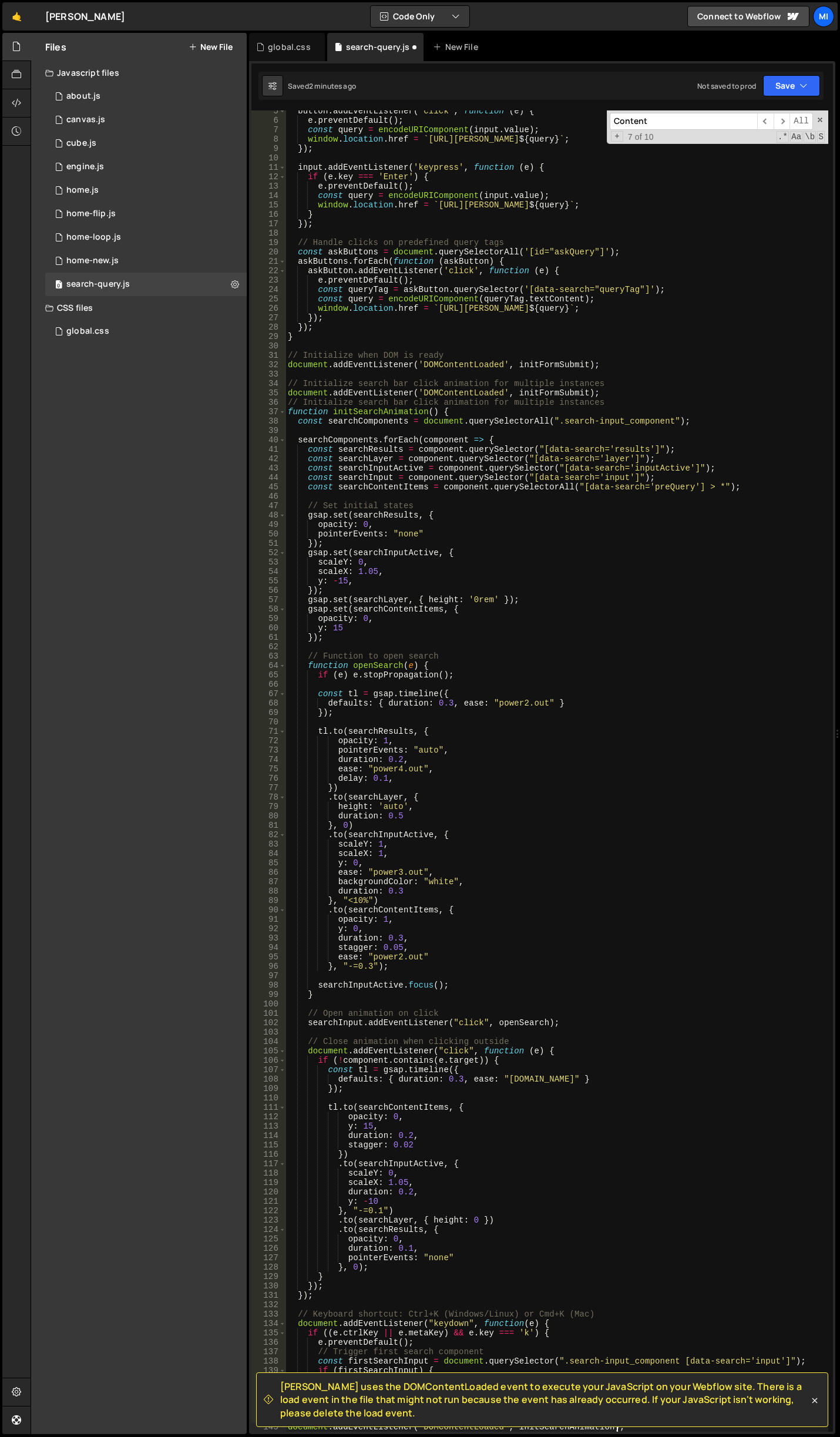
scroll to position [42, 0]
drag, startPoint x: 605, startPoint y: 394, endPoint x: 233, endPoint y: 392, distance: 372.0
click at [233, 392] on div "Files New File Javascript files 0 about.js 0 0 canvas.js 0 0 cube.js 0 0 0 0 0 0" at bounding box center [435, 733] width 809 height 1402
type textarea "document.addEventListener('DOMContentLoaded', initFormSubmit);"
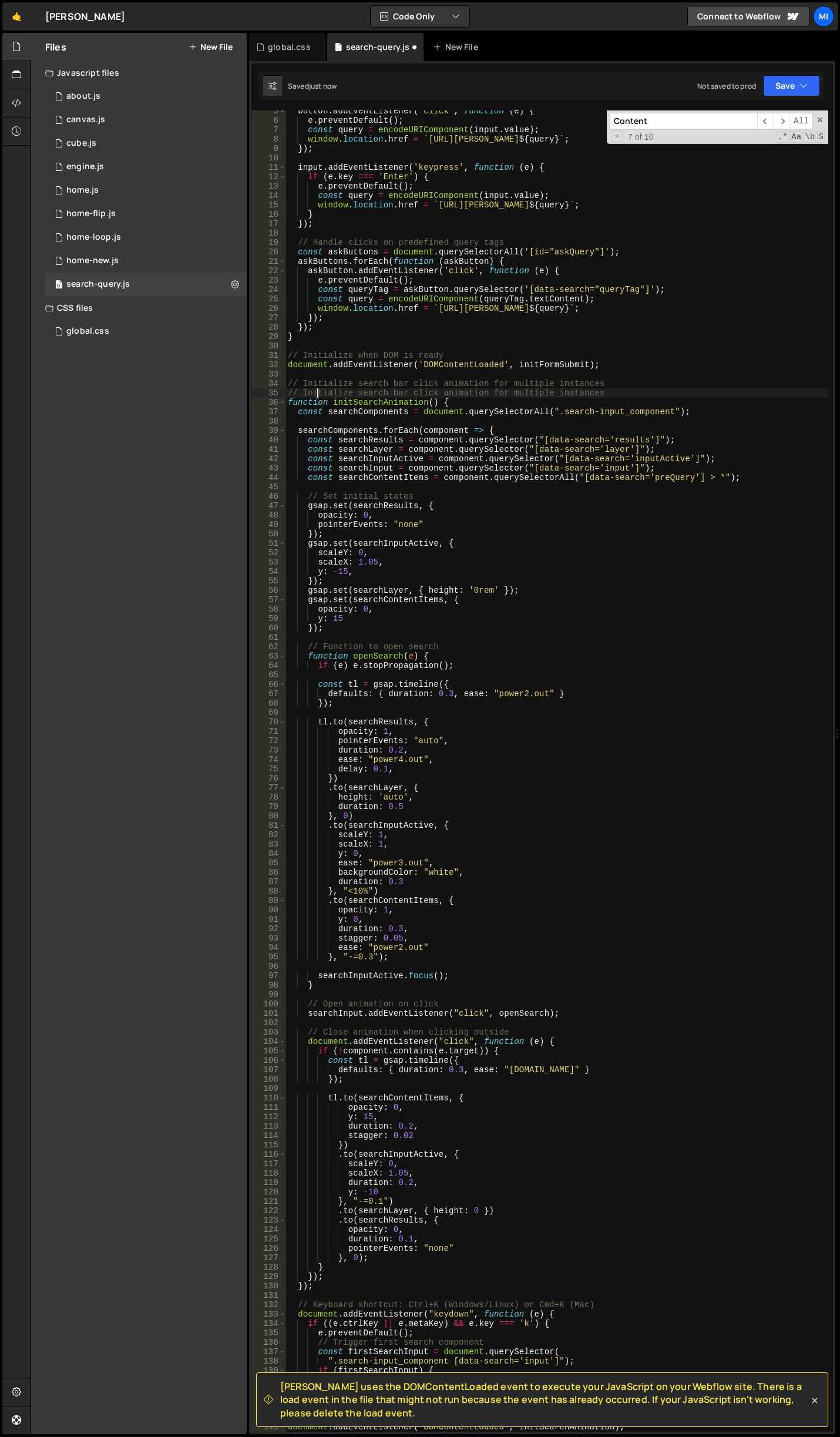
click at [316, 393] on div "button . addEventListener ( 'click' , function ( e ) { e . preventDefault ( ) ;…" at bounding box center [556, 776] width 543 height 1340
type textarea "function initSearchAnimation() {"
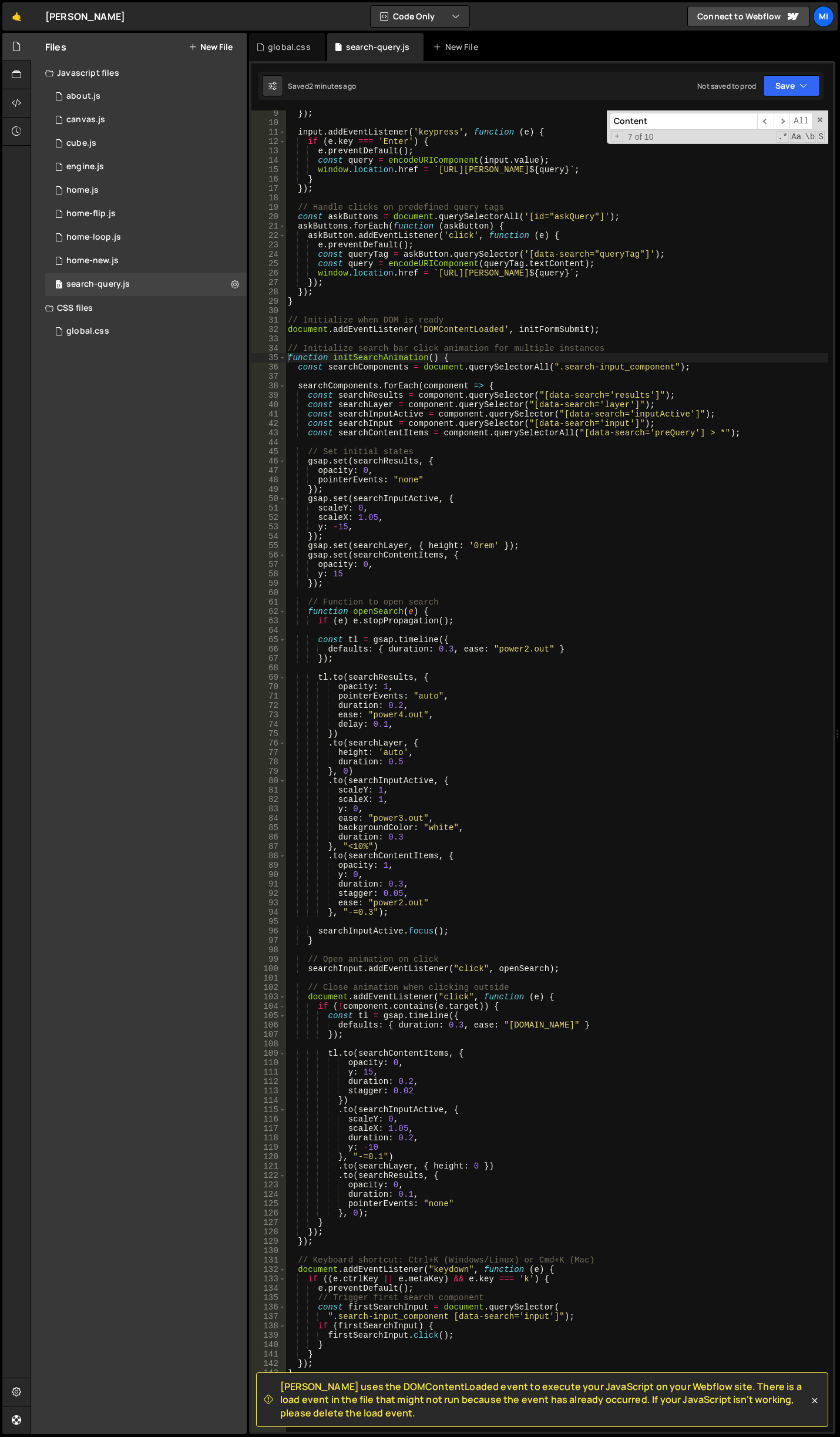
scroll to position [0, 0]
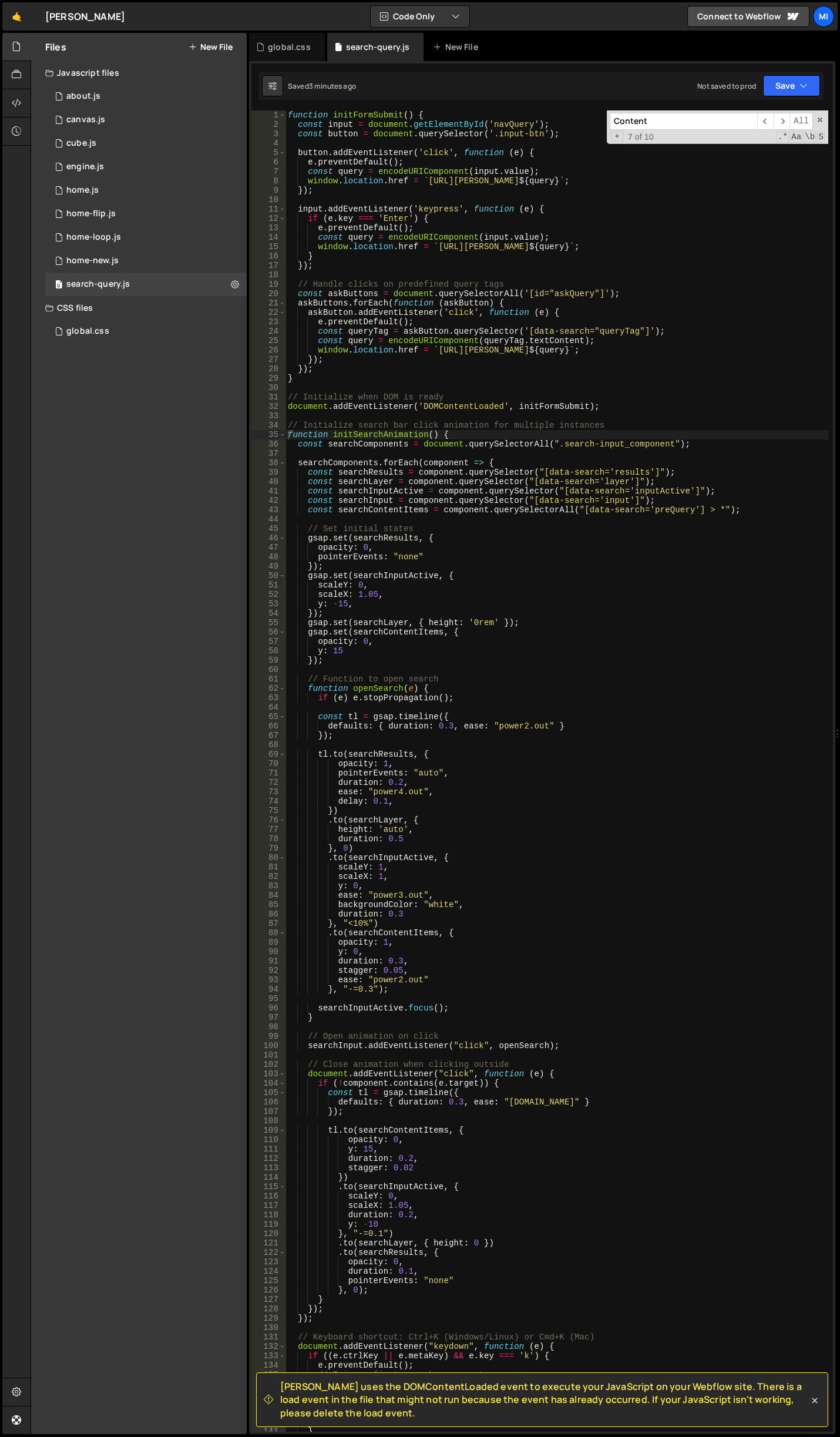
click at [414, 745] on div "function initFormSubmit ( ) { const input = document . getElementById ( 'navQue…" at bounding box center [556, 780] width 543 height 1340
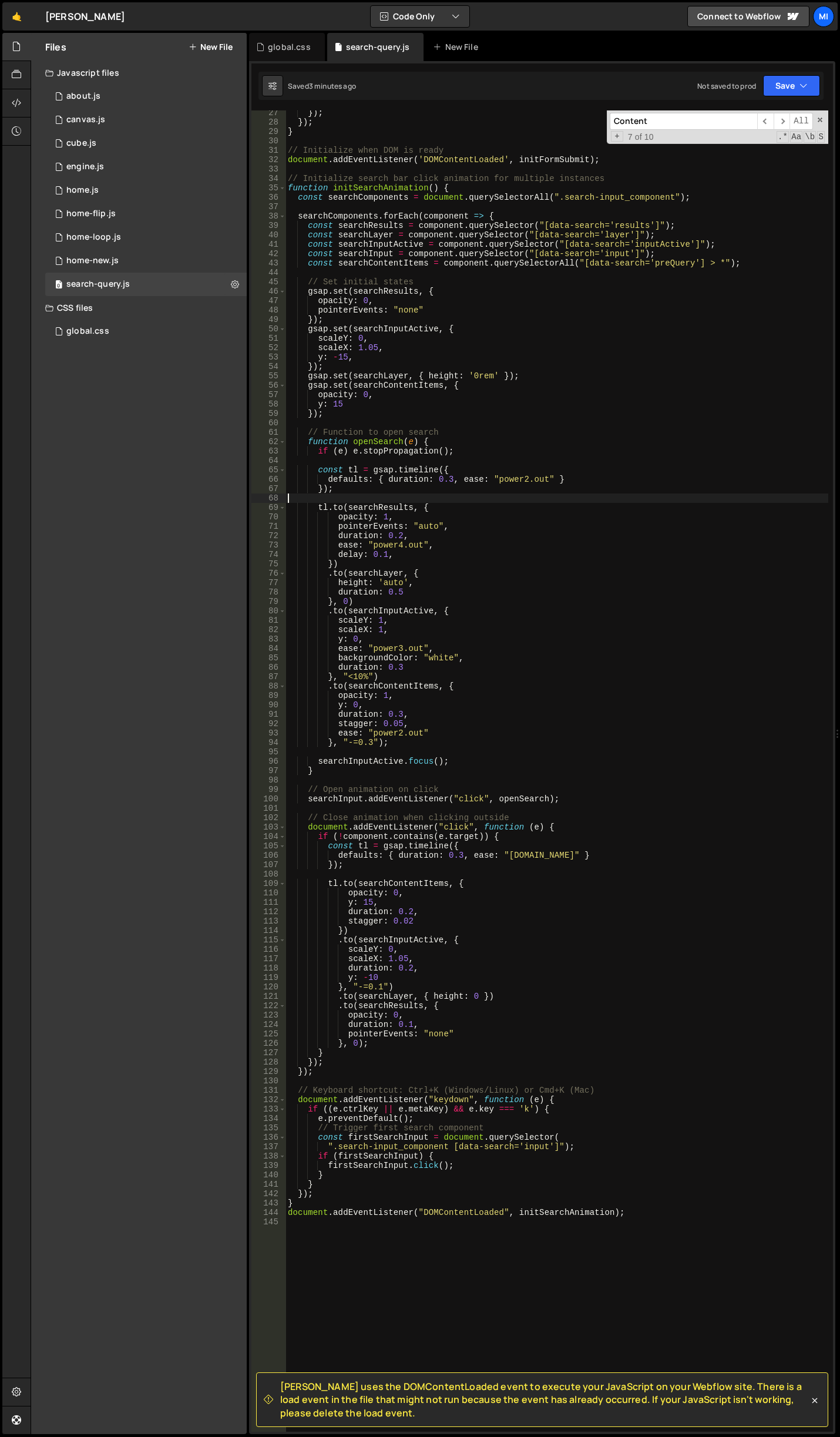
scroll to position [247, 0]
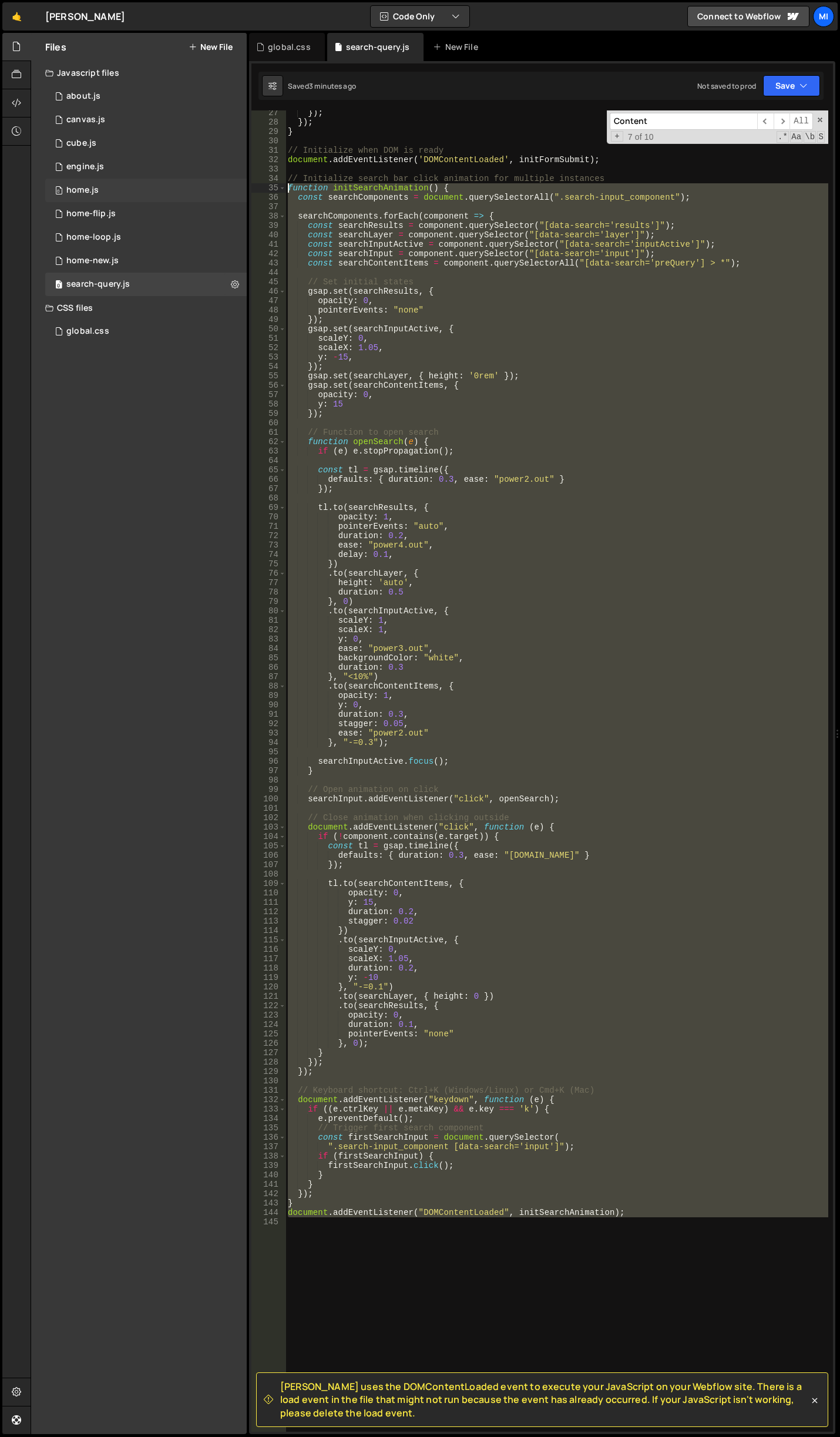
drag, startPoint x: 627, startPoint y: 1224, endPoint x: 233, endPoint y: 186, distance: 1110.3
click at [233, 186] on div "Files New File Javascript files 0 about.js 0 0 canvas.js 0 0 cube.js 0 0 0 0 0 0" at bounding box center [435, 733] width 809 height 1402
type textarea "function initSearchAnimation() { const searchComponents = document.querySelecto…"
click at [627, 1253] on div "}) ; }) ; } // Initialize when DOM is ready document . addEventListener ( 'DOMC…" at bounding box center [556, 771] width 543 height 1321
drag, startPoint x: 643, startPoint y: 1238, endPoint x: 261, endPoint y: 189, distance: 1116.4
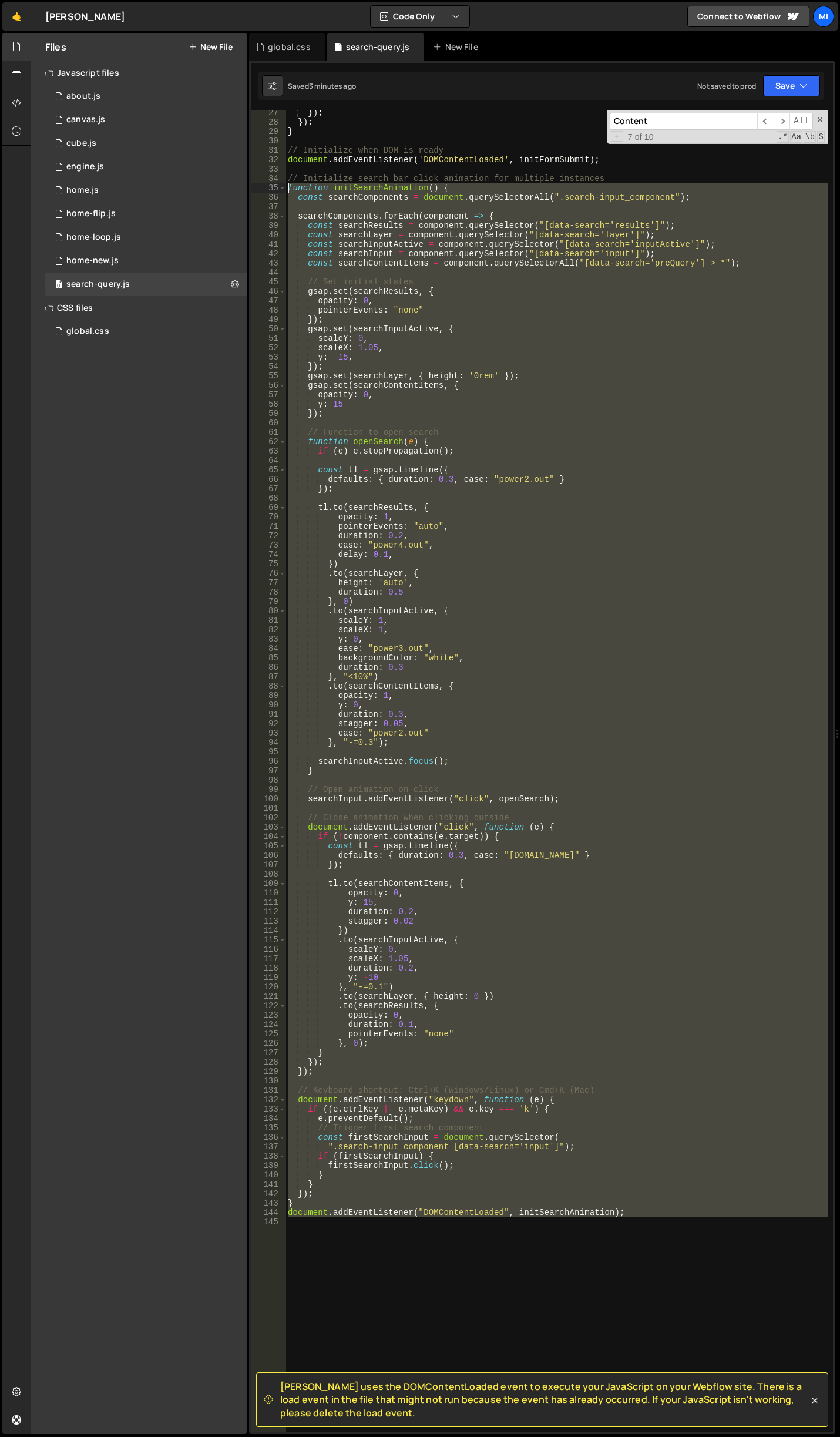
click at [261, 189] on div "27 28 29 30 31 32 33 34 35 36 37 38 39 40 41 42 43 44 45 46 47 48 49 50 51 52 5…" at bounding box center [542, 771] width 582 height 1321
paste textarea "document.addEventListener("DOMContentLoaded", initSearchAnimation"
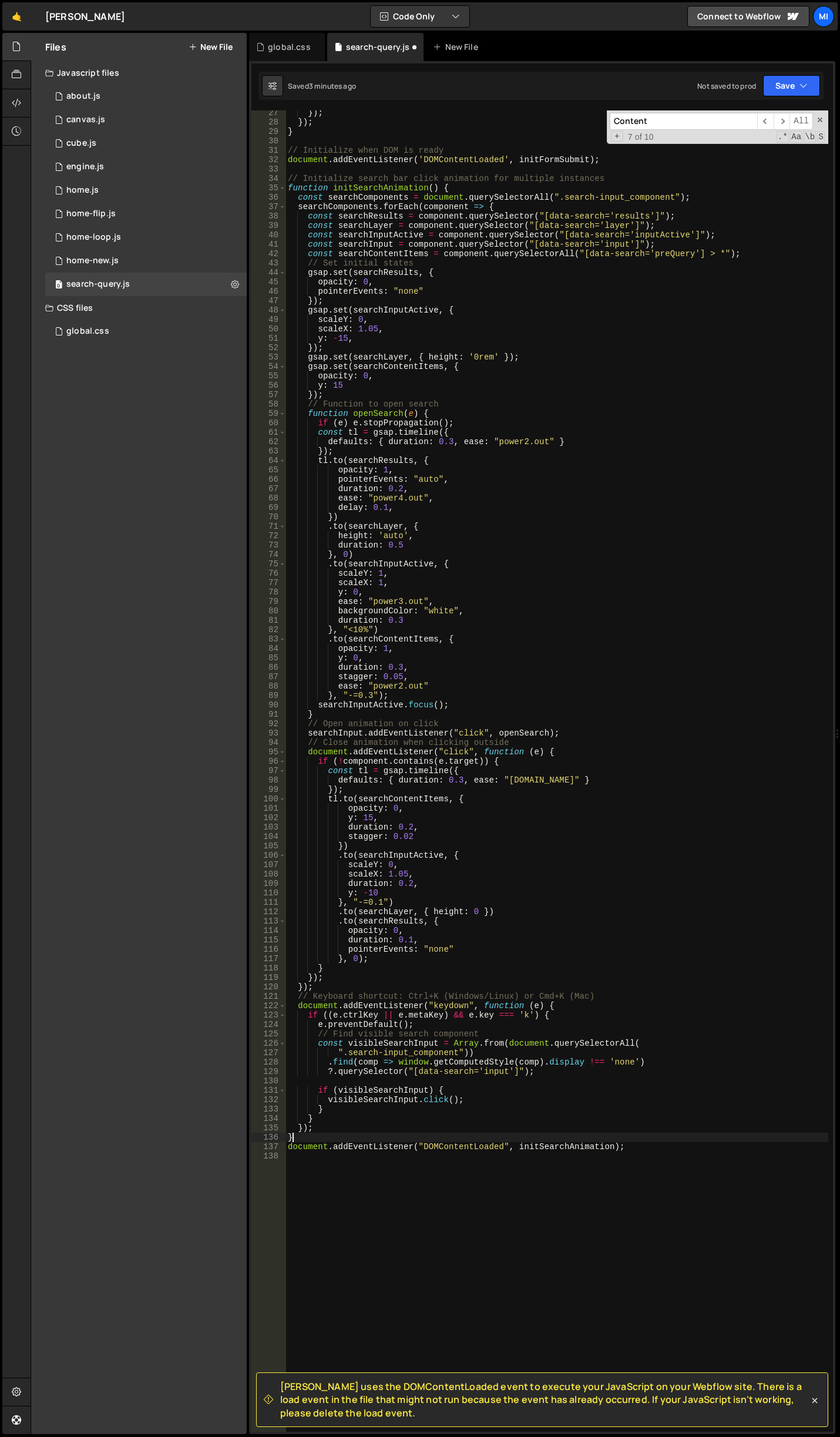
type textarea "}"
